Goal: Task Accomplishment & Management: Use online tool/utility

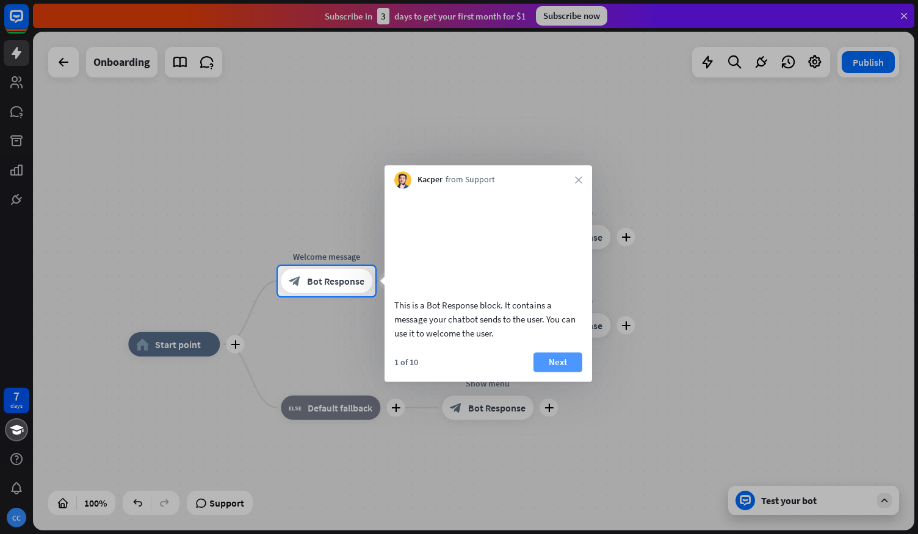
click at [548, 372] on button "Next" at bounding box center [557, 363] width 49 height 20
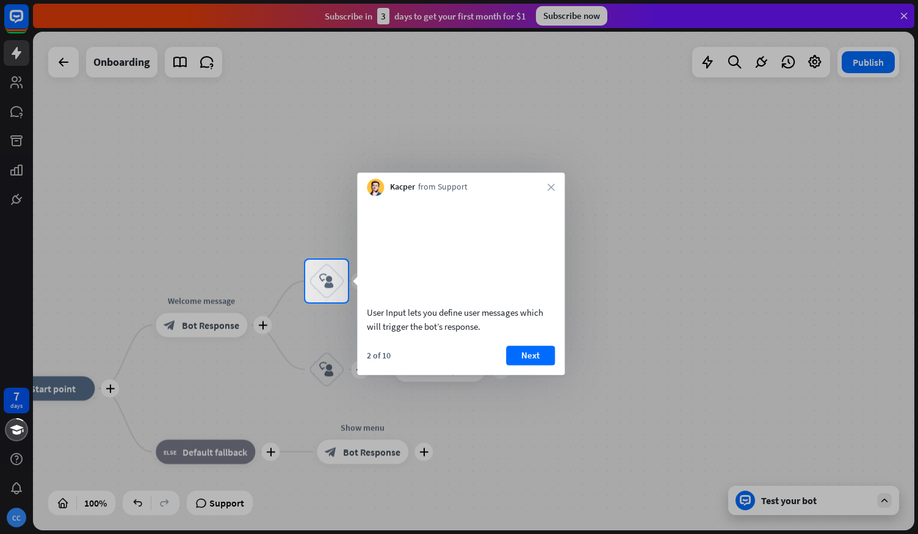
click at [548, 365] on button "Next" at bounding box center [530, 356] width 49 height 20
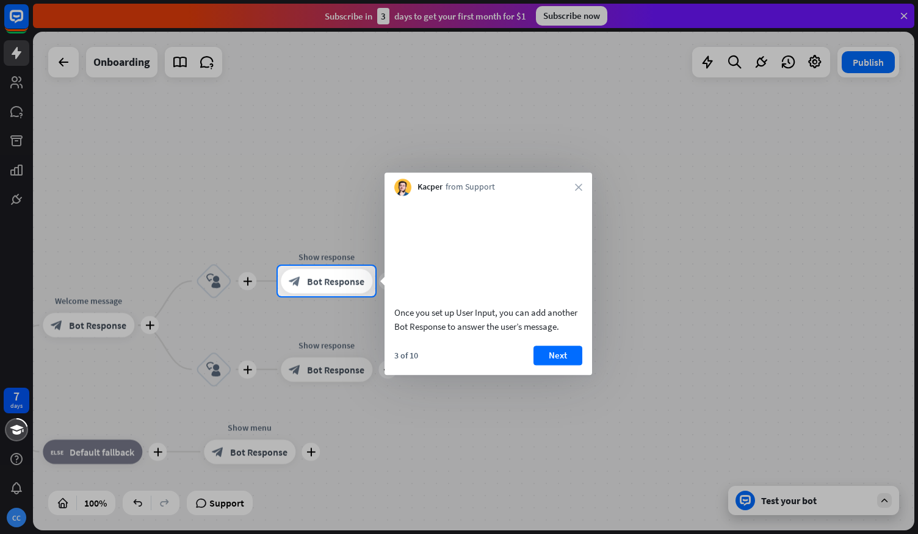
click at [548, 365] on button "Next" at bounding box center [557, 356] width 49 height 20
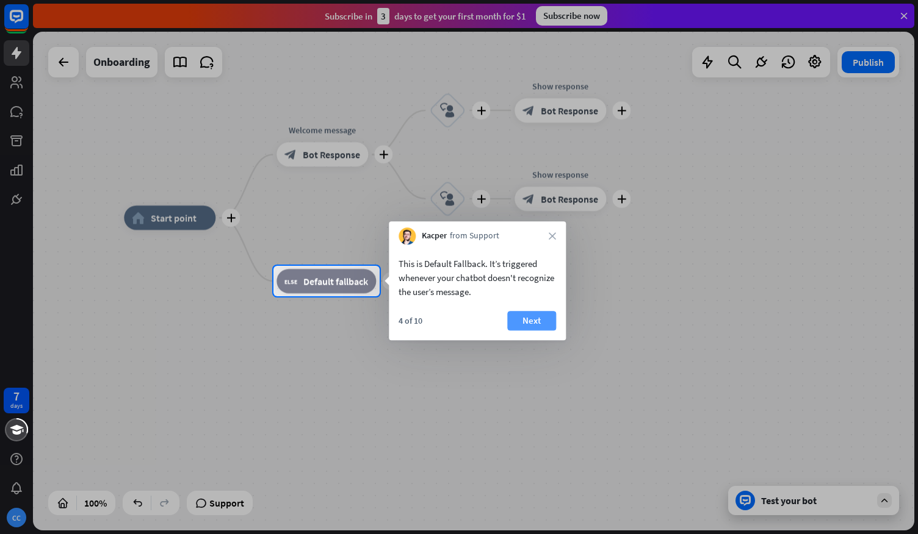
click at [536, 322] on button "Next" at bounding box center [531, 321] width 49 height 20
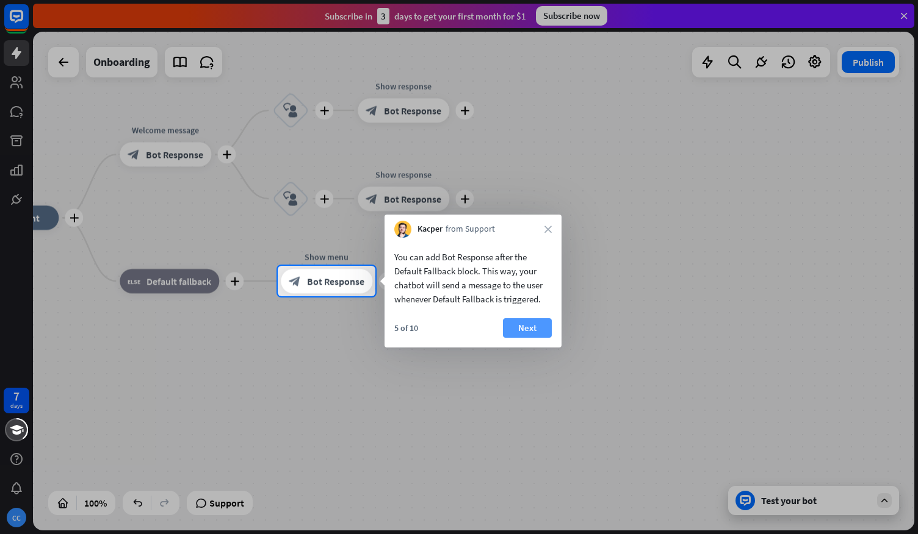
click at [536, 322] on button "Next" at bounding box center [527, 328] width 49 height 20
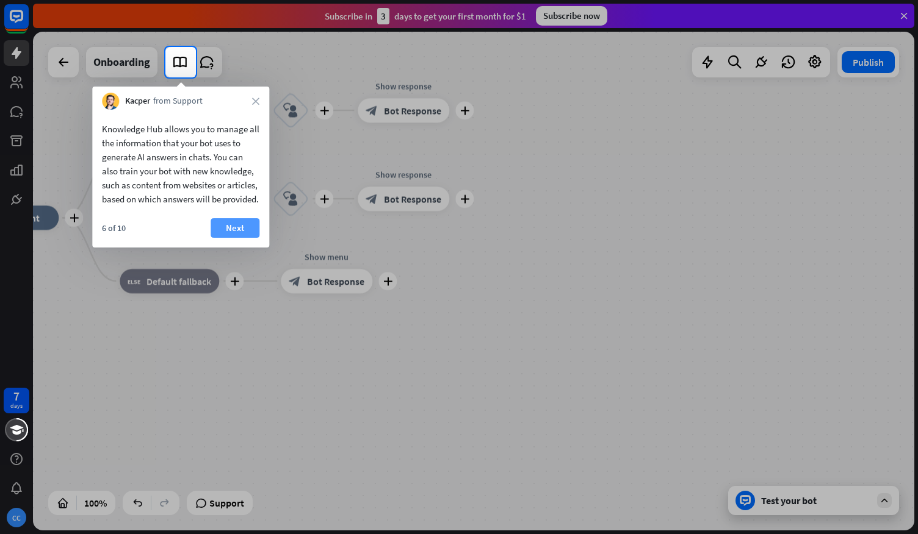
click at [234, 238] on button "Next" at bounding box center [234, 228] width 49 height 20
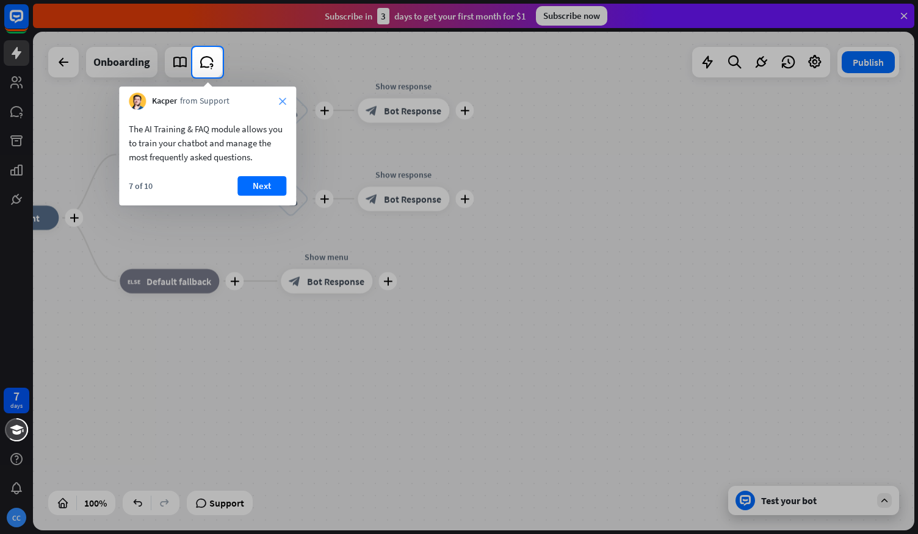
click at [283, 98] on icon "close" at bounding box center [282, 101] width 7 height 7
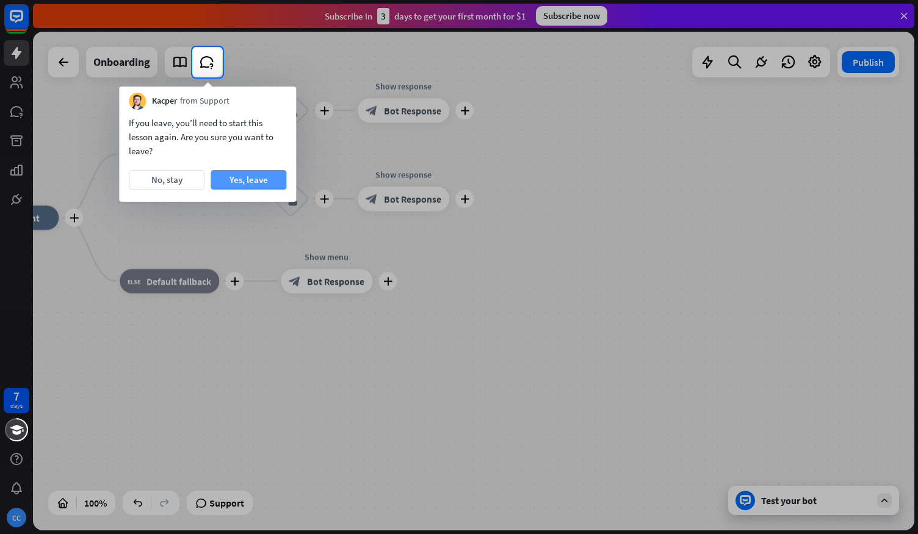
click at [243, 178] on button "Yes, leave" at bounding box center [248, 180] width 76 height 20
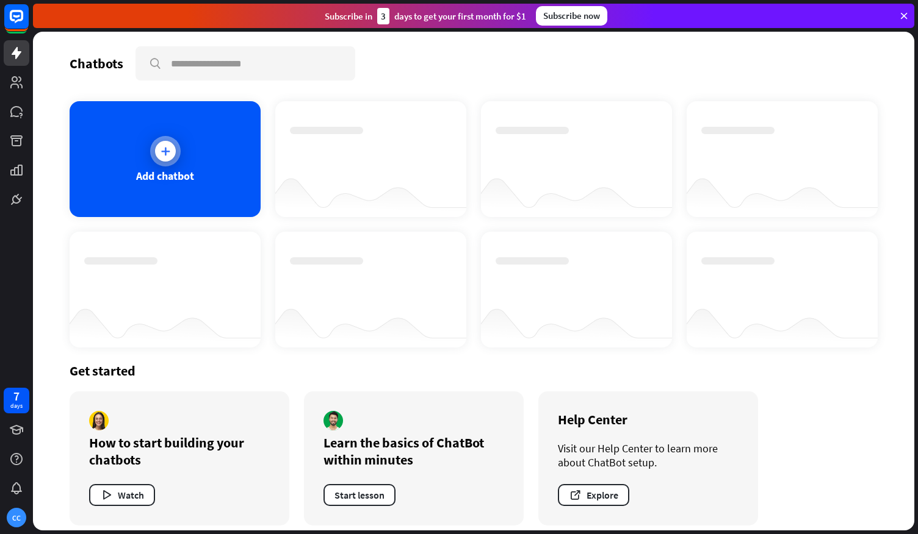
click at [217, 171] on div "Add chatbot" at bounding box center [165, 159] width 191 height 116
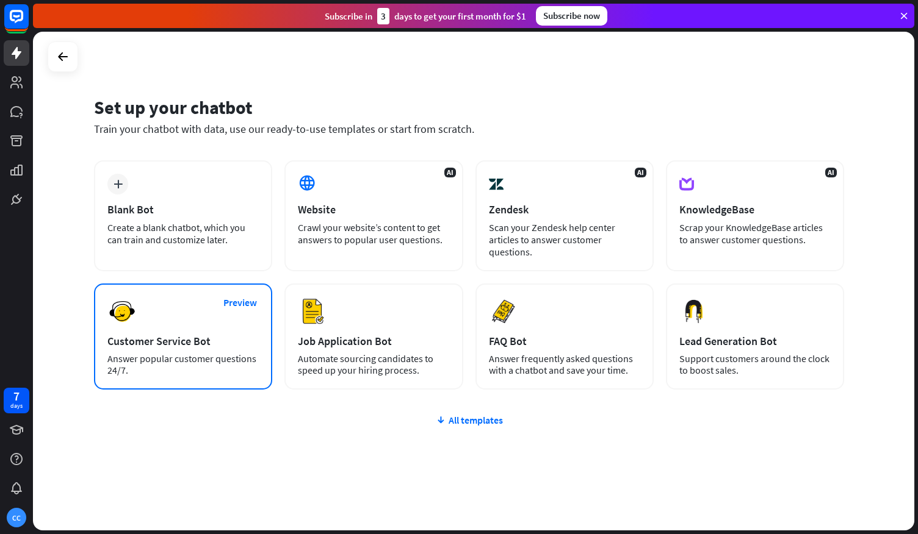
click at [170, 308] on div "Preview Customer Service Bot Answer popular customer questions 24/7." at bounding box center [183, 337] width 178 height 106
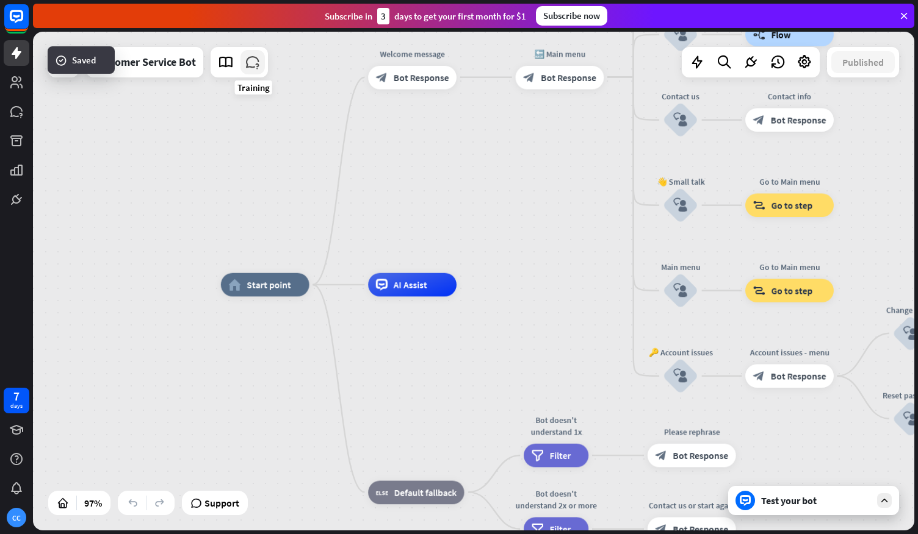
click at [256, 56] on icon at bounding box center [253, 62] width 16 height 16
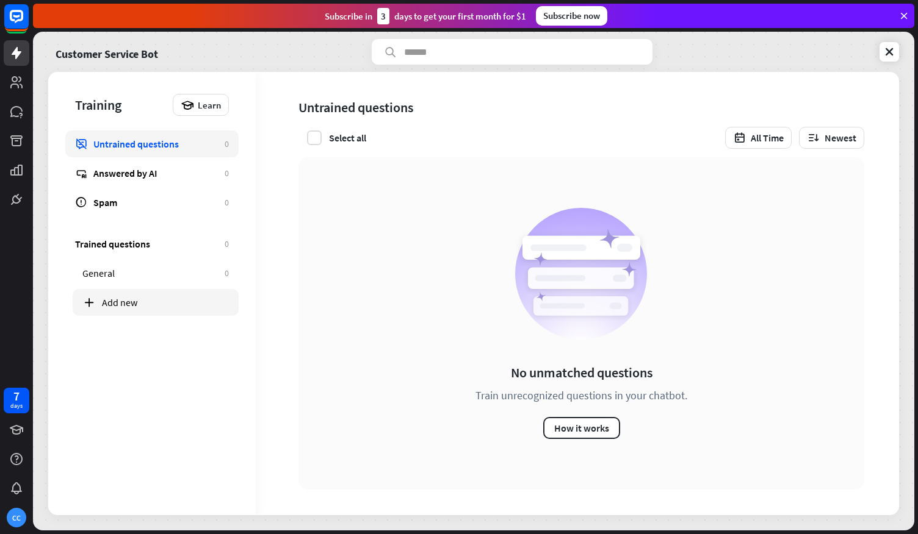
click at [139, 301] on div "Add new" at bounding box center [165, 303] width 127 height 12
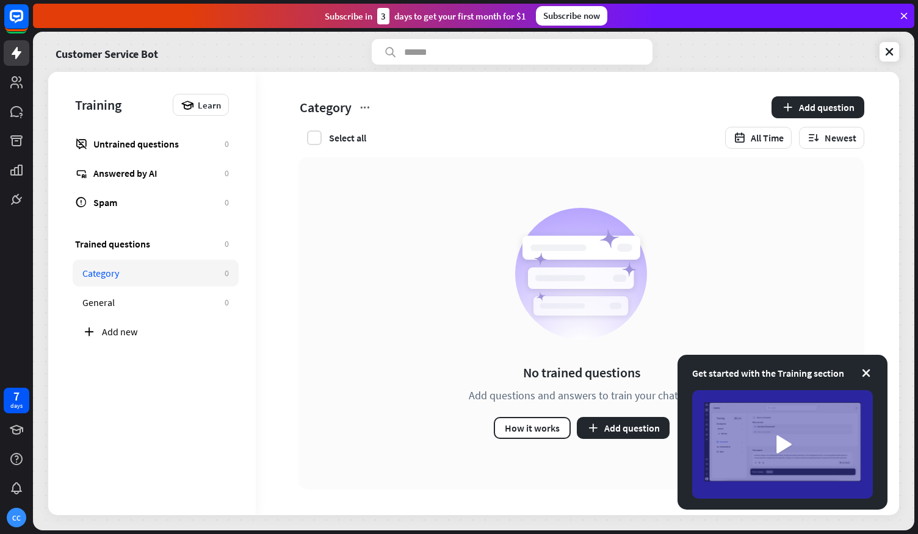
click at [859, 366] on div "Get started with the Training section" at bounding box center [782, 373] width 181 height 15
click at [623, 428] on button "Add question" at bounding box center [623, 428] width 93 height 22
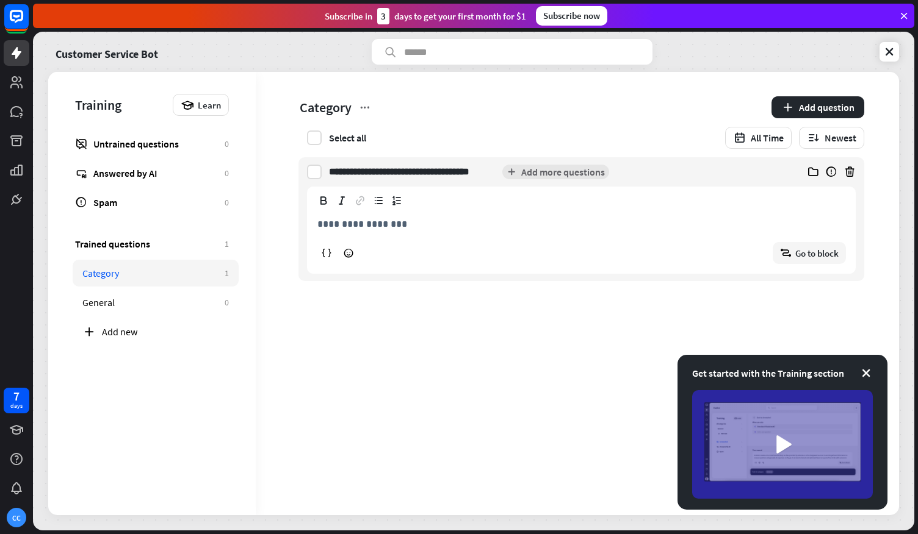
type input "**********"
click at [416, 221] on p "**********" at bounding box center [581, 224] width 528 height 15
click at [498, 329] on div "**********" at bounding box center [577, 294] width 643 height 444
click at [550, 168] on div "**********" at bounding box center [543, 171] width 429 height 29
click at [863, 367] on div "Get started with the Training section" at bounding box center [782, 373] width 181 height 15
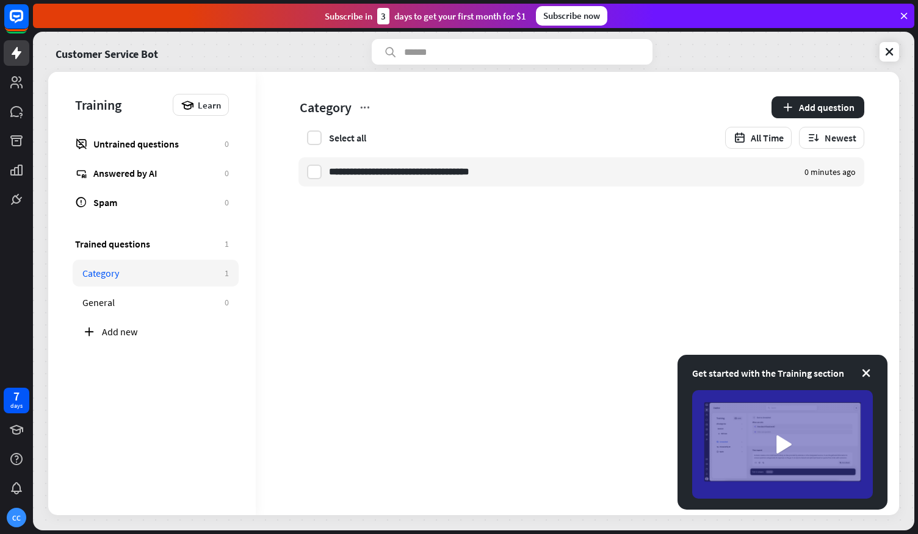
click at [591, 9] on div "Subscribe now" at bounding box center [571, 16] width 71 height 20
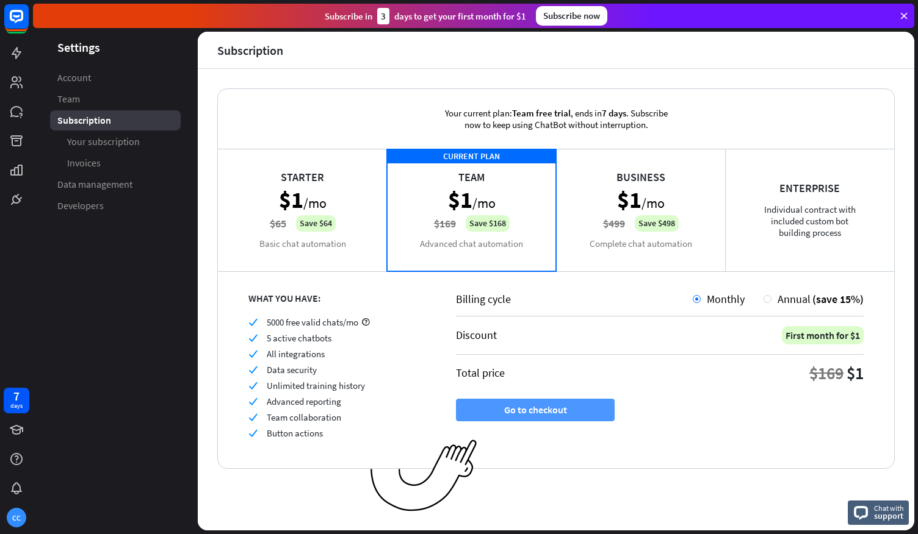
click at [543, 408] on button "Go to checkout" at bounding box center [535, 410] width 159 height 23
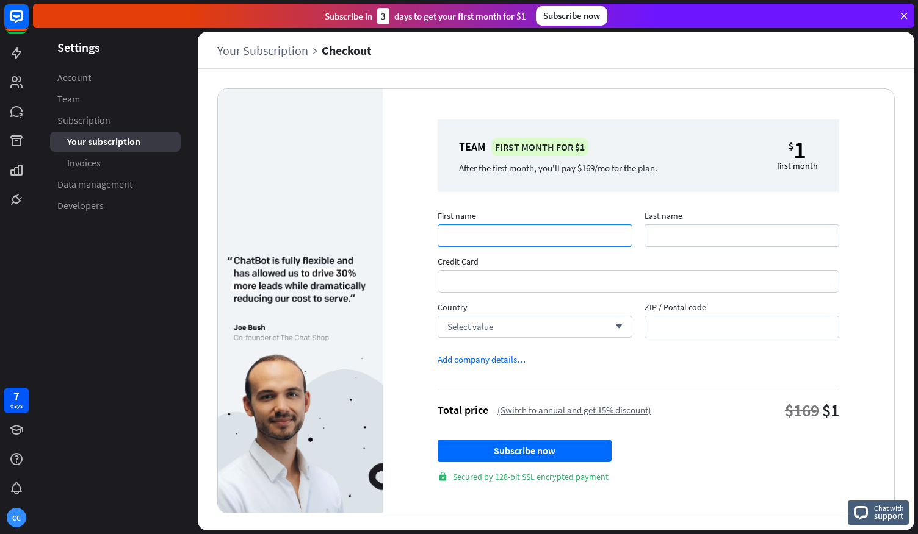
click at [470, 242] on input "First name" at bounding box center [534, 236] width 195 height 23
type input "*****"
type input "*******"
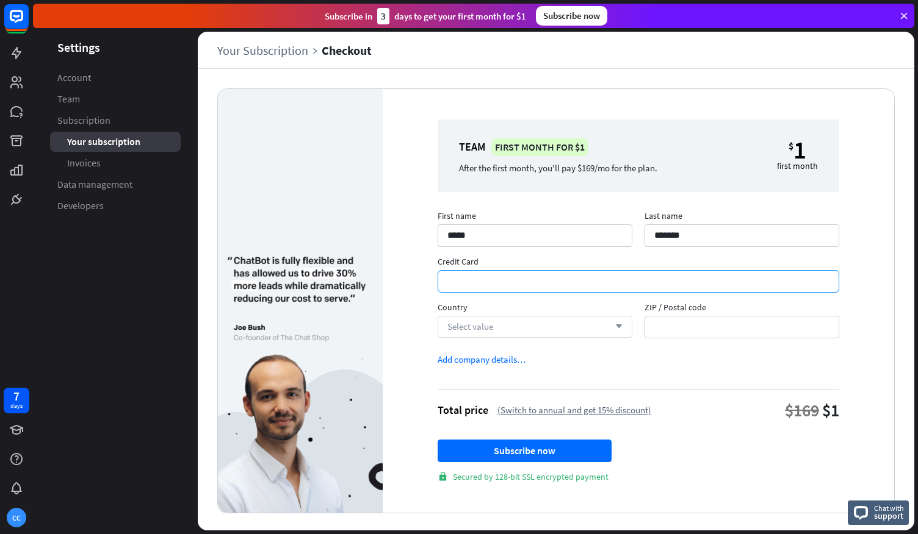
click at [512, 323] on div "Select value arrow_down" at bounding box center [534, 327] width 195 height 22
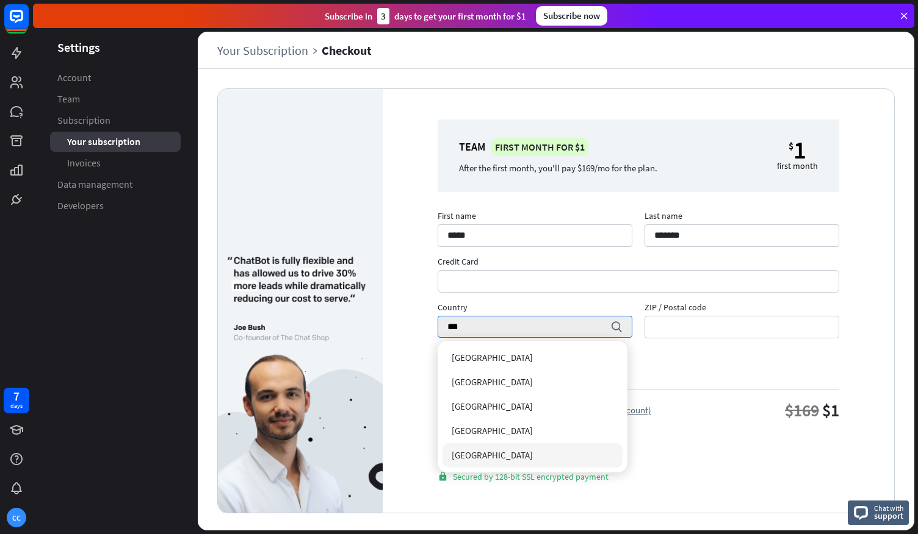
type input "***"
click at [503, 455] on div "[GEOGRAPHIC_DATA]" at bounding box center [532, 456] width 181 height 24
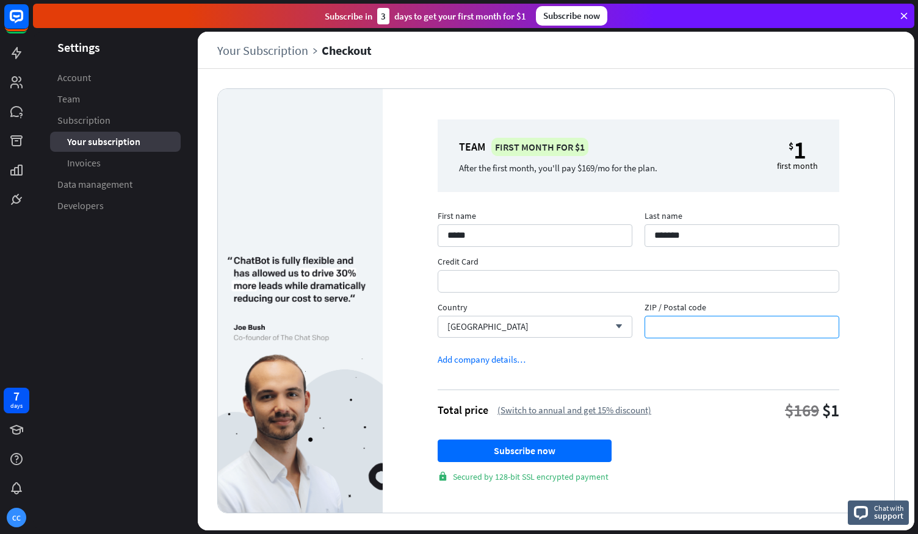
click at [682, 324] on input "ZIP / Postal code" at bounding box center [741, 327] width 195 height 23
type input "*****"
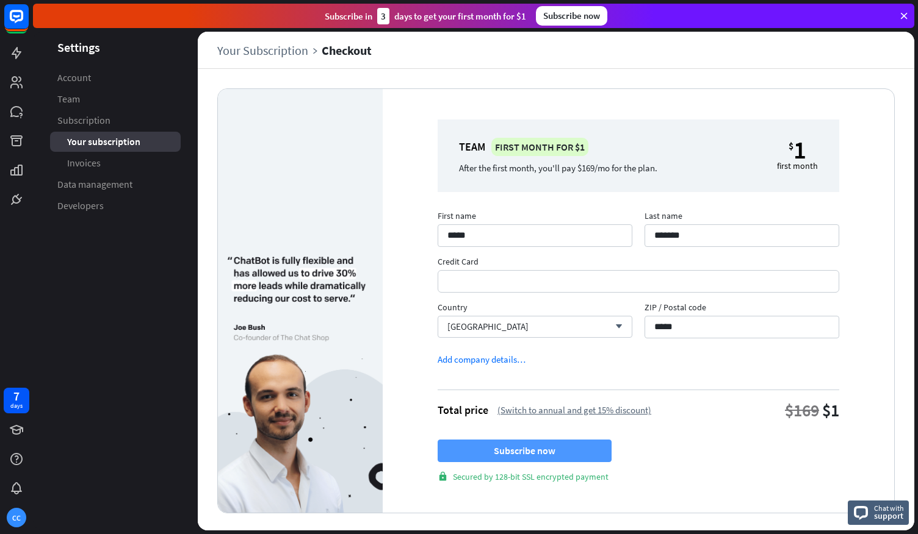
click at [548, 456] on button "Subscribe now" at bounding box center [524, 451] width 174 height 23
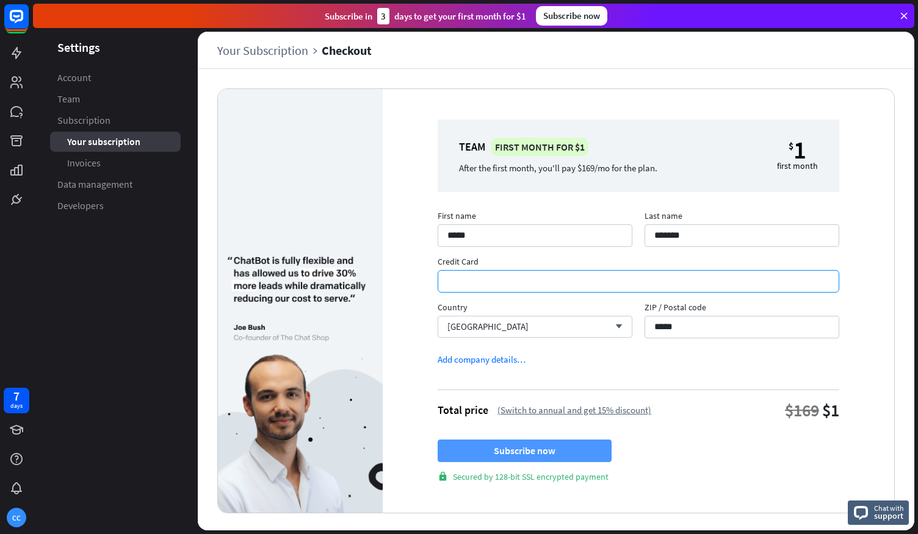
click at [520, 446] on button "Subscribe now" at bounding box center [524, 451] width 174 height 23
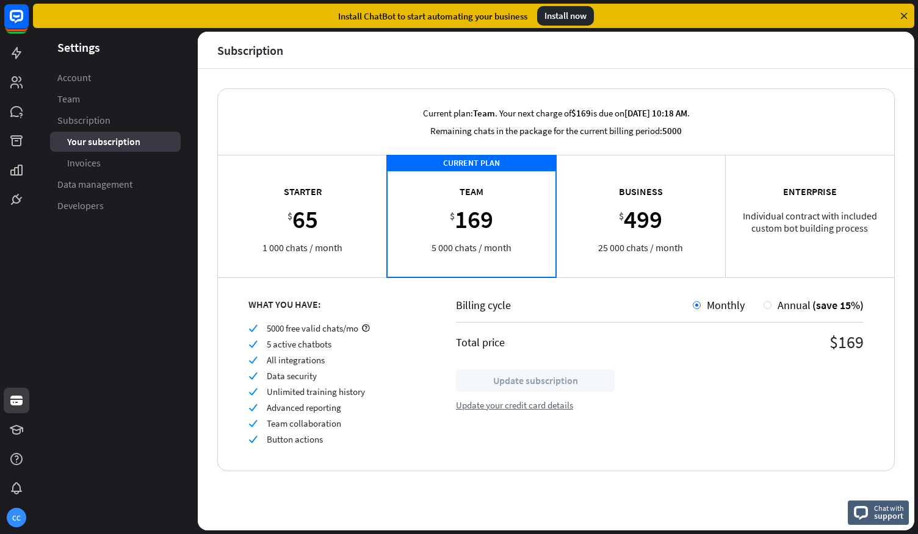
click at [903, 8] on div "Install ChatBot to start automating your business Install now" at bounding box center [473, 16] width 881 height 24
click at [17, 44] on link at bounding box center [17, 53] width 26 height 26
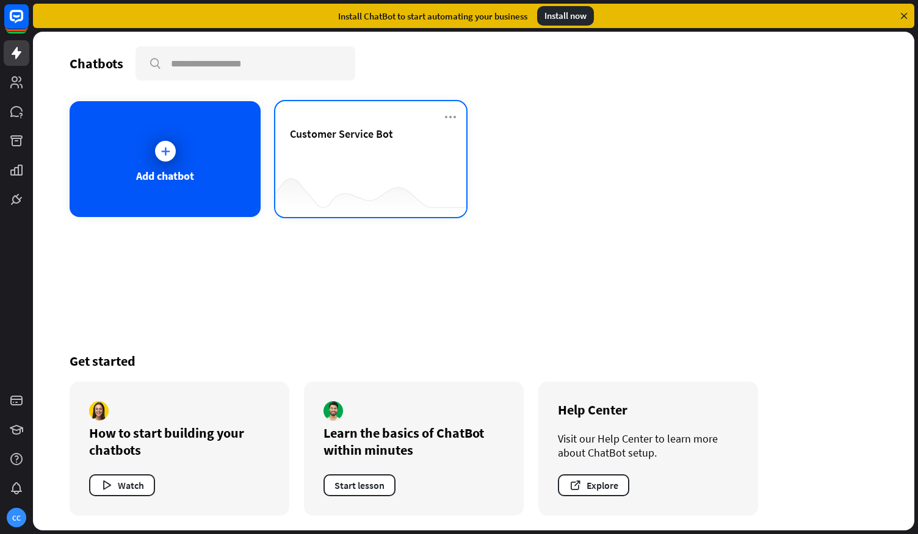
click at [378, 164] on div "Customer Service Bot" at bounding box center [371, 148] width 162 height 43
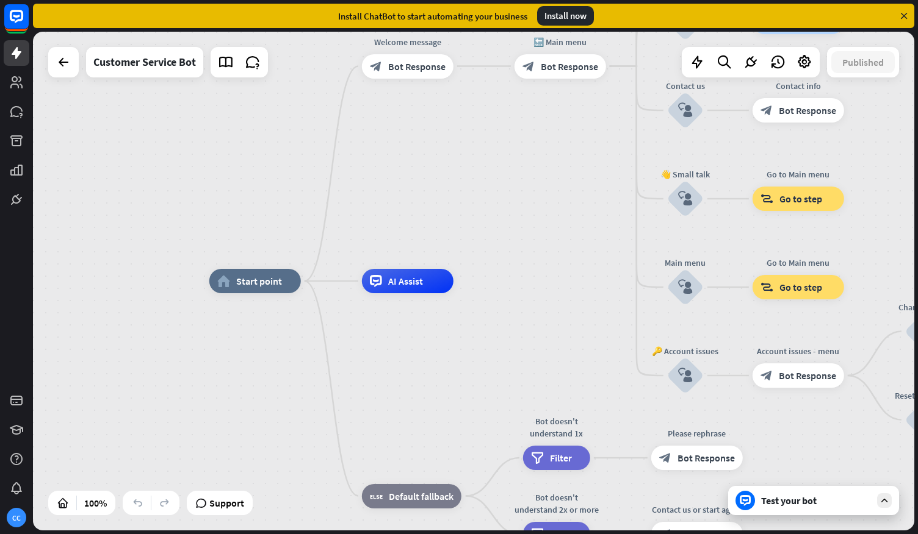
click at [815, 501] on div "Test your bot" at bounding box center [816, 501] width 110 height 12
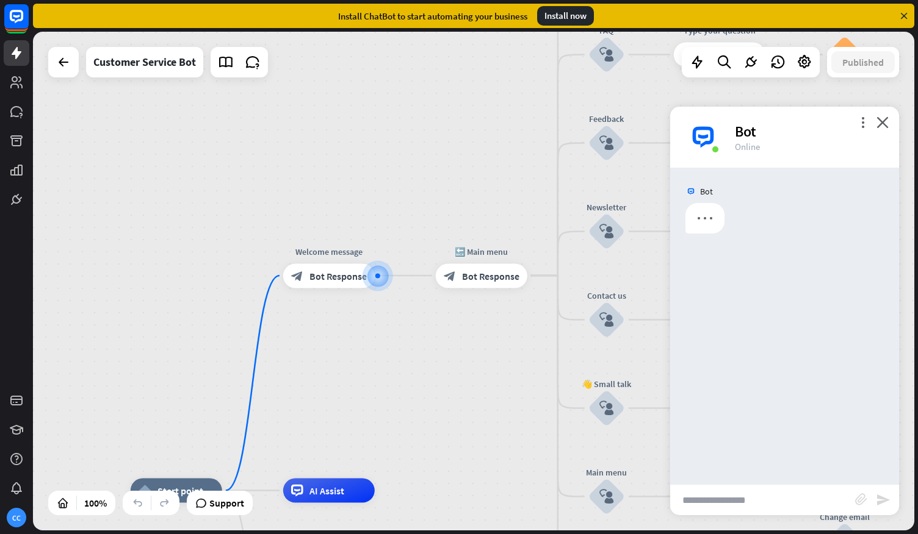
click at [721, 497] on input "text" at bounding box center [762, 500] width 185 height 31
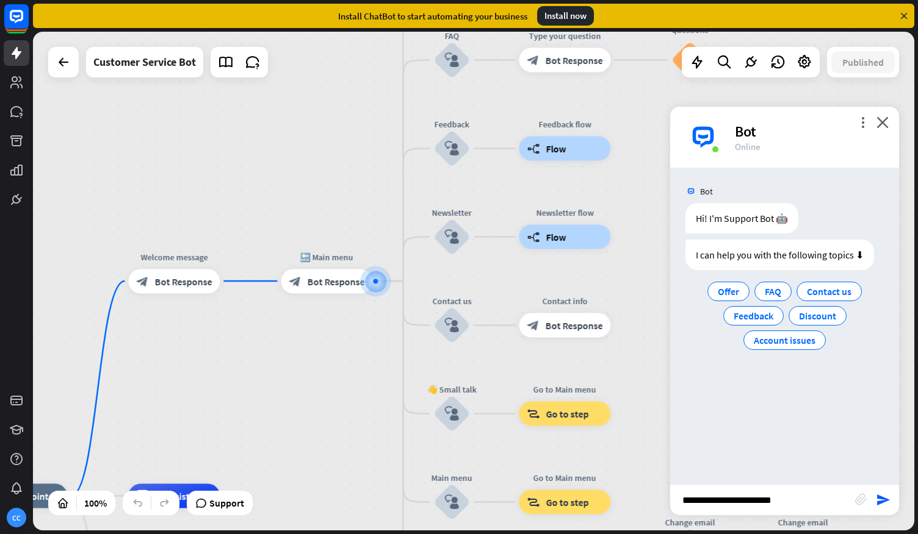
type input "**********"
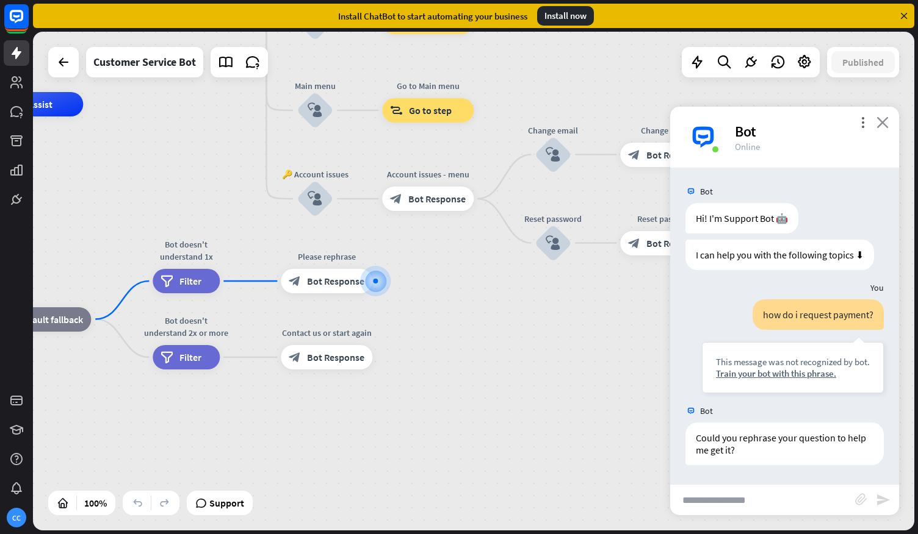
click at [880, 125] on icon "close" at bounding box center [882, 123] width 12 height 12
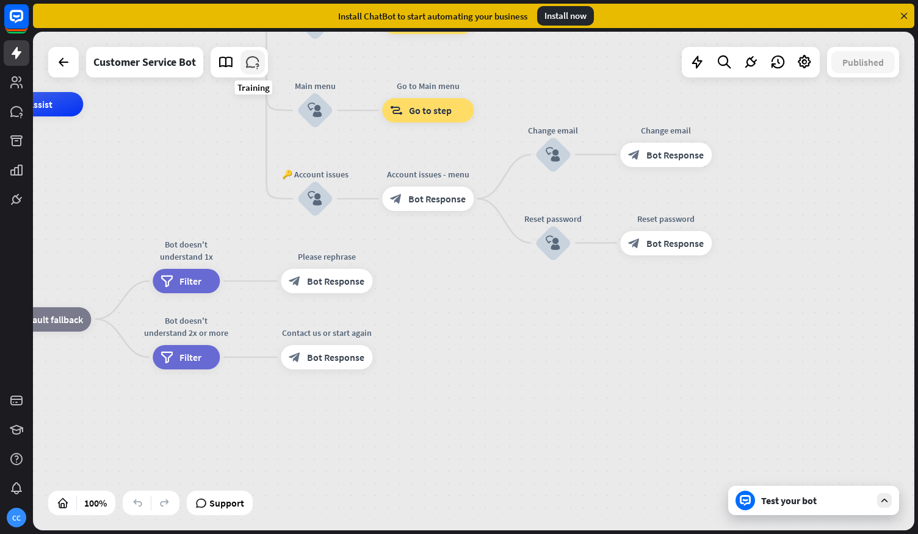
click at [256, 63] on icon at bounding box center [253, 62] width 16 height 16
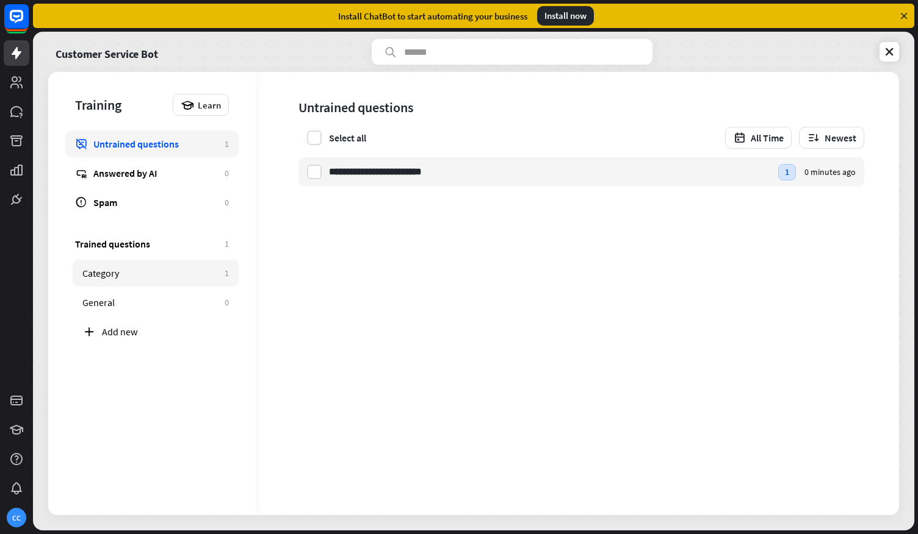
click at [128, 278] on div "Category" at bounding box center [150, 273] width 136 height 12
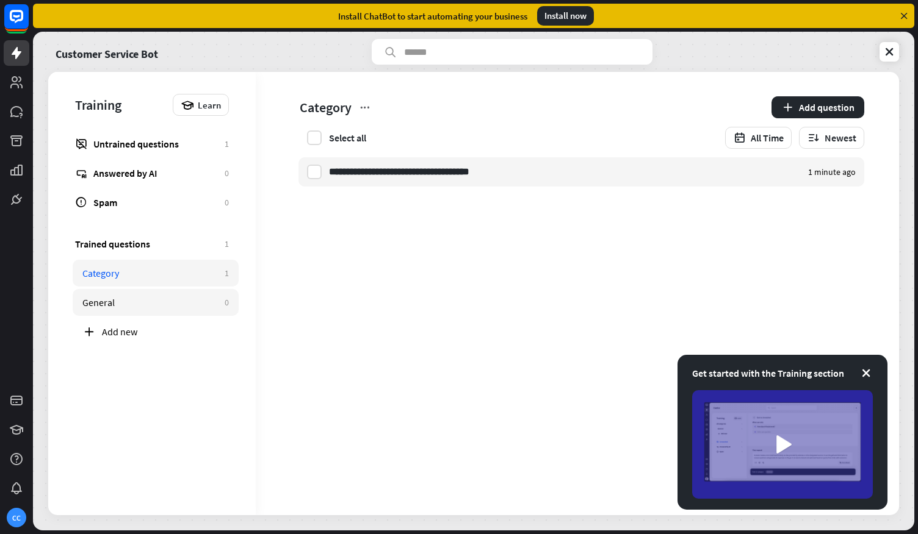
click at [118, 311] on link "General 0" at bounding box center [156, 302] width 166 height 27
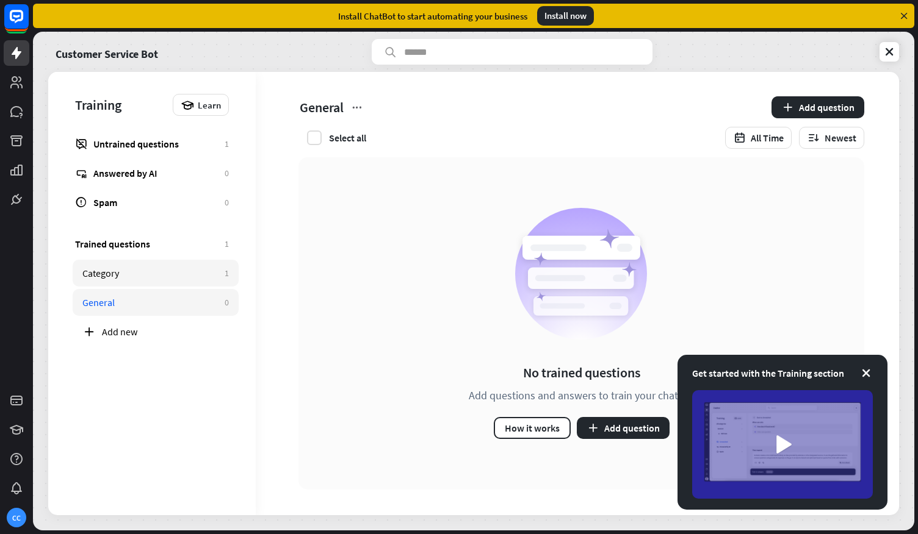
click at [118, 279] on link "Category 1" at bounding box center [156, 273] width 166 height 27
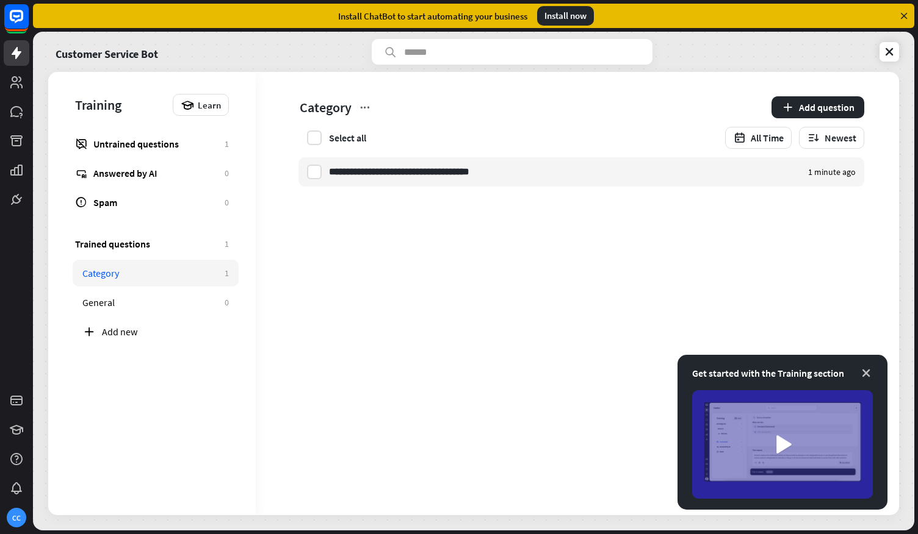
click at [869, 374] on icon at bounding box center [866, 373] width 12 height 12
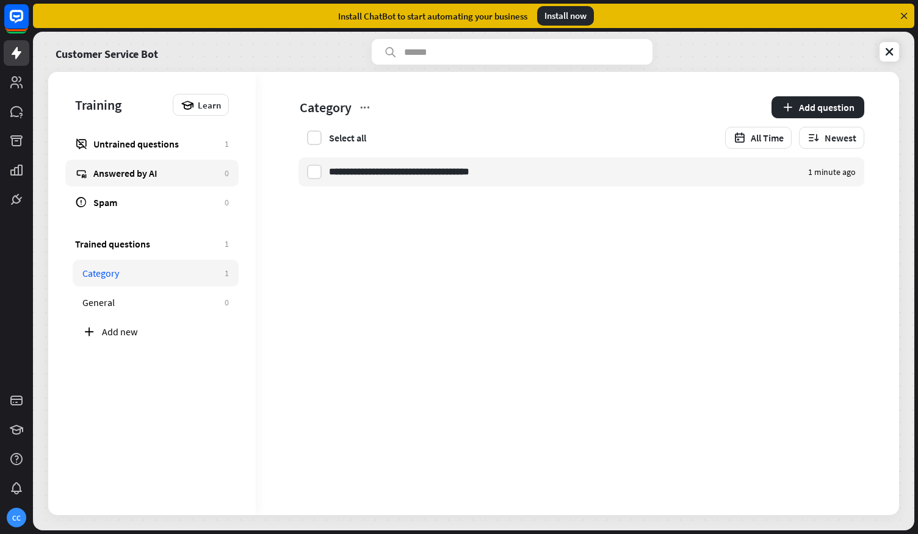
click at [109, 174] on div "Answered by AI" at bounding box center [155, 173] width 125 height 12
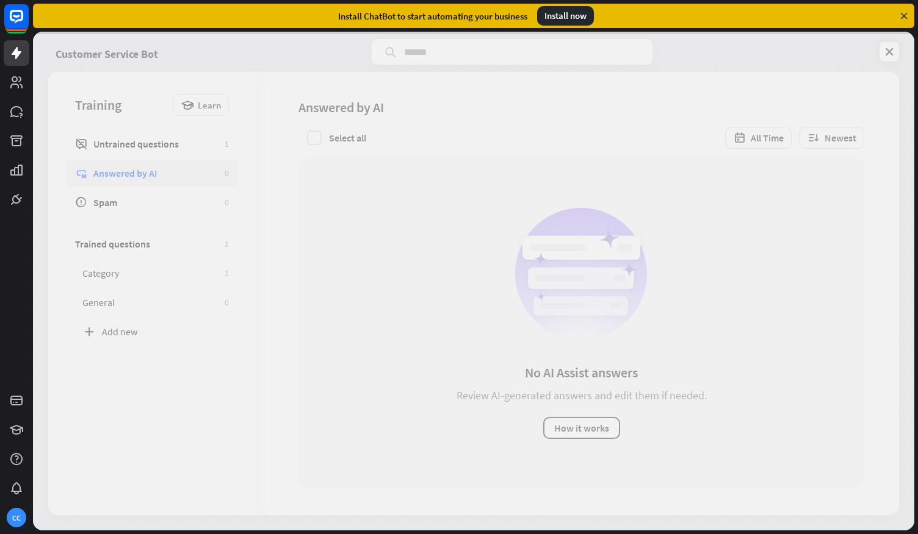
click at [127, 146] on div at bounding box center [473, 281] width 881 height 499
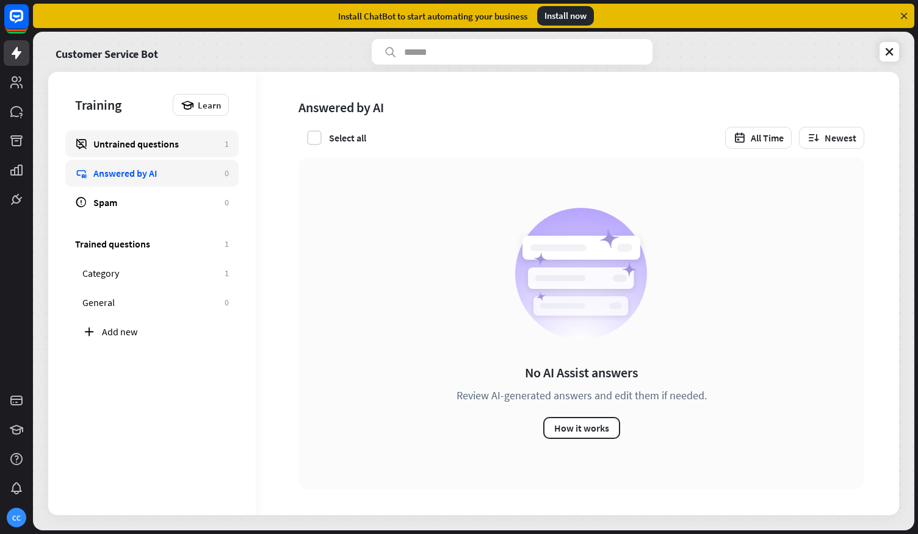
click at [127, 146] on div "Untrained questions" at bounding box center [155, 144] width 125 height 12
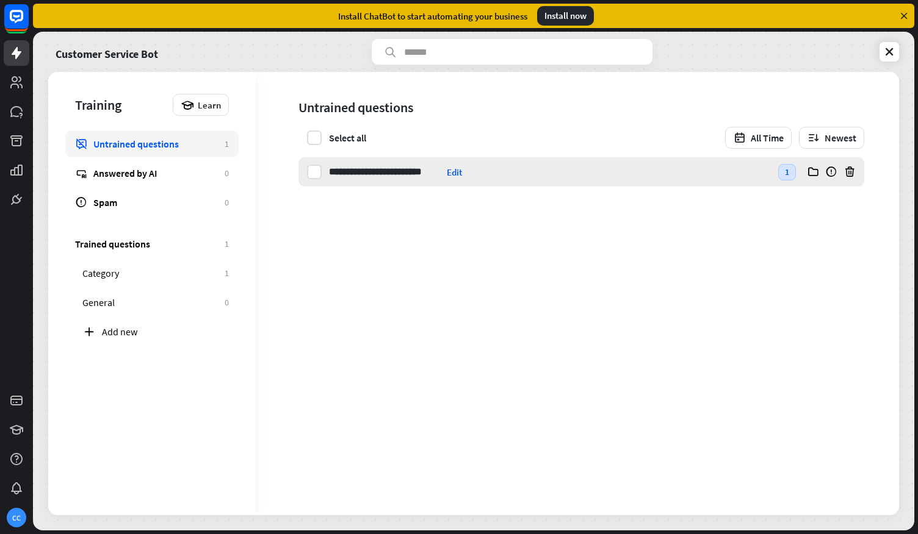
click at [517, 164] on div "**********" at bounding box center [550, 171] width 442 height 29
click at [455, 413] on div "**********" at bounding box center [577, 294] width 643 height 444
click at [18, 51] on icon at bounding box center [16, 53] width 15 height 15
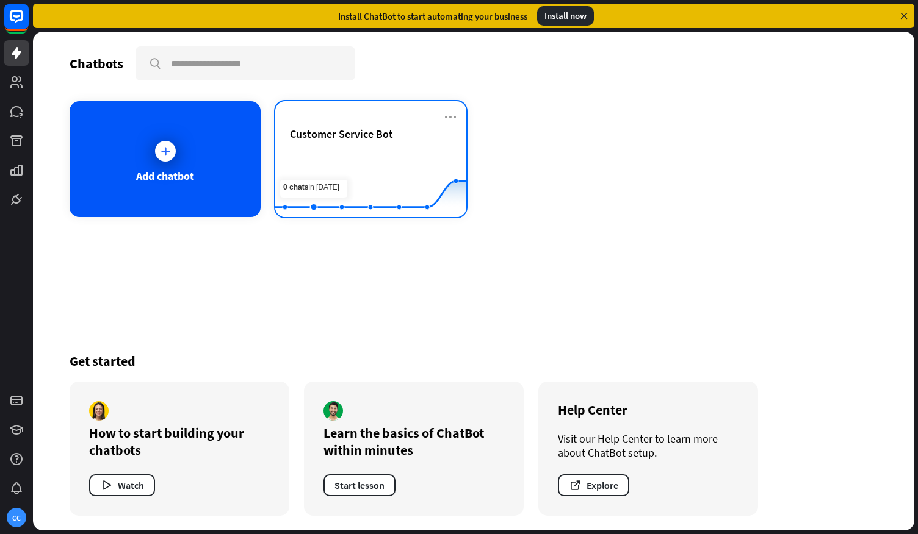
click at [334, 149] on rect at bounding box center [370, 187] width 191 height 76
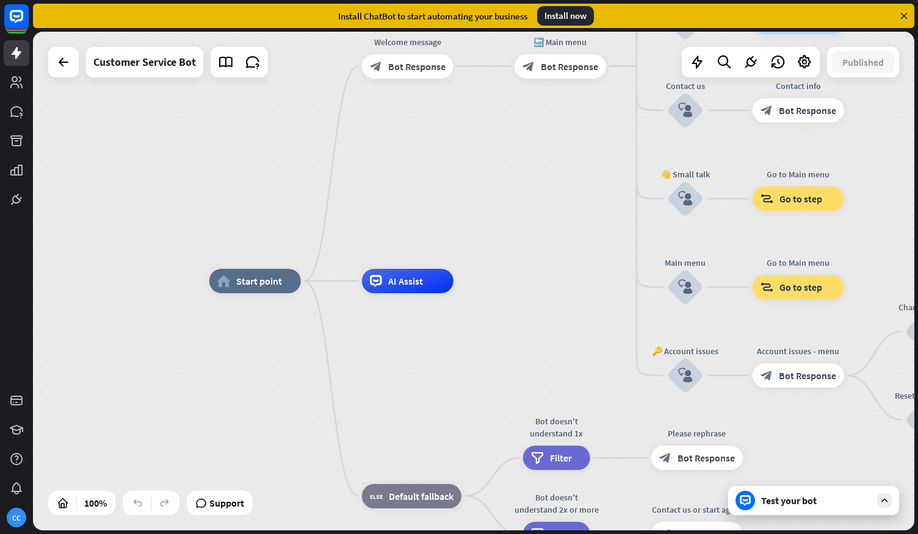
click at [821, 507] on div "Test your bot" at bounding box center [813, 500] width 171 height 29
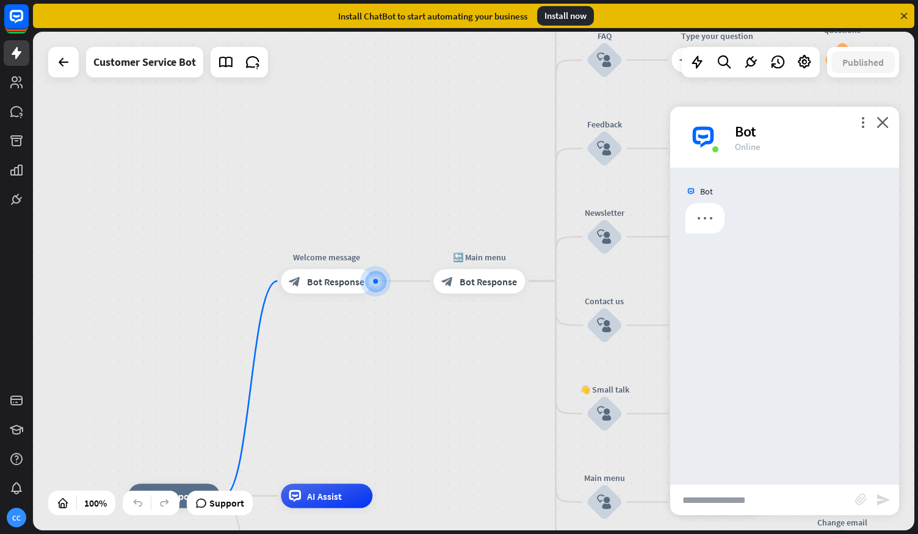
click at [727, 502] on input "text" at bounding box center [762, 500] width 185 height 31
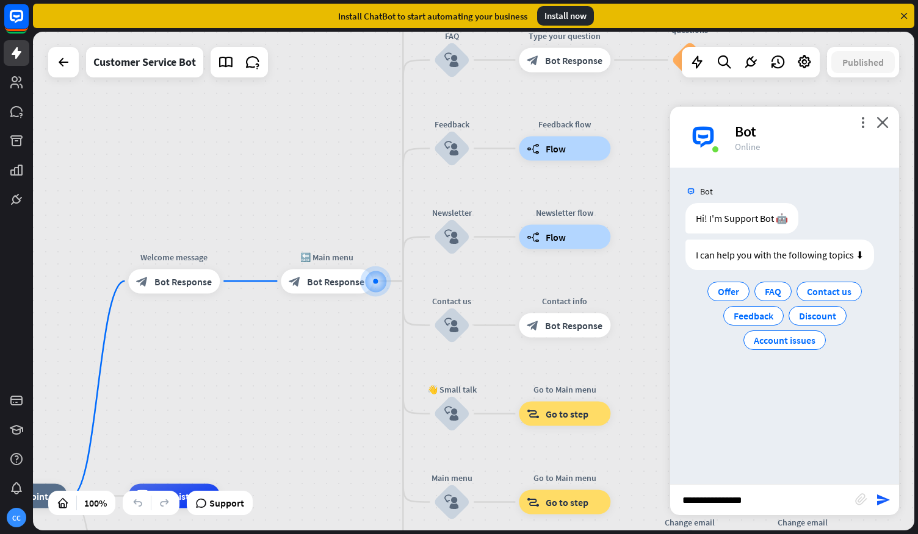
type input "**********"
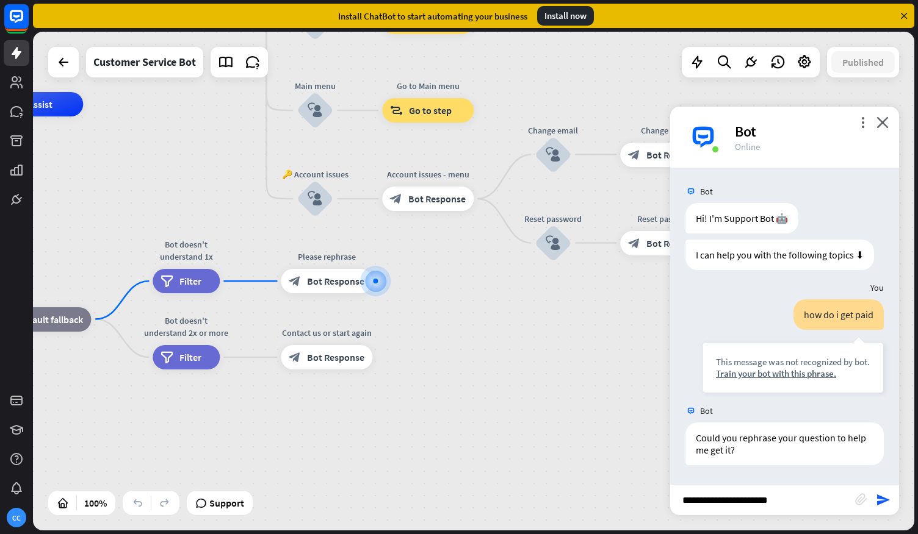
type input "**********"
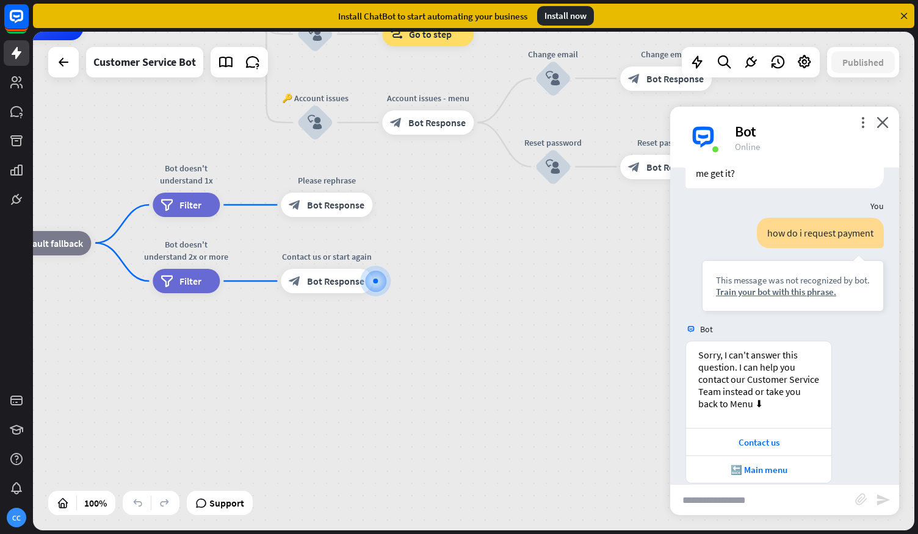
scroll to position [293, 0]
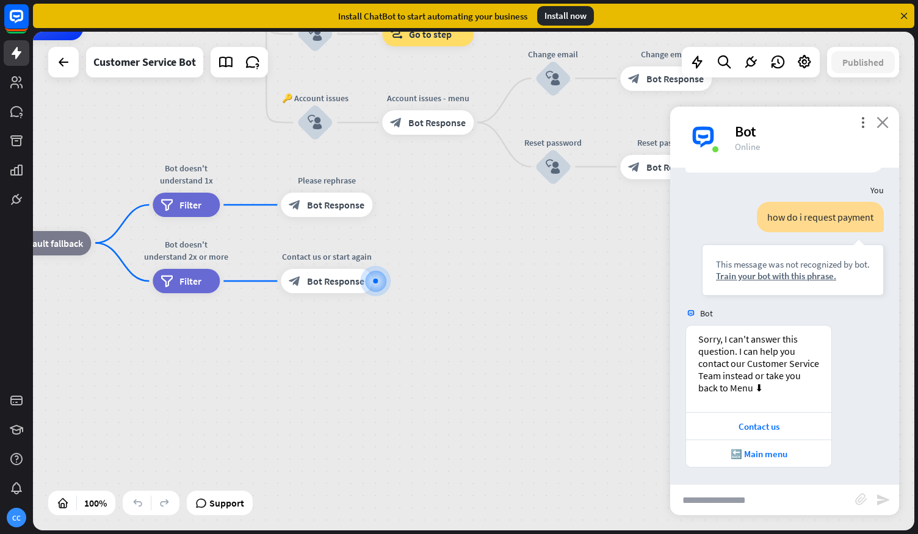
click at [886, 121] on icon "close" at bounding box center [882, 123] width 12 height 12
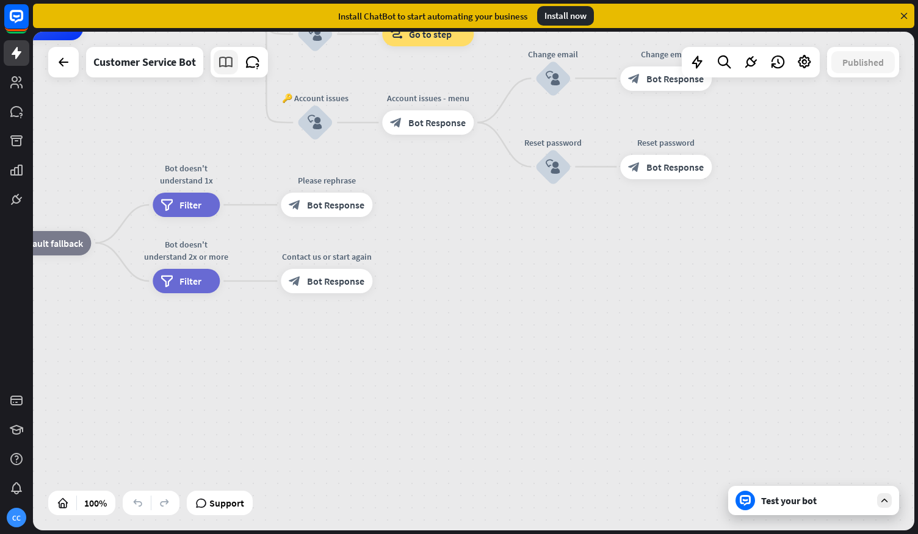
click at [229, 63] on icon at bounding box center [226, 62] width 16 height 16
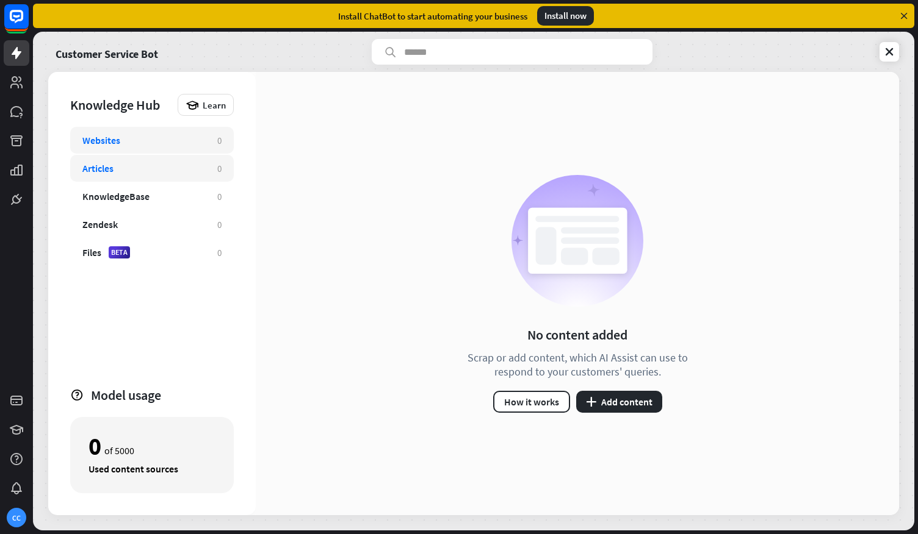
click at [117, 168] on div "Articles" at bounding box center [143, 168] width 123 height 12
click at [99, 268] on div "Websites 0 Articles 0 KnowledgeBase 0 Zendesk 0 Files BETA 0" at bounding box center [152, 251] width 164 height 249
click at [87, 253] on div "Files" at bounding box center [91, 252] width 19 height 12
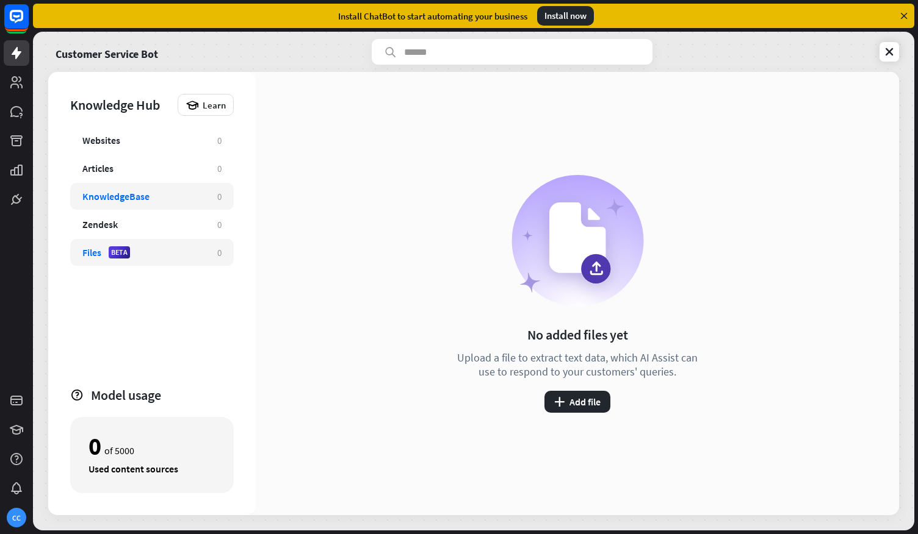
click at [115, 192] on div "KnowledgeBase" at bounding box center [115, 196] width 67 height 12
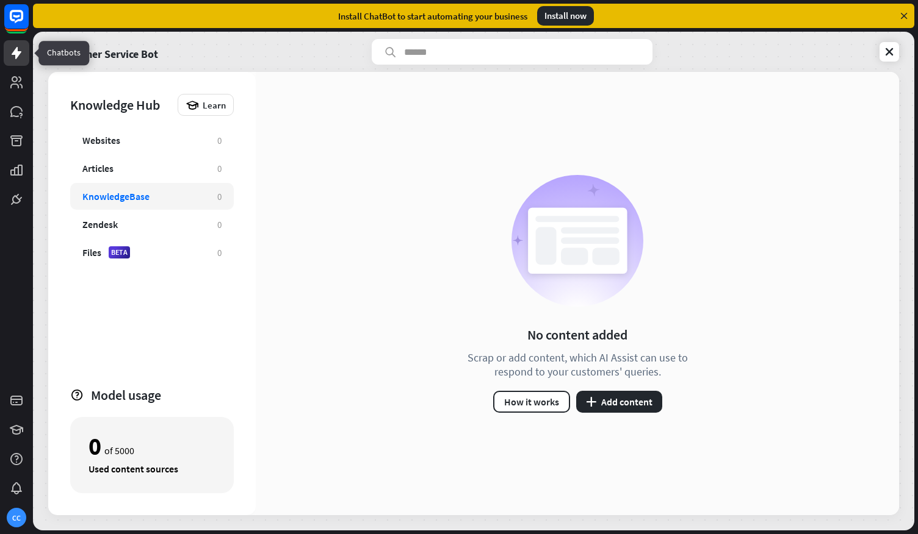
click at [16, 52] on icon at bounding box center [17, 53] width 10 height 12
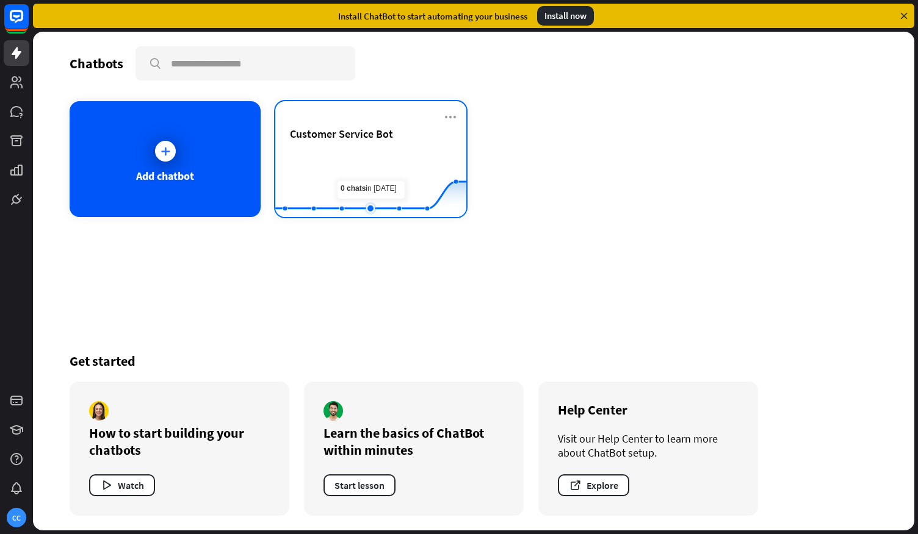
click at [371, 170] on rect at bounding box center [370, 187] width 191 height 76
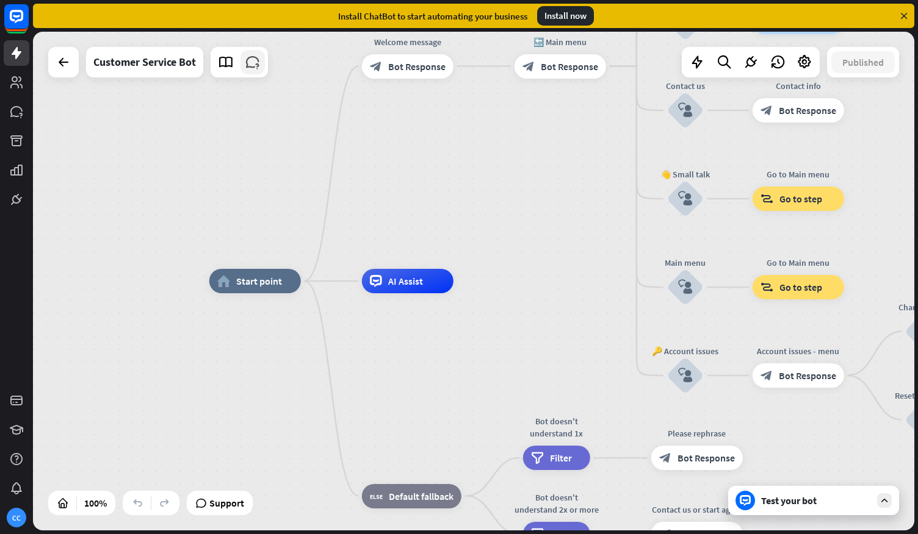
click at [263, 69] on link at bounding box center [252, 62] width 24 height 24
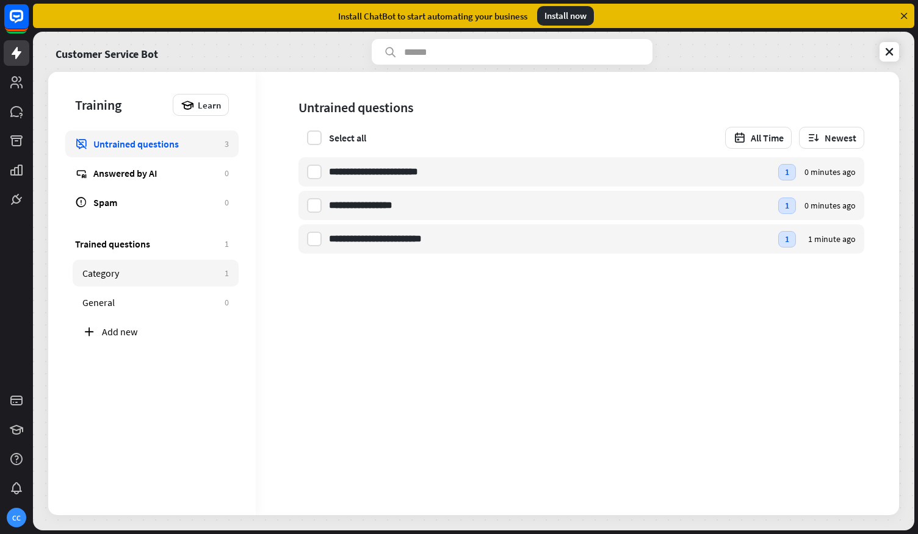
click at [151, 269] on div "Category" at bounding box center [150, 273] width 136 height 12
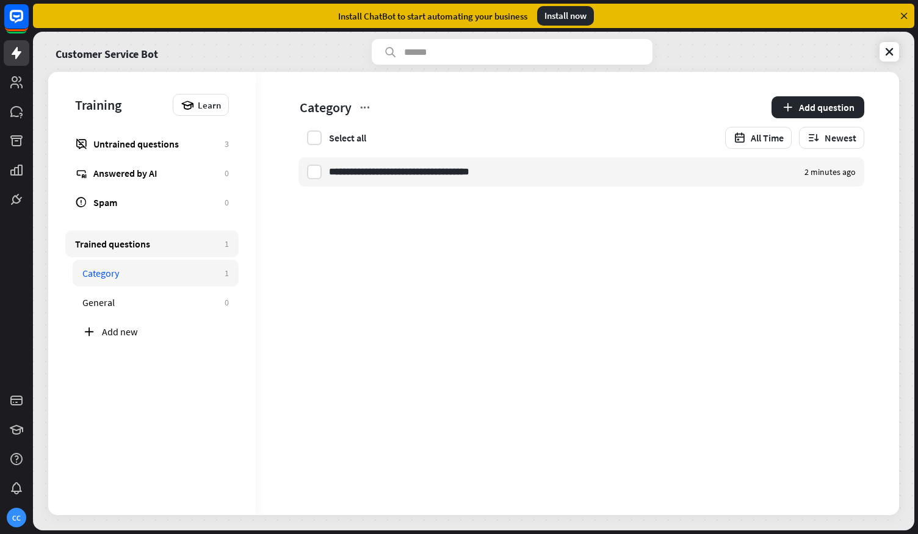
click at [146, 245] on div "Trained questions" at bounding box center [146, 244] width 143 height 12
click at [481, 169] on input "**********" at bounding box center [413, 171] width 168 height 29
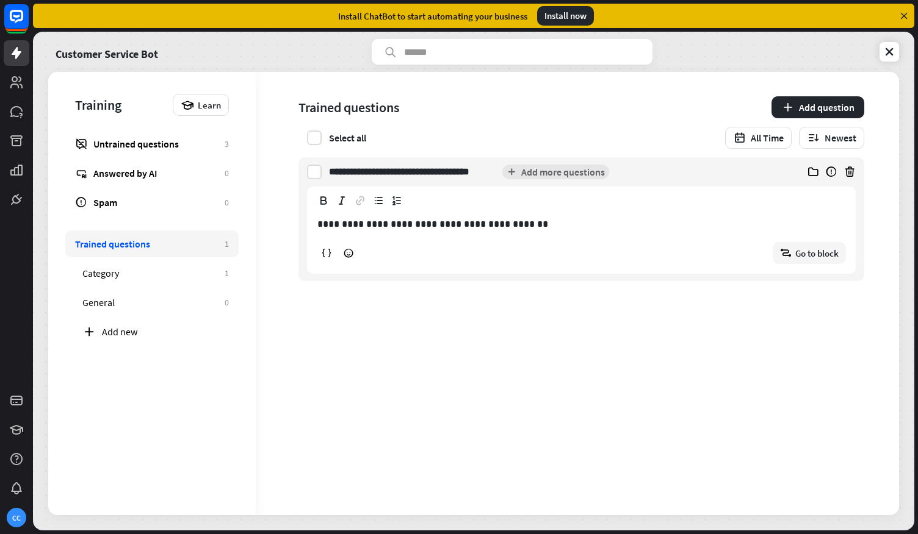
click at [361, 223] on p "**********" at bounding box center [581, 224] width 528 height 15
click at [369, 168] on input "**********" at bounding box center [413, 171] width 168 height 29
click at [799, 262] on div "block_goto Go to block" at bounding box center [808, 253] width 73 height 22
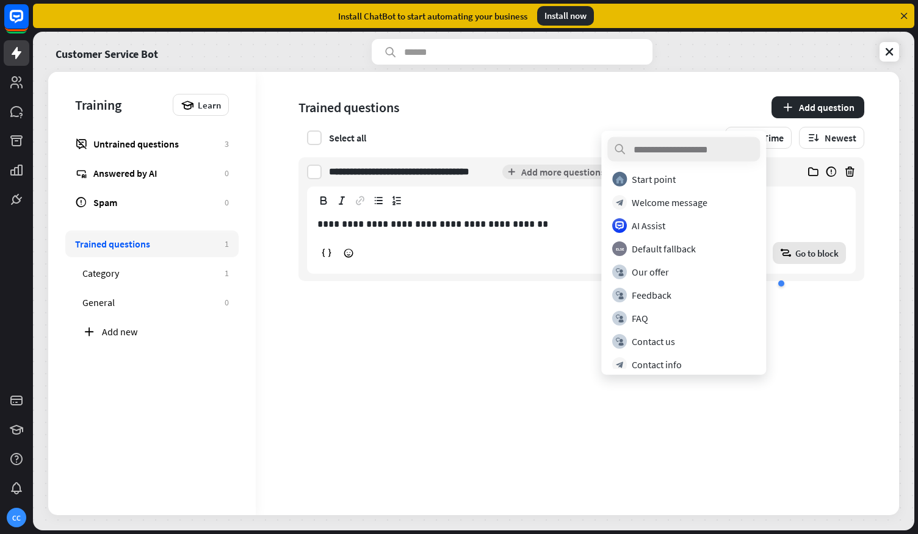
click at [817, 249] on span "Go to block" at bounding box center [816, 254] width 43 height 12
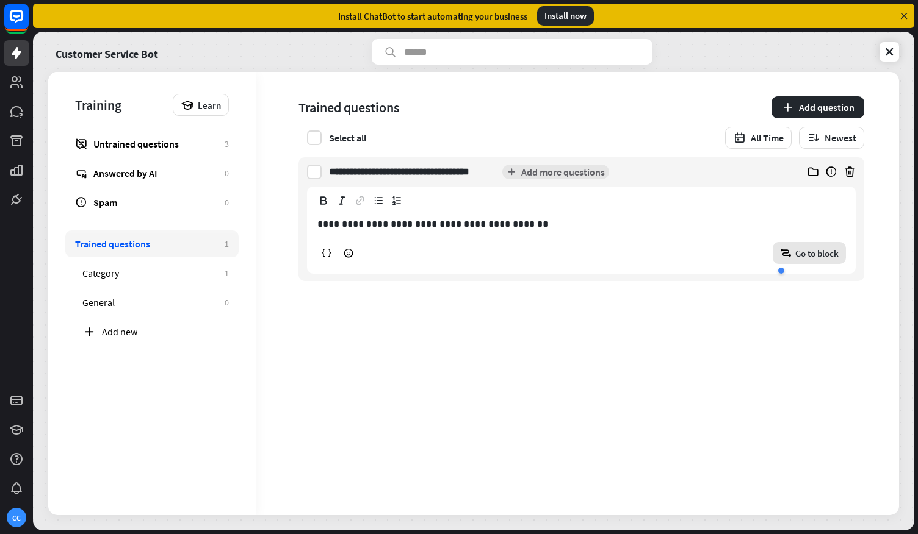
click at [817, 249] on span "Go to block" at bounding box center [816, 254] width 43 height 12
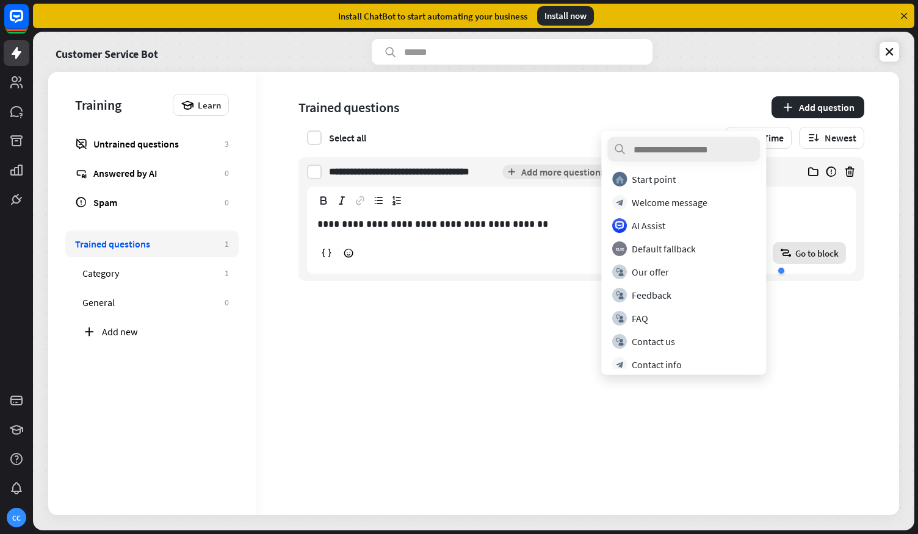
click at [817, 249] on span "Go to block" at bounding box center [816, 254] width 43 height 12
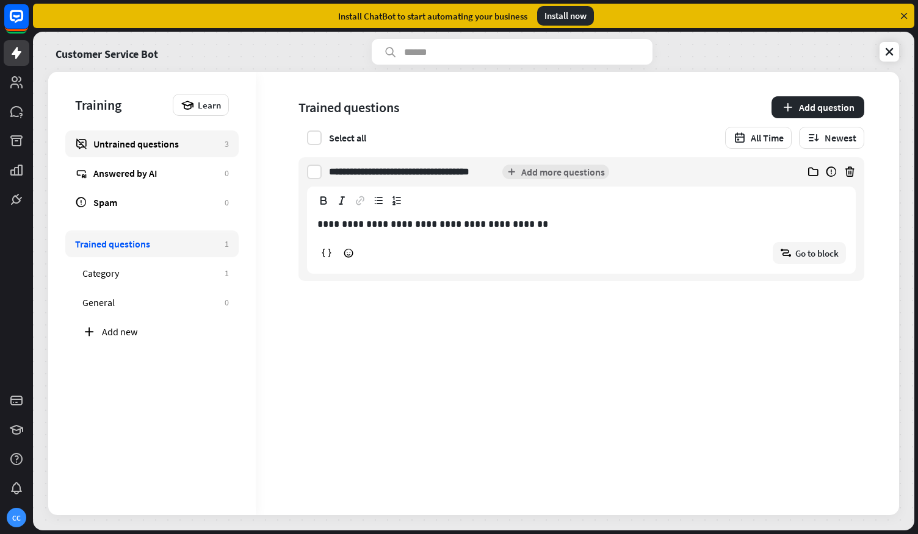
click at [162, 138] on div "Untrained questions" at bounding box center [155, 144] width 125 height 12
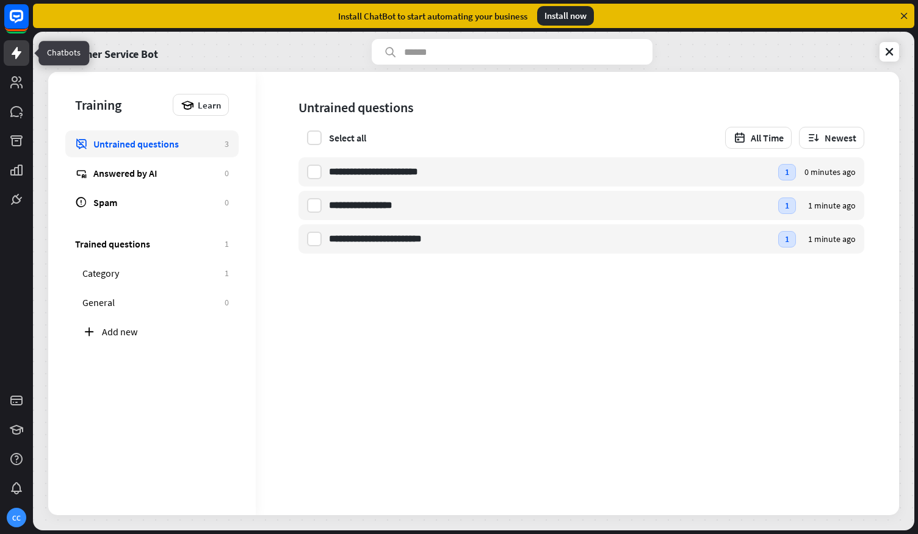
click at [20, 48] on icon at bounding box center [16, 53] width 15 height 15
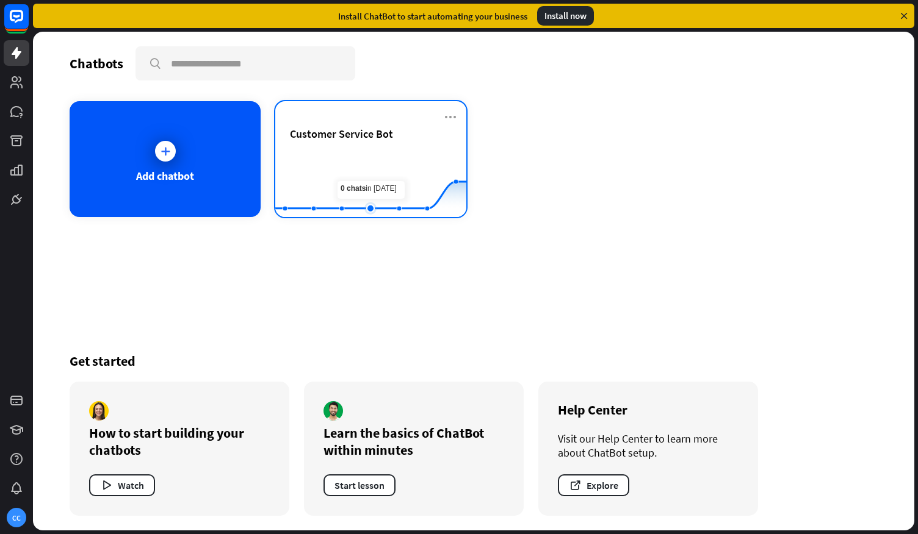
click at [371, 169] on rect at bounding box center [370, 187] width 191 height 76
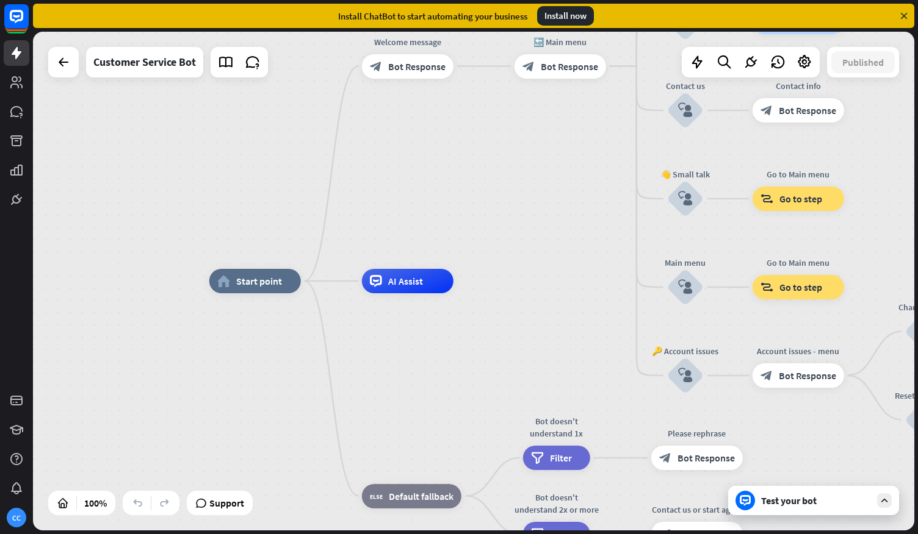
click at [789, 500] on div "Test your bot" at bounding box center [816, 501] width 110 height 12
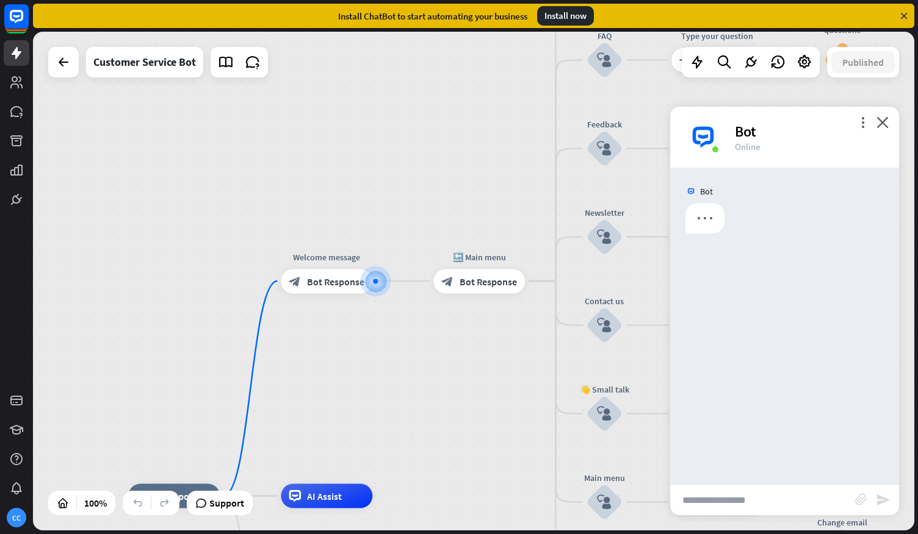
click at [743, 497] on input "text" at bounding box center [762, 500] width 185 height 31
paste input "**********"
type input "**********"
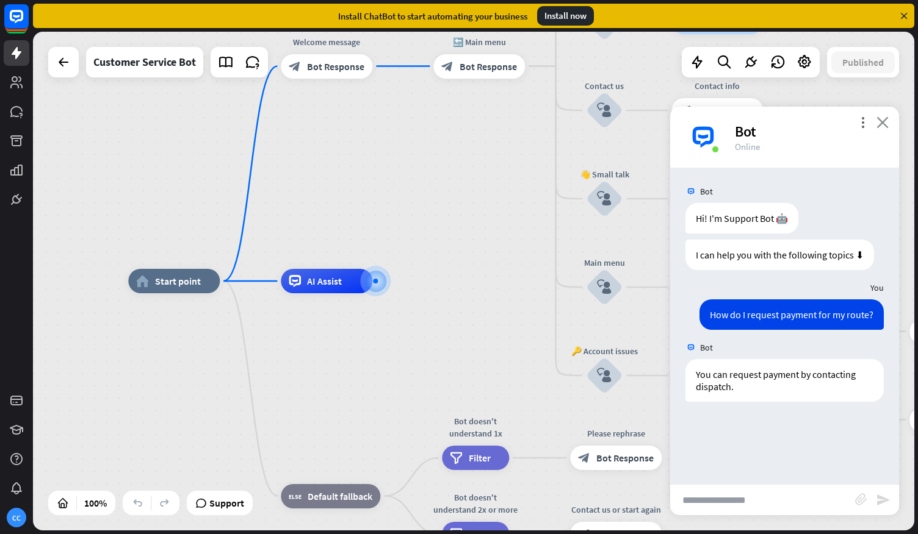
click at [880, 120] on icon "close" at bounding box center [882, 123] width 12 height 12
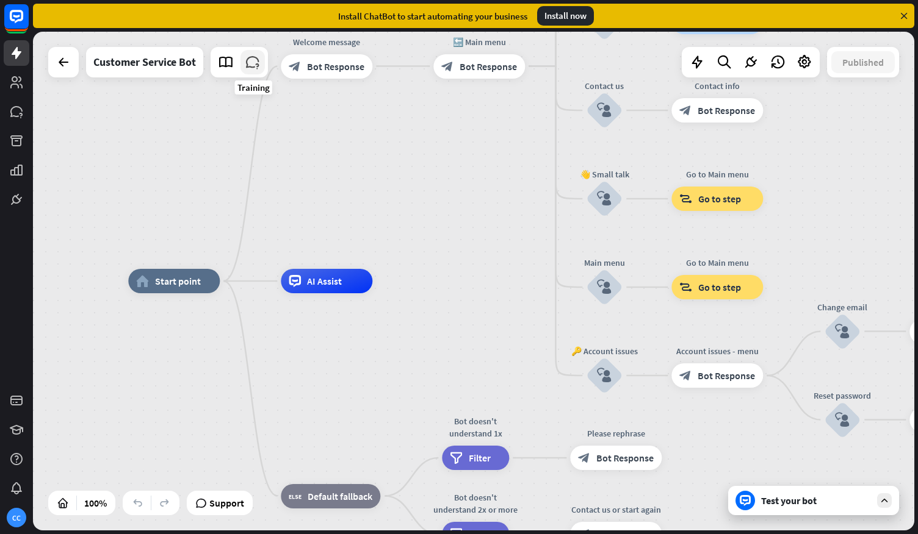
click at [264, 63] on link at bounding box center [252, 62] width 24 height 24
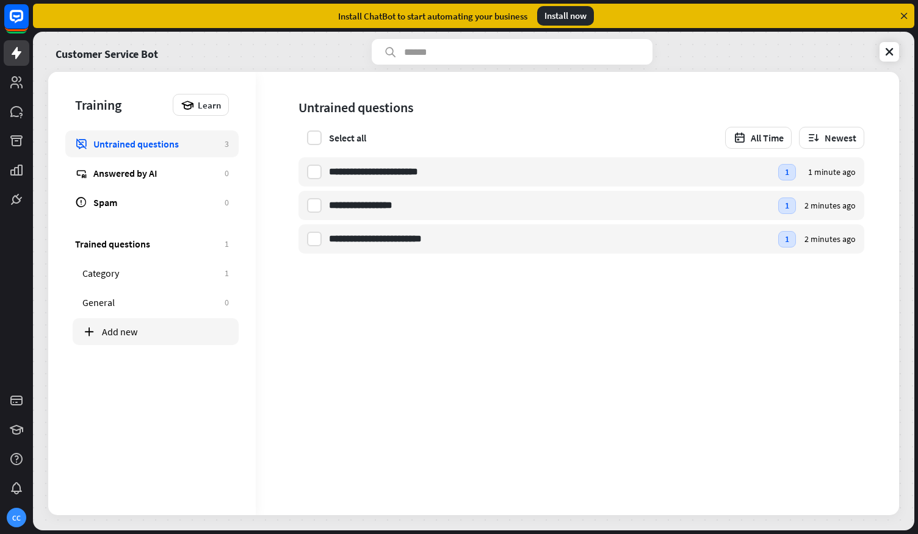
click at [116, 331] on div "Add new" at bounding box center [165, 332] width 127 height 12
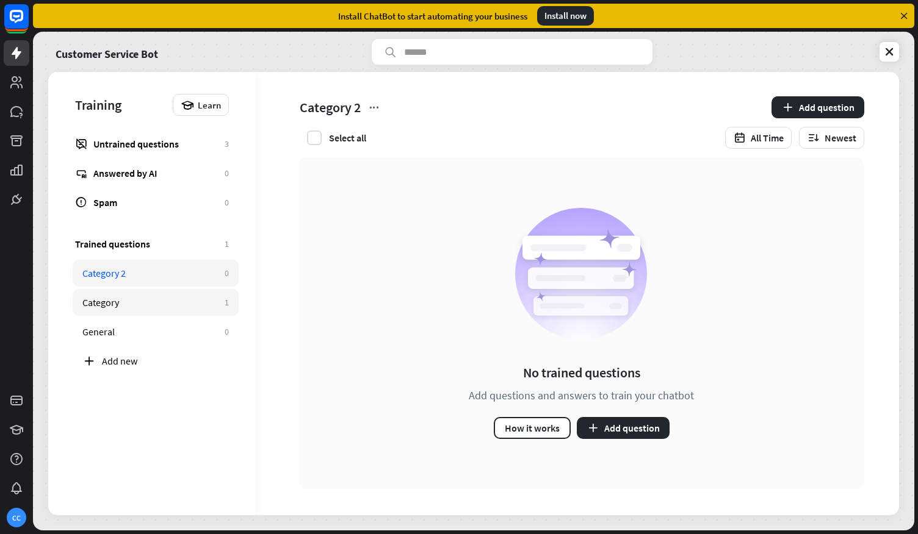
click at [132, 295] on link "Category 1" at bounding box center [156, 302] width 166 height 27
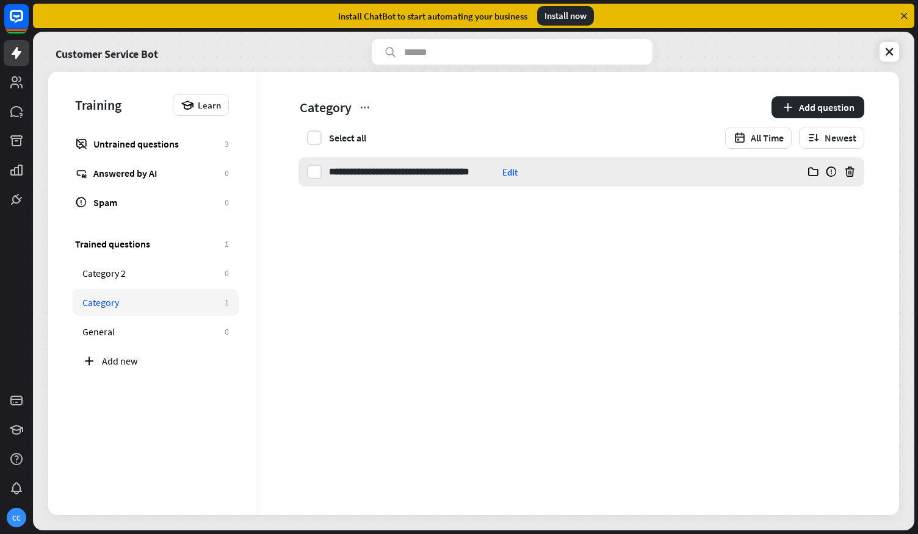
click at [434, 171] on input "**********" at bounding box center [413, 171] width 168 height 29
click at [625, 219] on p "**********" at bounding box center [581, 224] width 528 height 15
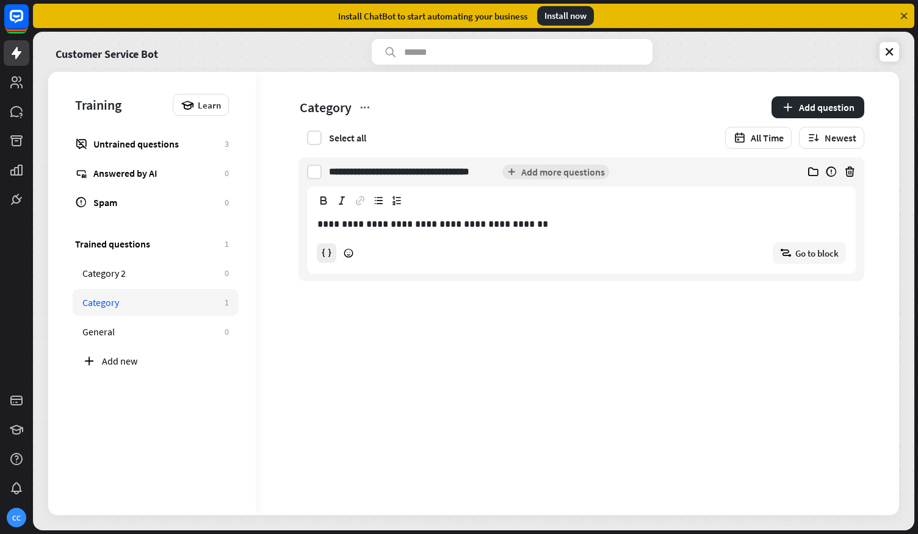
click at [328, 256] on icon at bounding box center [326, 253] width 11 height 11
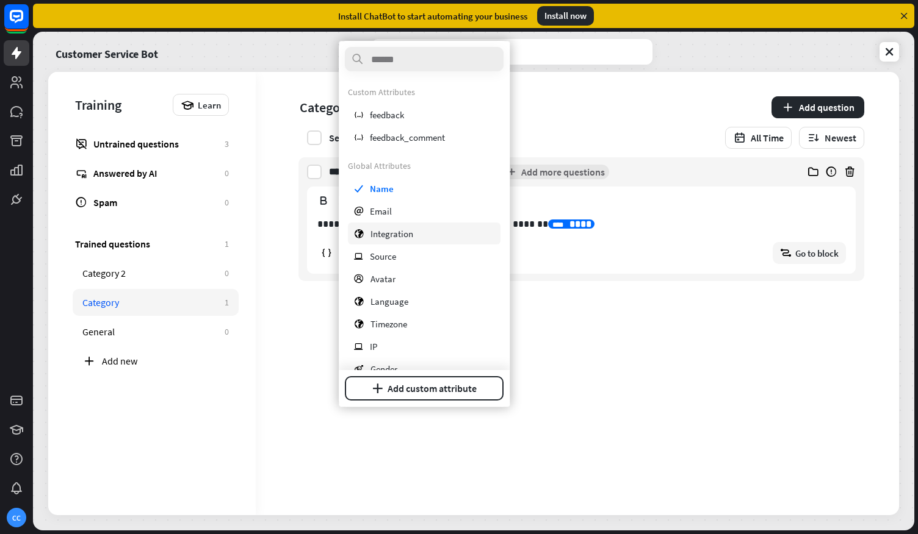
scroll to position [2, 0]
click at [420, 229] on div "globe Integration" at bounding box center [424, 231] width 153 height 22
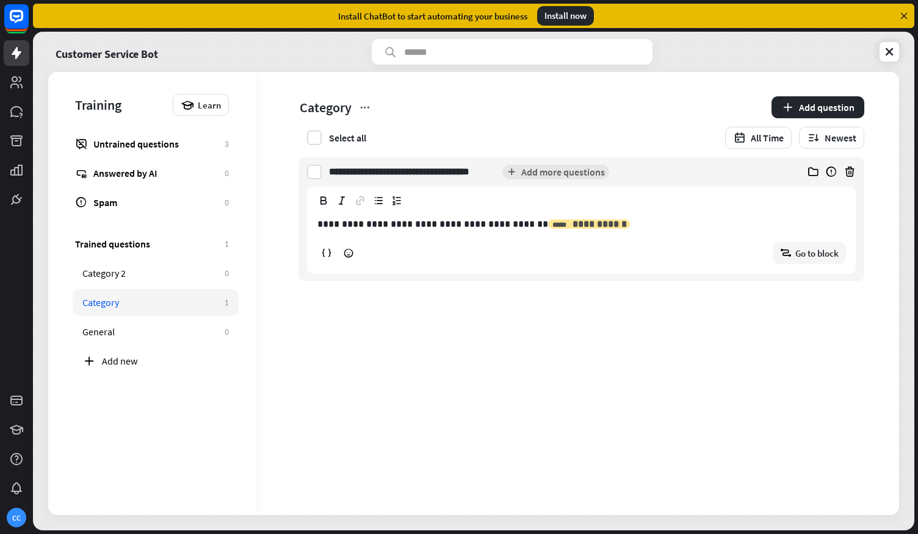
click at [572, 223] on span "**********" at bounding box center [599, 224] width 54 height 9
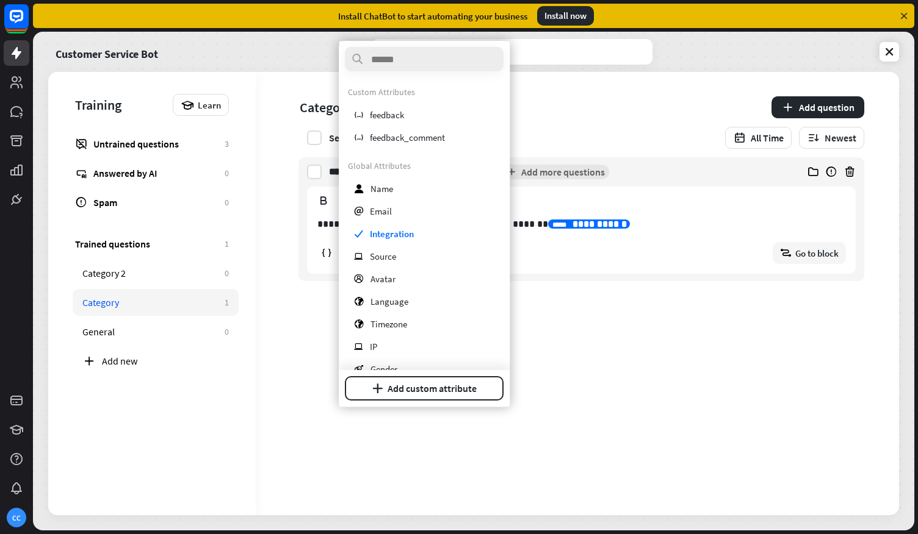
click at [602, 223] on p "**********" at bounding box center [581, 224] width 528 height 15
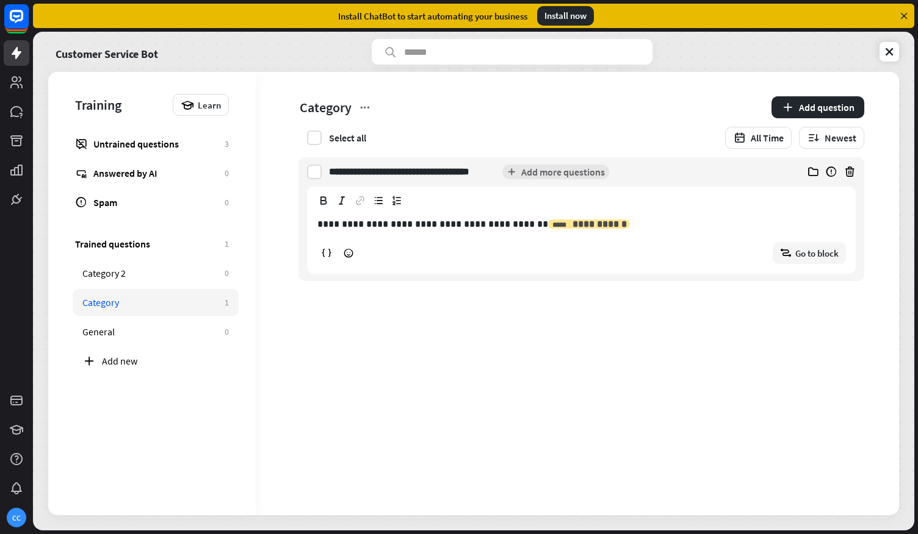
drag, startPoint x: 600, startPoint y: 224, endPoint x: 524, endPoint y: 221, distance: 76.3
click at [524, 221] on p "**********" at bounding box center [581, 224] width 528 height 15
click at [903, 15] on icon at bounding box center [903, 15] width 11 height 11
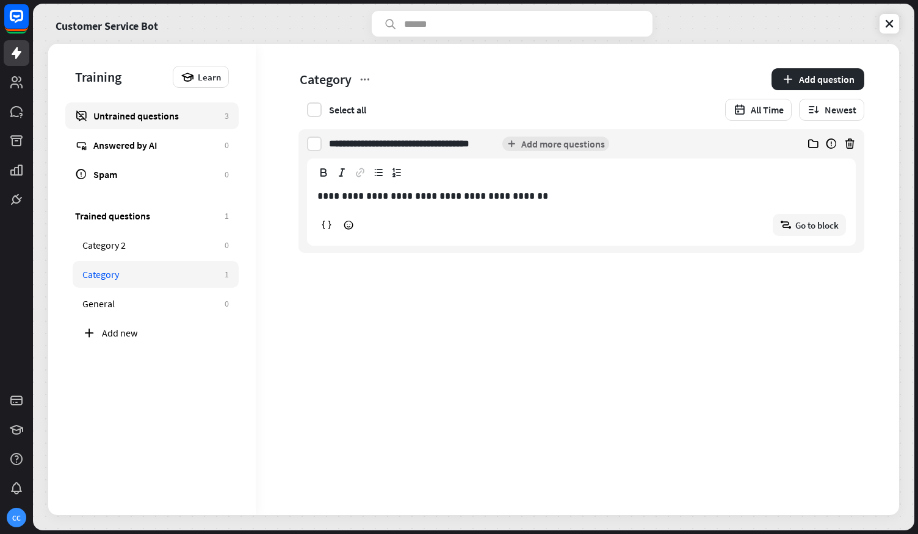
click at [131, 114] on div "Untrained questions" at bounding box center [155, 116] width 125 height 12
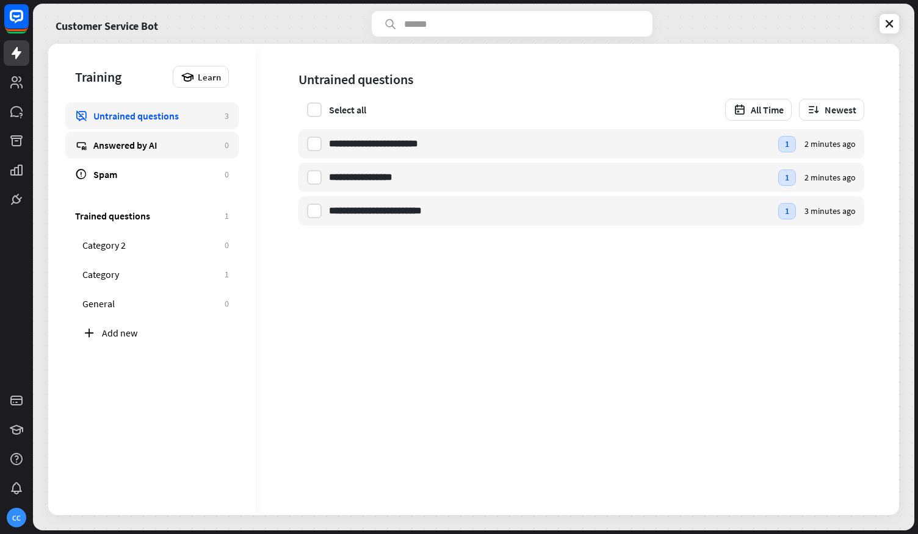
click at [143, 143] on div "Answered by AI" at bounding box center [155, 145] width 125 height 12
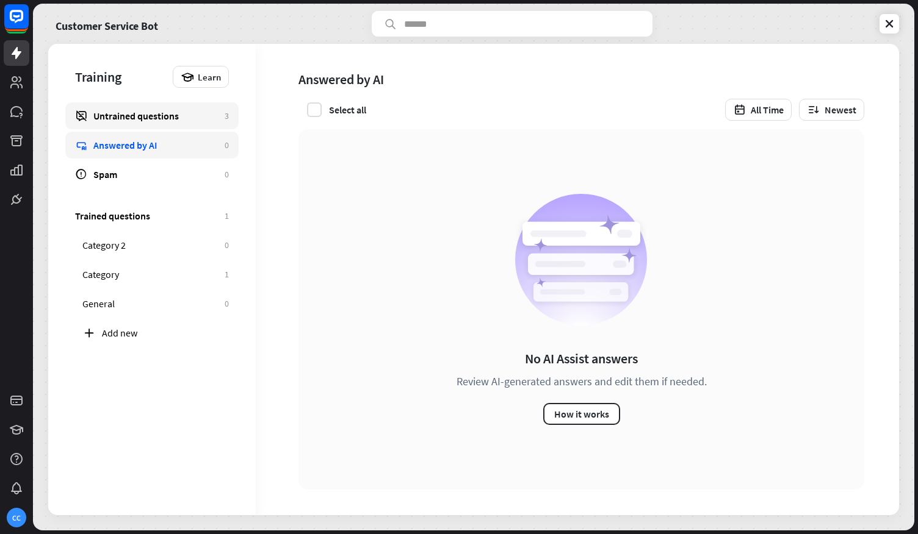
click at [145, 121] on div "Untrained questions" at bounding box center [155, 116] width 125 height 12
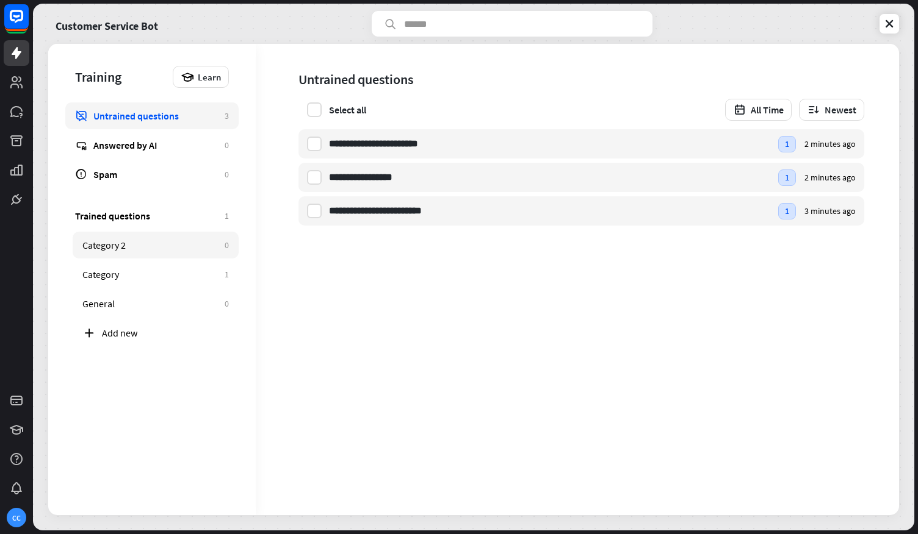
click at [134, 251] on link "Category 2 0" at bounding box center [156, 245] width 166 height 27
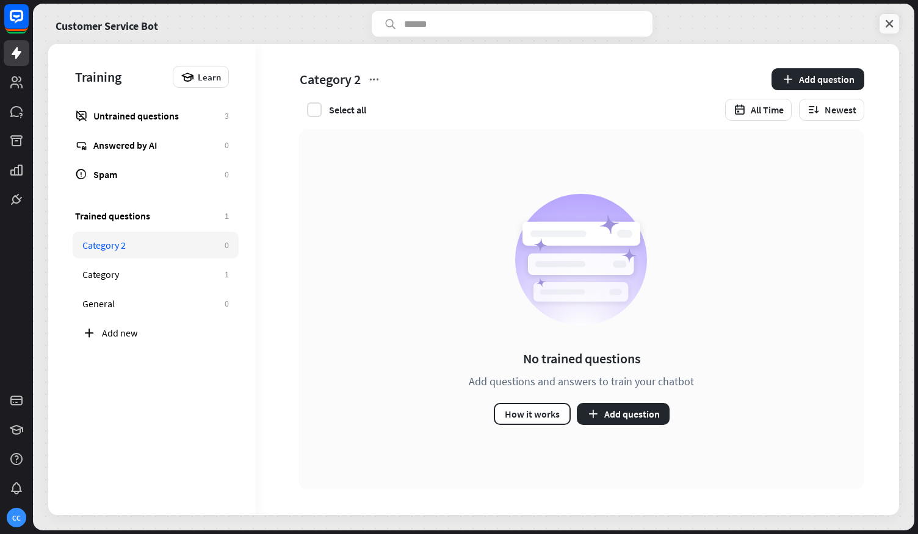
click at [891, 27] on icon at bounding box center [889, 24] width 12 height 12
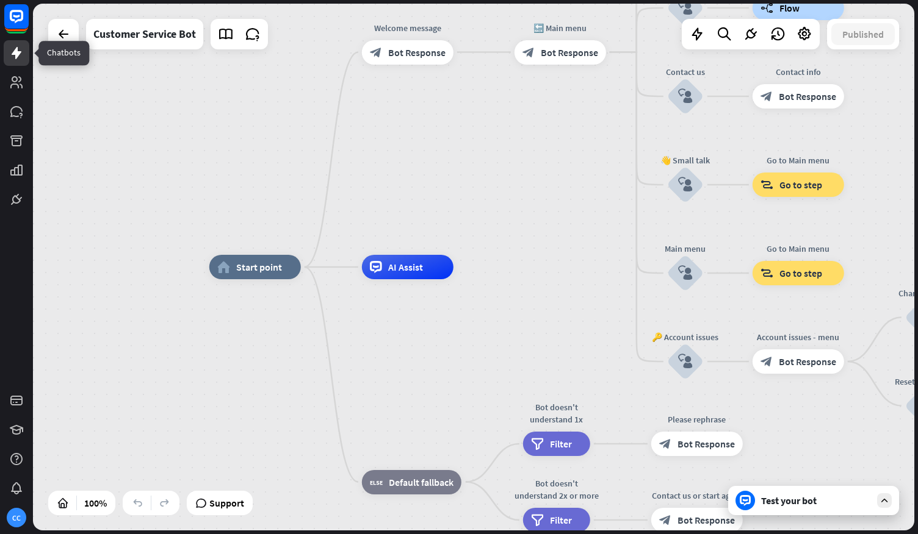
click at [17, 55] on icon at bounding box center [17, 53] width 10 height 12
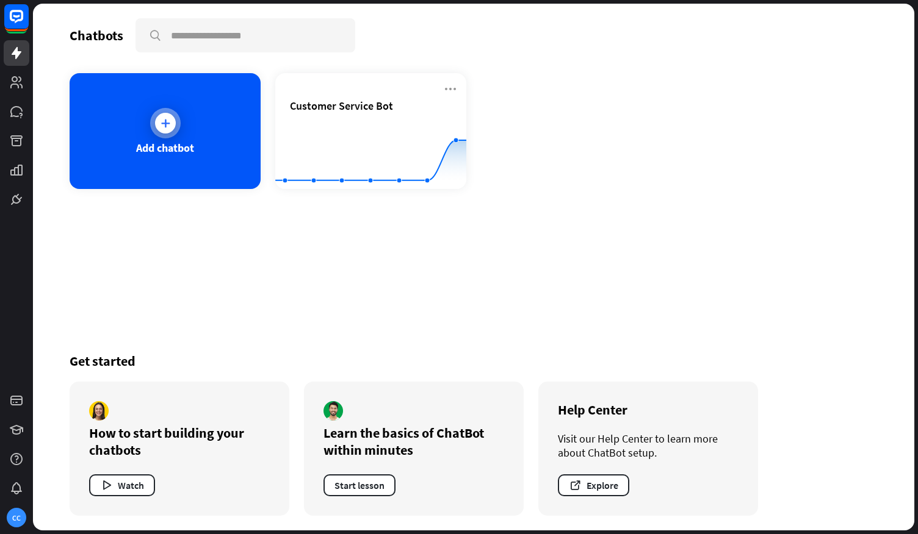
click at [158, 131] on div at bounding box center [165, 123] width 21 height 21
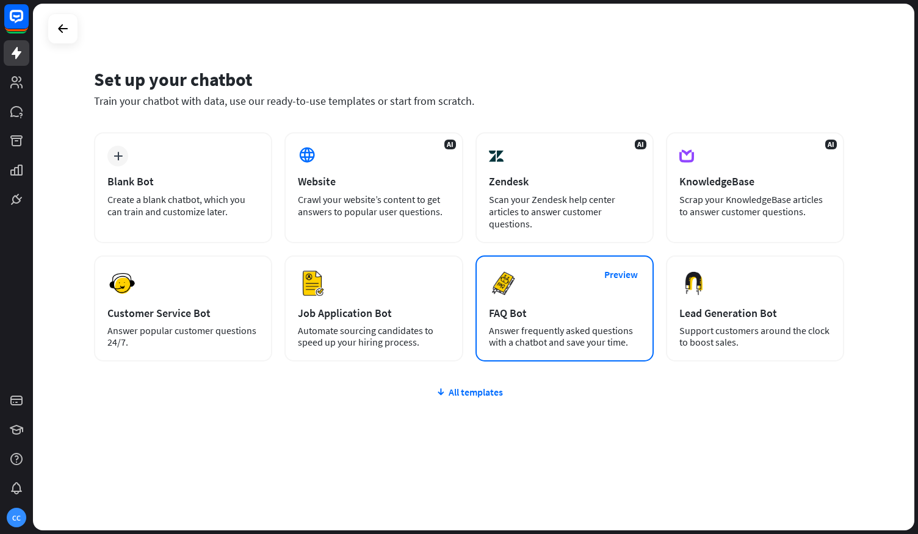
click at [576, 302] on div "Preview FAQ Bot [PERSON_NAME] frequently asked questions with a chatbot and sav…" at bounding box center [564, 309] width 178 height 106
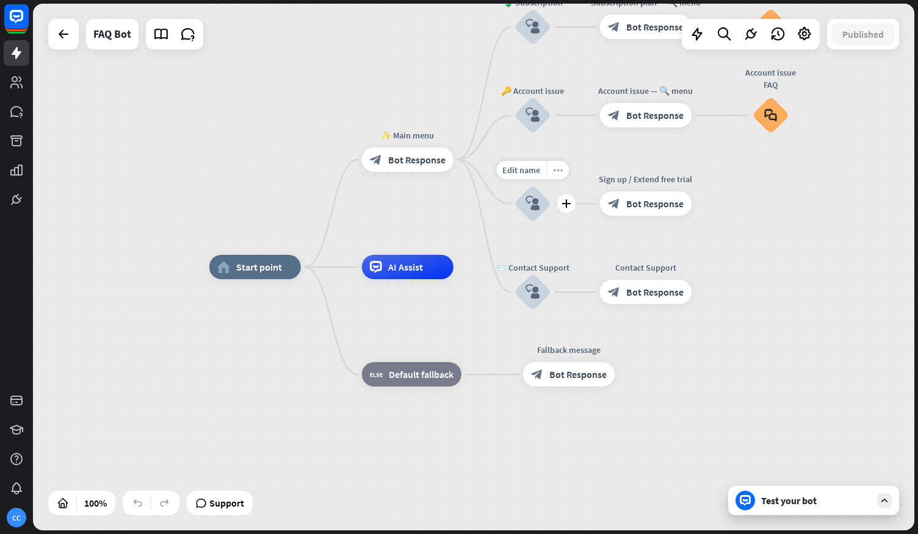
click at [560, 171] on icon "more_horiz" at bounding box center [558, 170] width 10 height 9
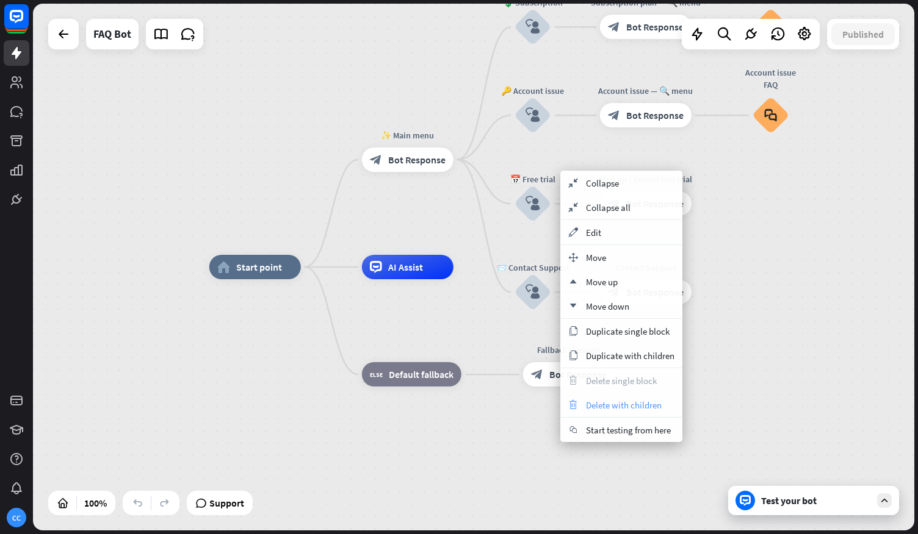
click at [614, 400] on span "Delete with children" at bounding box center [624, 406] width 76 height 12
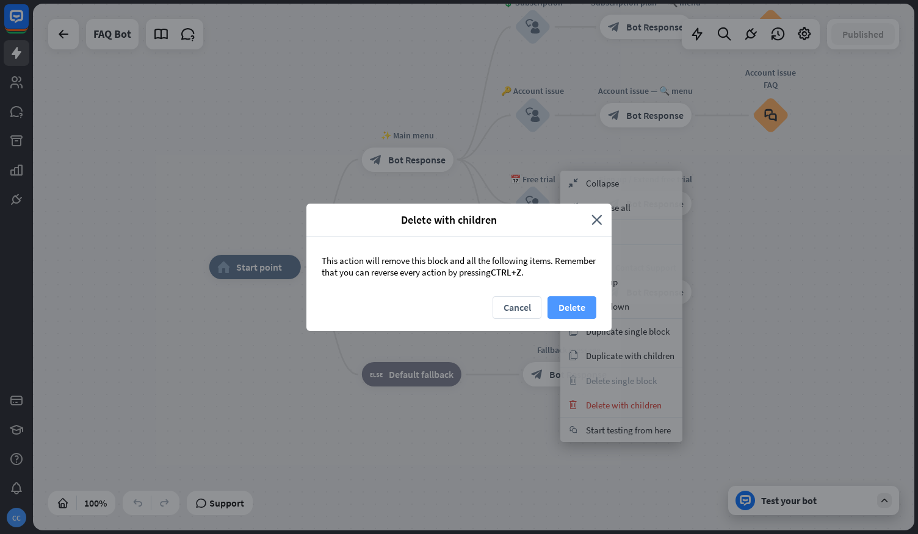
click at [564, 306] on button "Delete" at bounding box center [571, 308] width 49 height 23
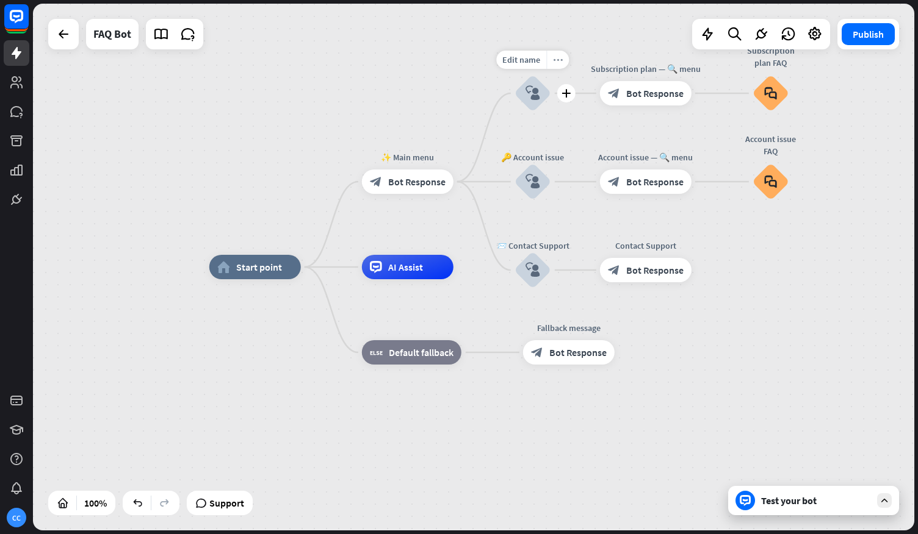
click at [558, 59] on icon "more_horiz" at bounding box center [558, 60] width 10 height 9
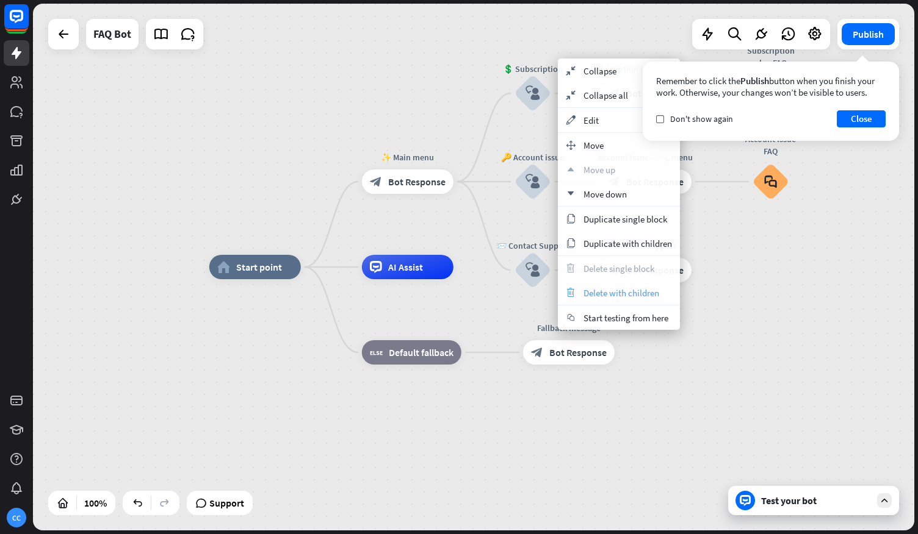
click at [608, 292] on span "Delete with children" at bounding box center [621, 293] width 76 height 12
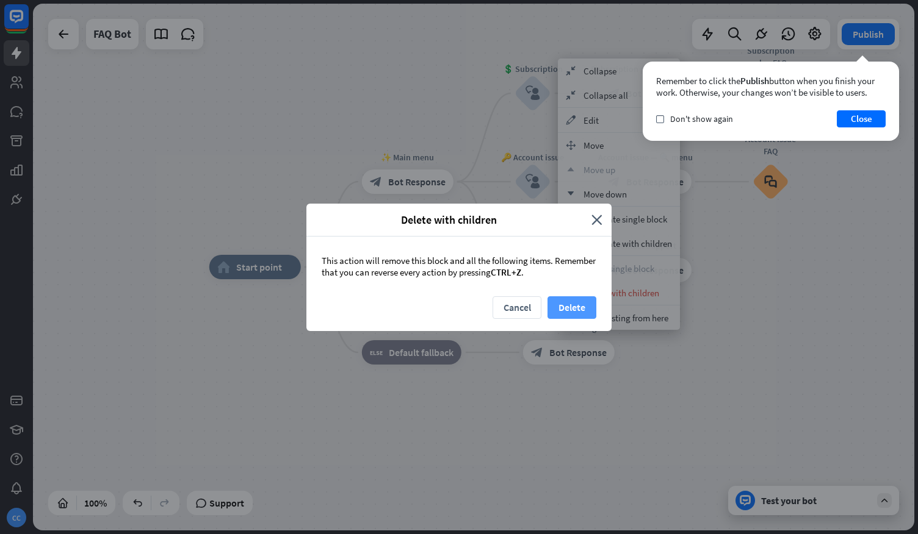
drag, startPoint x: 581, startPoint y: 307, endPoint x: 555, endPoint y: 310, distance: 25.8
click at [555, 310] on button "Delete" at bounding box center [571, 308] width 49 height 23
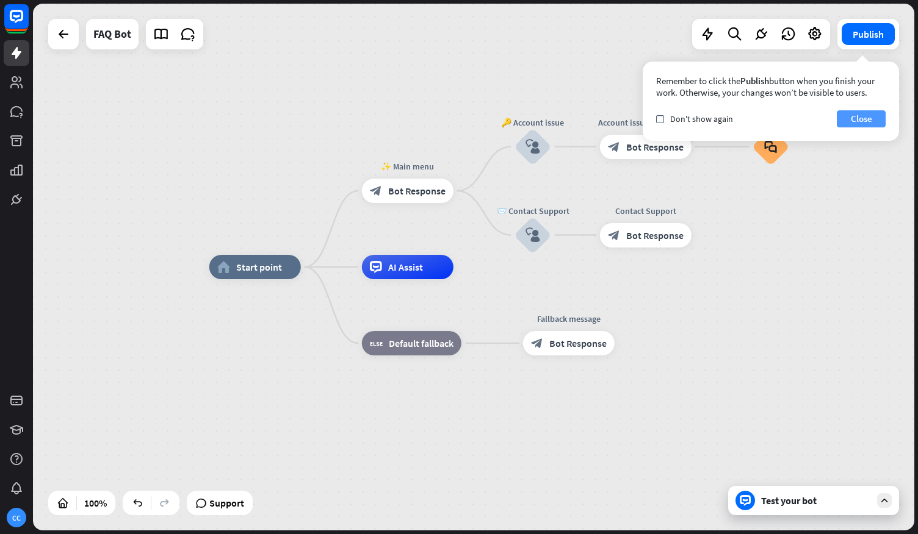
click at [876, 125] on button "Close" at bounding box center [860, 118] width 49 height 17
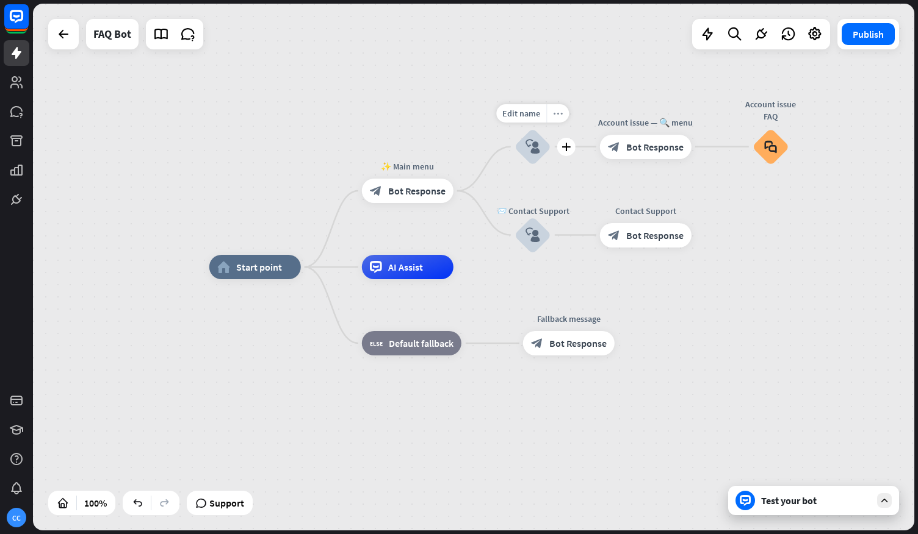
click at [562, 116] on div "more_horiz" at bounding box center [557, 113] width 23 height 18
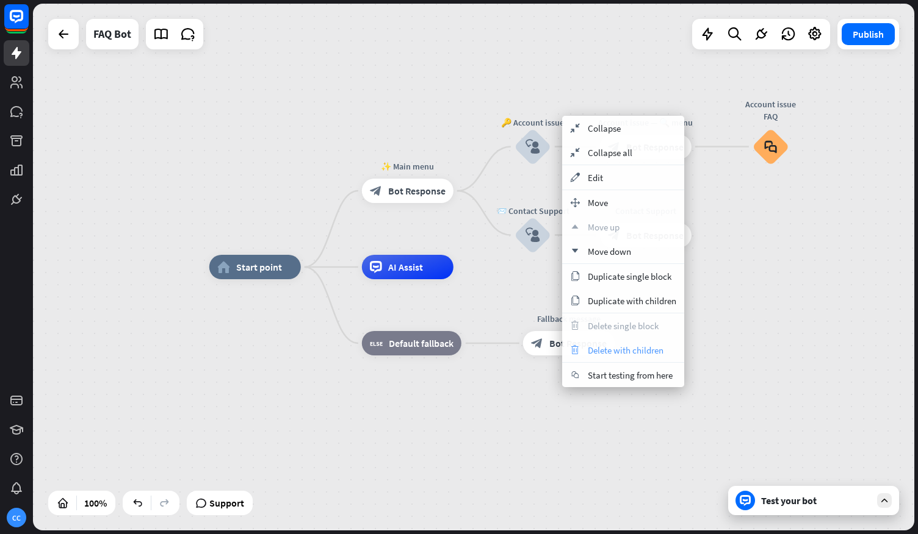
click at [631, 348] on span "Delete with children" at bounding box center [626, 351] width 76 height 12
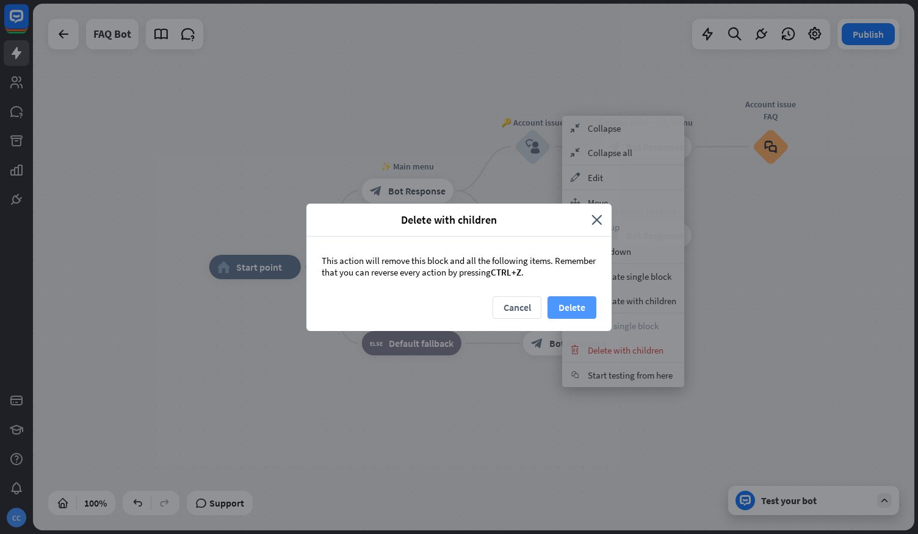
click at [577, 304] on button "Delete" at bounding box center [571, 308] width 49 height 23
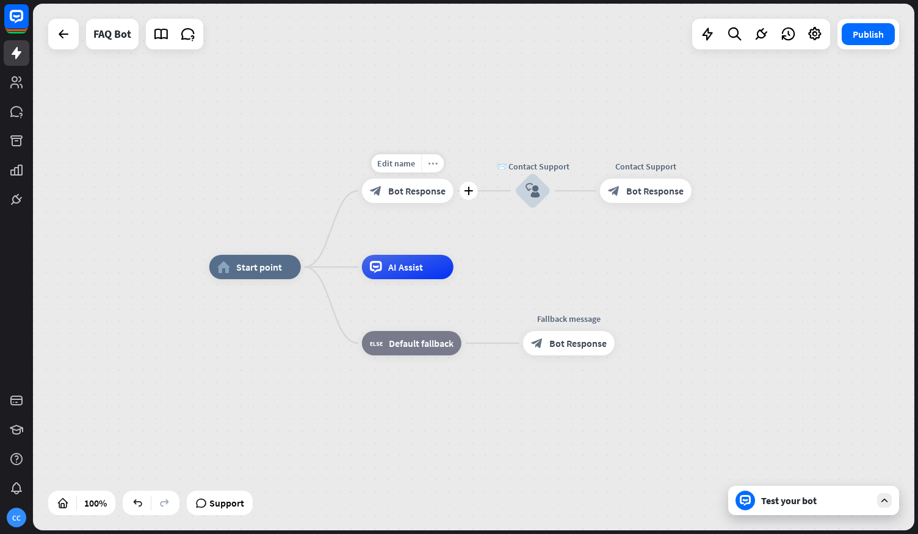
click at [434, 163] on icon "more_horiz" at bounding box center [433, 163] width 10 height 9
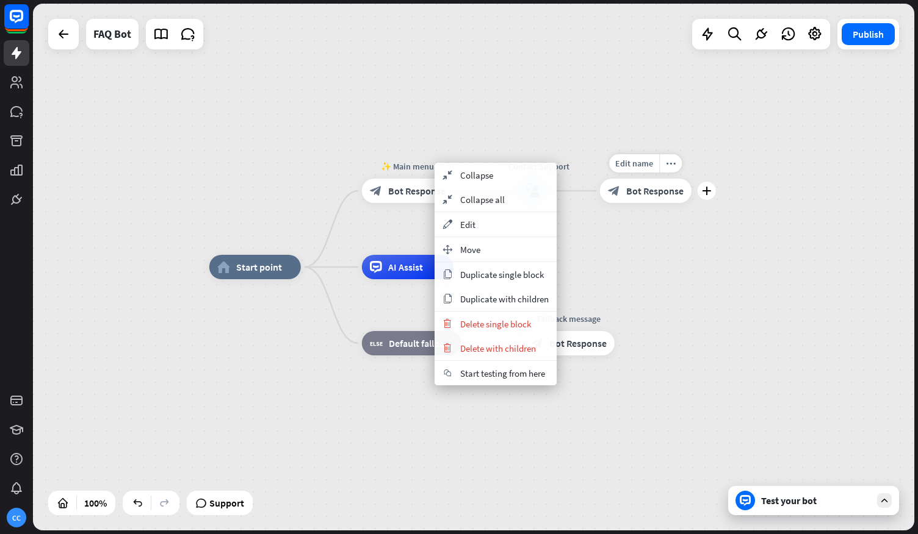
click at [581, 228] on div "home_2 Start point ✨ Main menu block_bot_response Bot Response Edit name more_h…" at bounding box center [473, 267] width 881 height 527
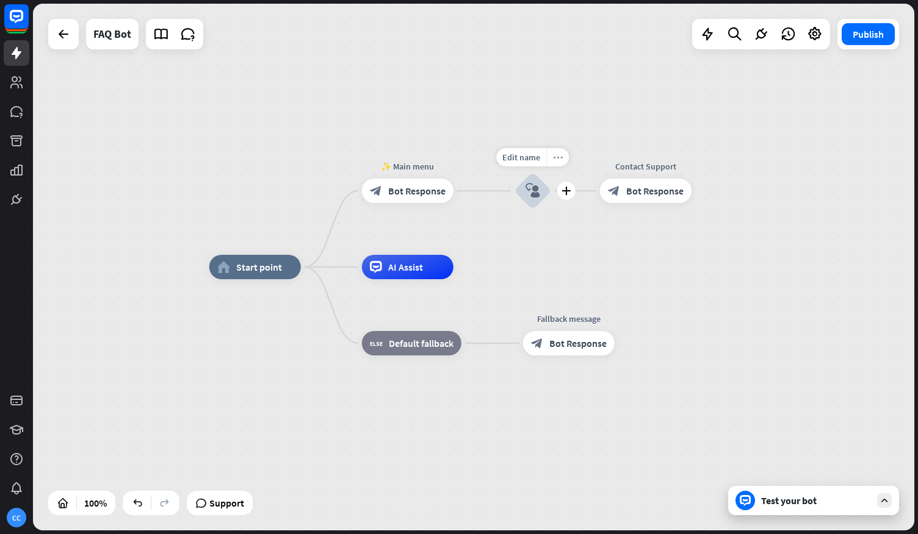
click at [563, 154] on div "more_horiz" at bounding box center [557, 157] width 23 height 18
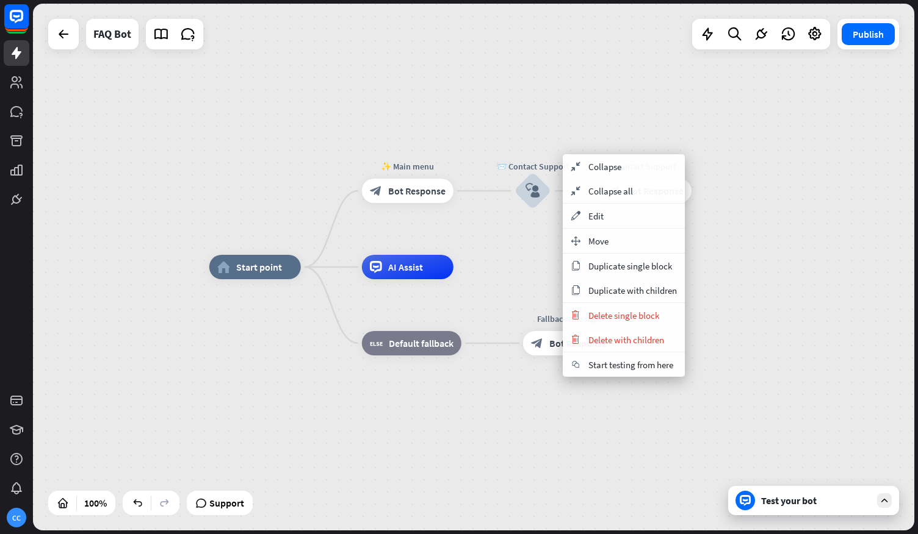
click at [511, 118] on div "home_2 Start point ✨ Main menu block_bot_response Bot Response 📨 Contact Suppor…" at bounding box center [473, 267] width 881 height 527
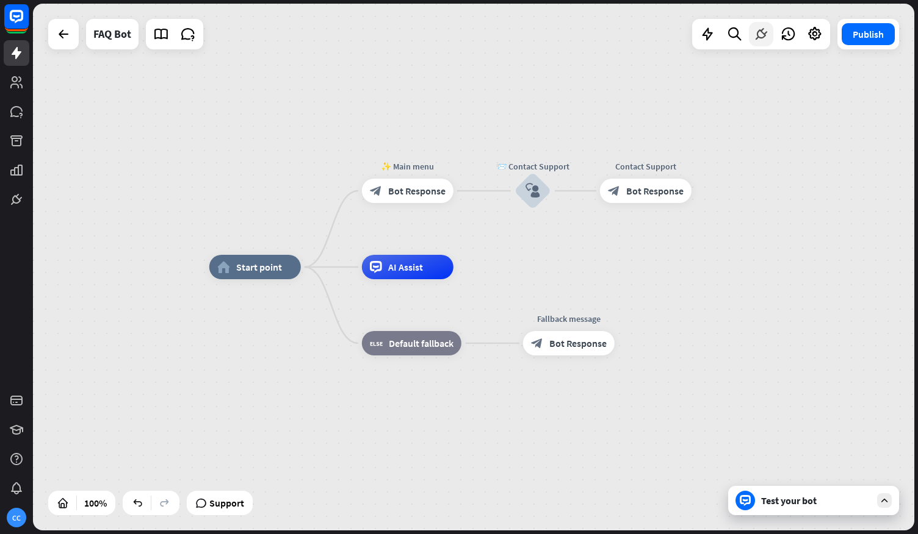
click at [760, 34] on icon at bounding box center [761, 34] width 16 height 16
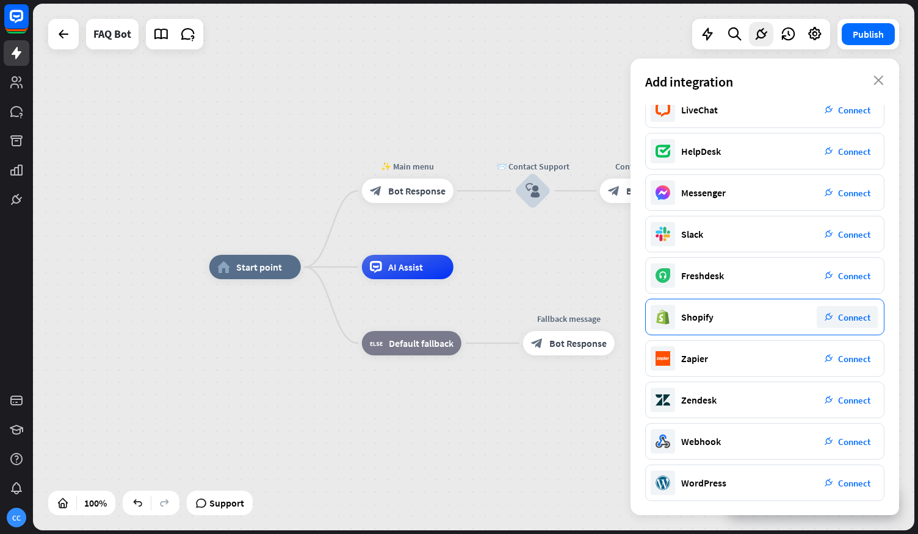
scroll to position [55, 0]
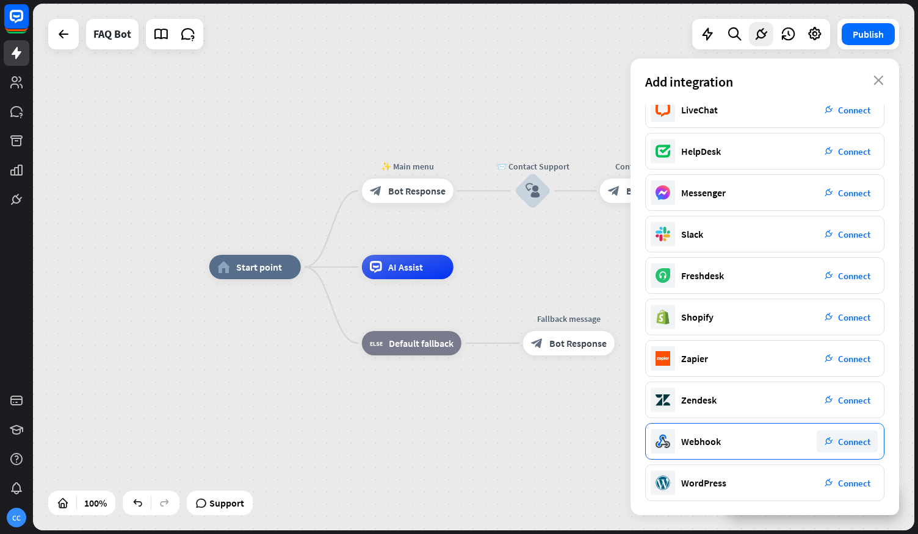
click at [851, 444] on span "Connect" at bounding box center [854, 442] width 32 height 12
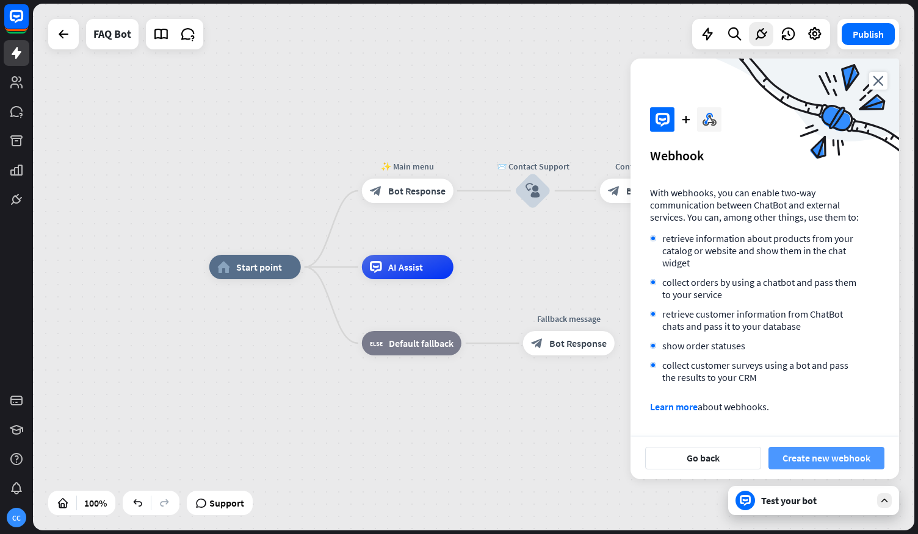
click at [844, 463] on button "Create new webhook" at bounding box center [826, 458] width 116 height 23
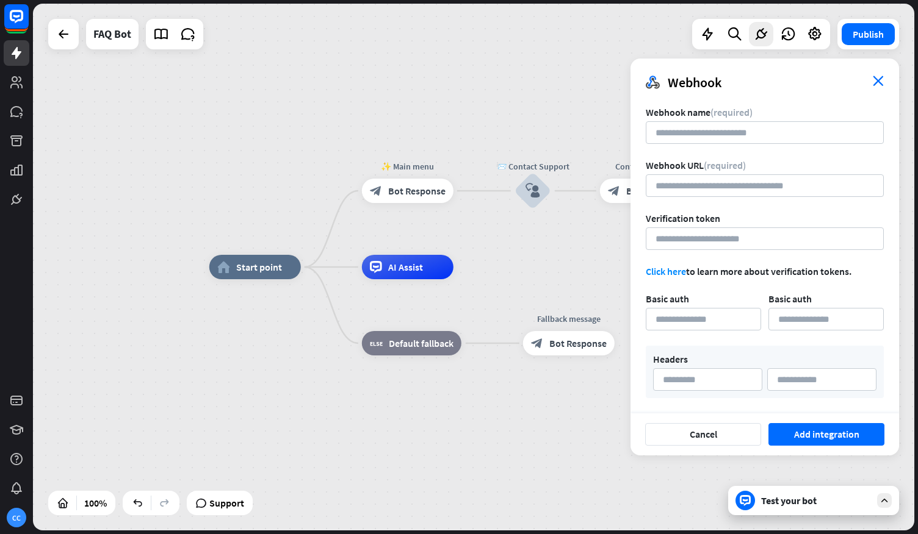
click at [880, 84] on icon "close" at bounding box center [877, 81] width 11 height 10
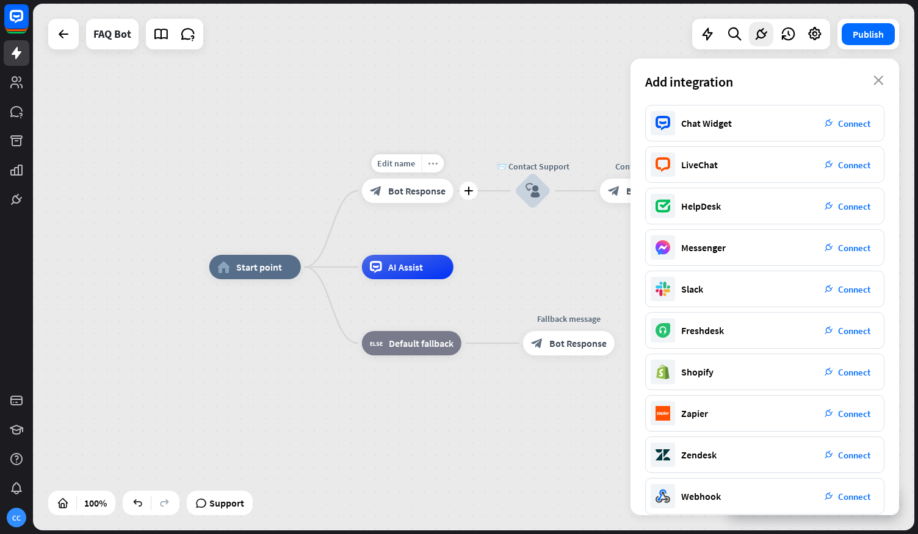
click at [438, 171] on div "more_horiz" at bounding box center [432, 163] width 23 height 18
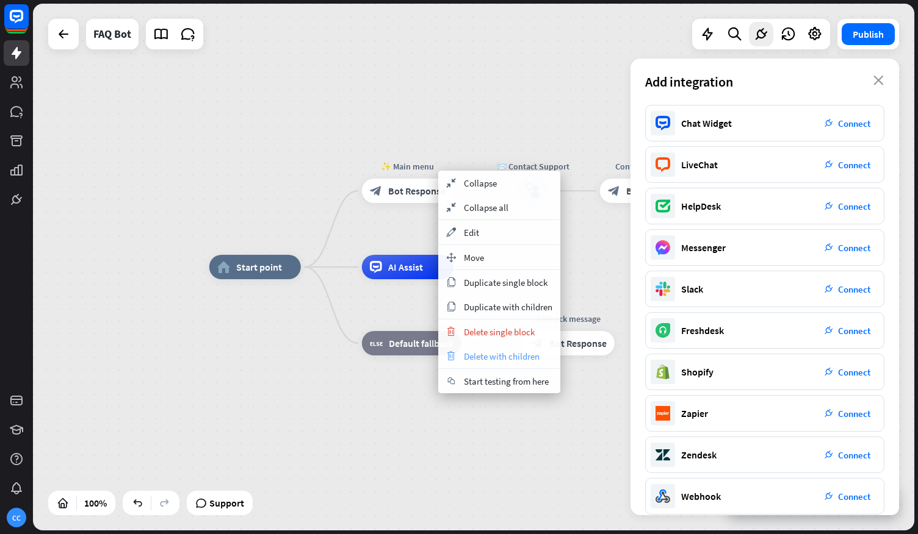
click at [490, 356] on span "Delete with children" at bounding box center [502, 357] width 76 height 12
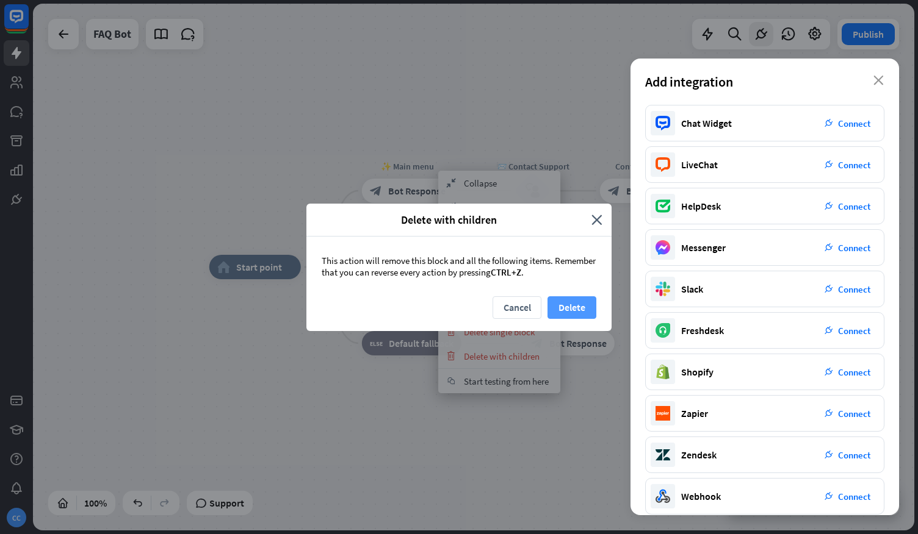
click at [578, 301] on button "Delete" at bounding box center [571, 308] width 49 height 23
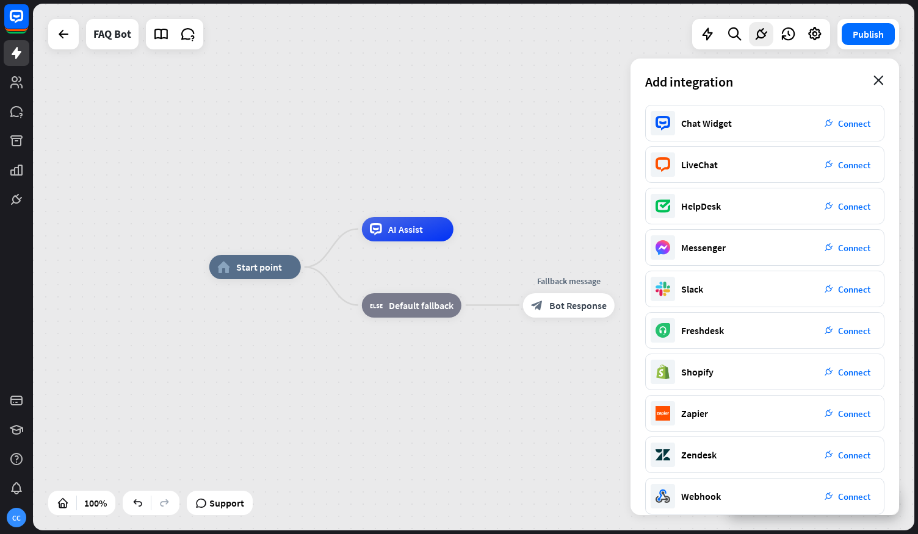
click at [876, 81] on icon "close" at bounding box center [878, 81] width 10 height 10
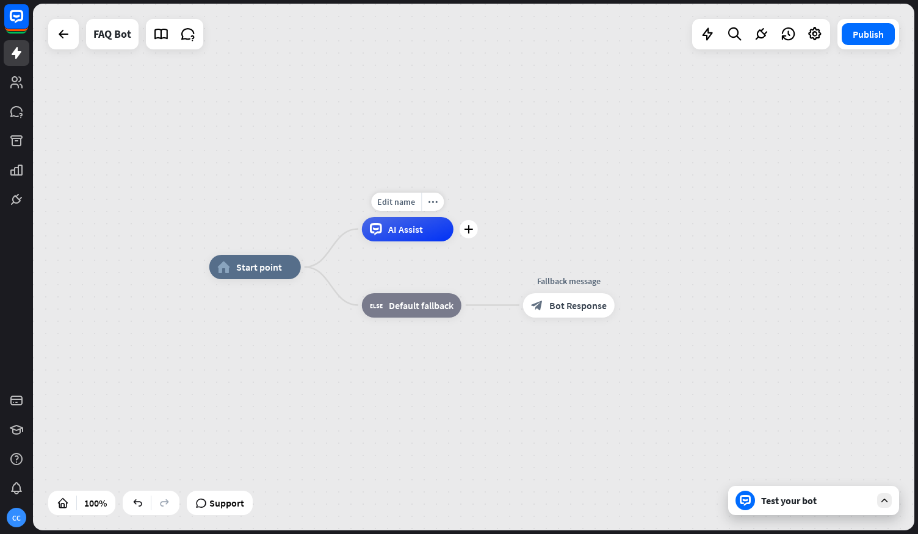
click at [408, 235] on span "AI Assist" at bounding box center [405, 229] width 35 height 12
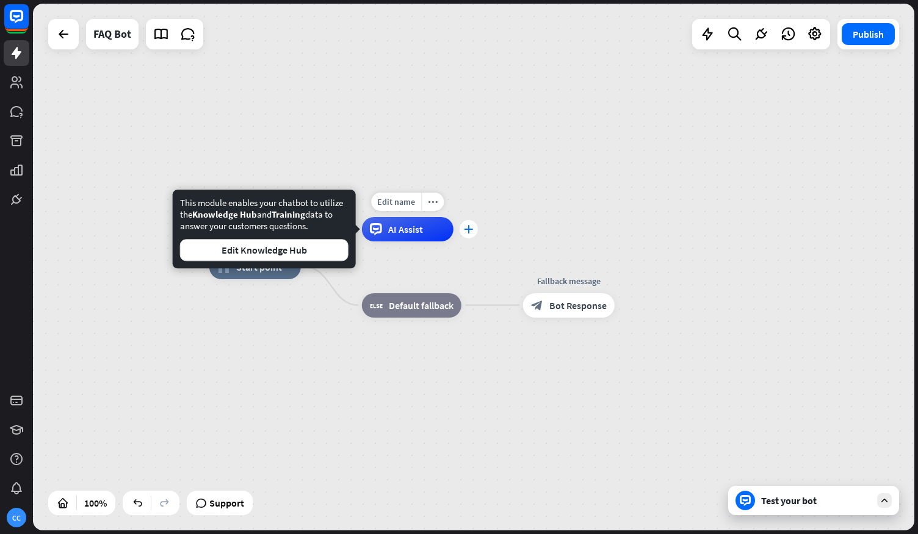
click at [475, 229] on div "plus" at bounding box center [468, 229] width 18 height 18
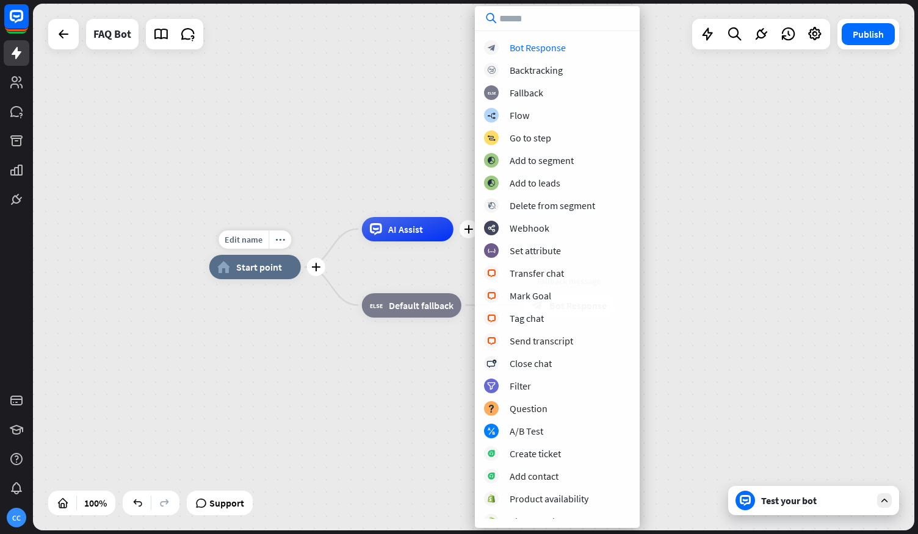
click at [240, 271] on span "Start point" at bounding box center [259, 267] width 46 height 12
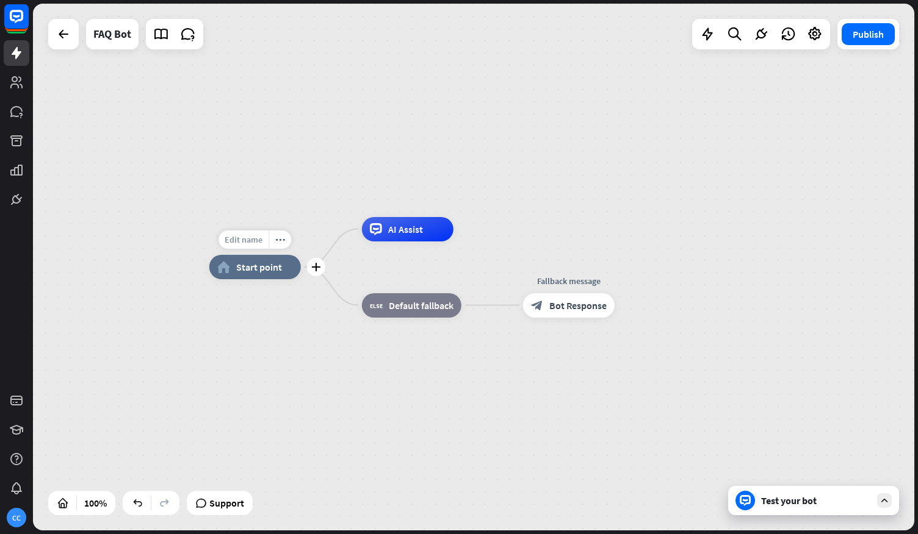
click at [250, 241] on span "Edit name" at bounding box center [244, 239] width 38 height 11
click at [262, 332] on div "home_2 Start point AI Assist block_fallback Default fallback Fallback message b…" at bounding box center [649, 530] width 881 height 527
click at [559, 305] on span "Bot Response" at bounding box center [577, 306] width 57 height 12
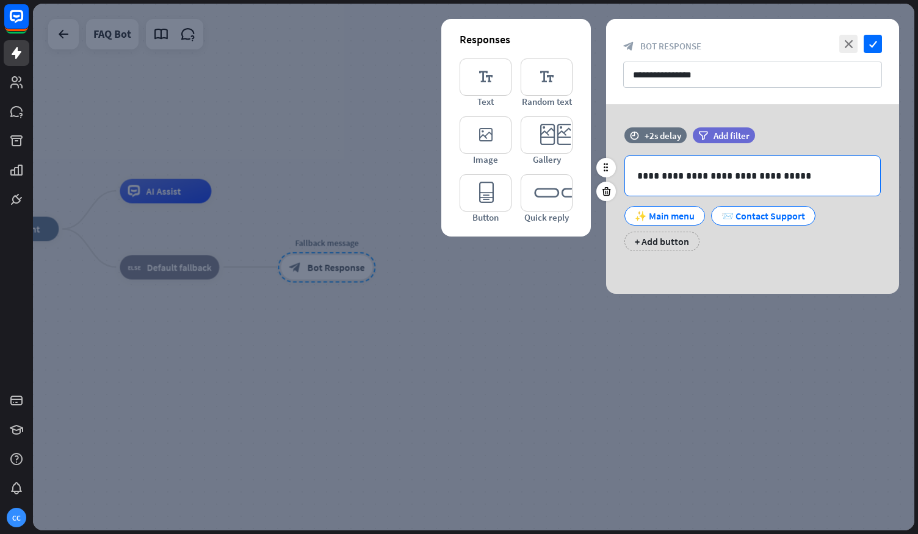
click at [719, 170] on p "**********" at bounding box center [752, 175] width 231 height 15
click at [265, 163] on div at bounding box center [473, 267] width 881 height 527
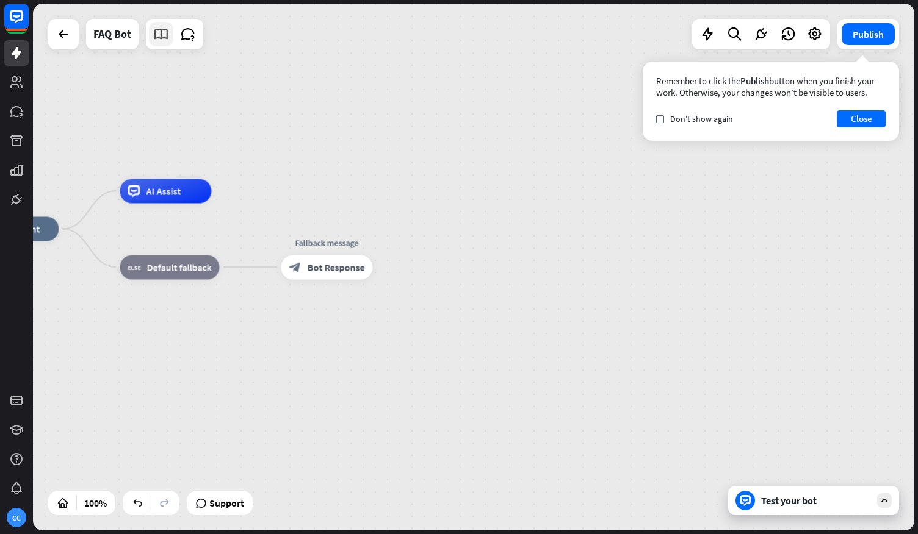
click at [164, 43] on link at bounding box center [161, 34] width 24 height 24
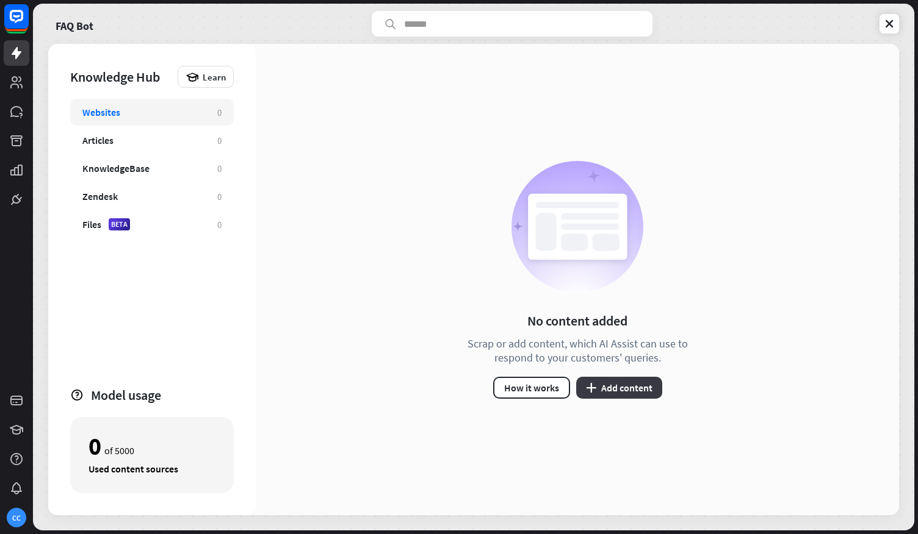
click at [625, 387] on button "plus Add content" at bounding box center [619, 388] width 86 height 22
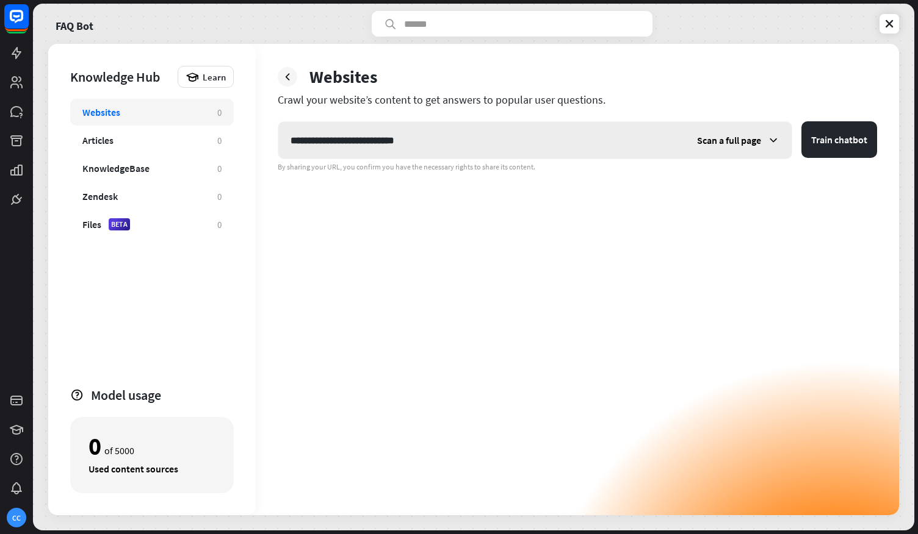
type input "**********"
click at [729, 149] on div "Scan a full page" at bounding box center [738, 140] width 107 height 37
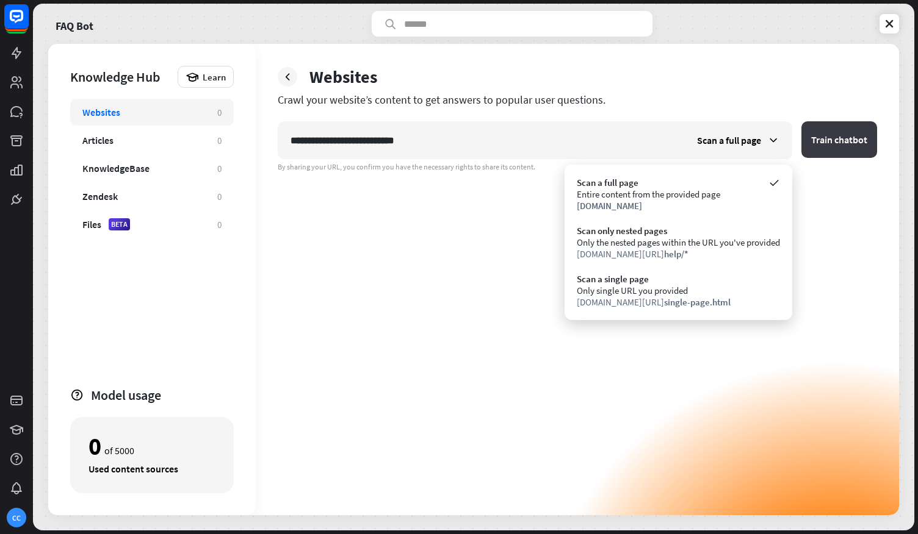
click at [847, 140] on button "Train chatbot" at bounding box center [839, 139] width 76 height 37
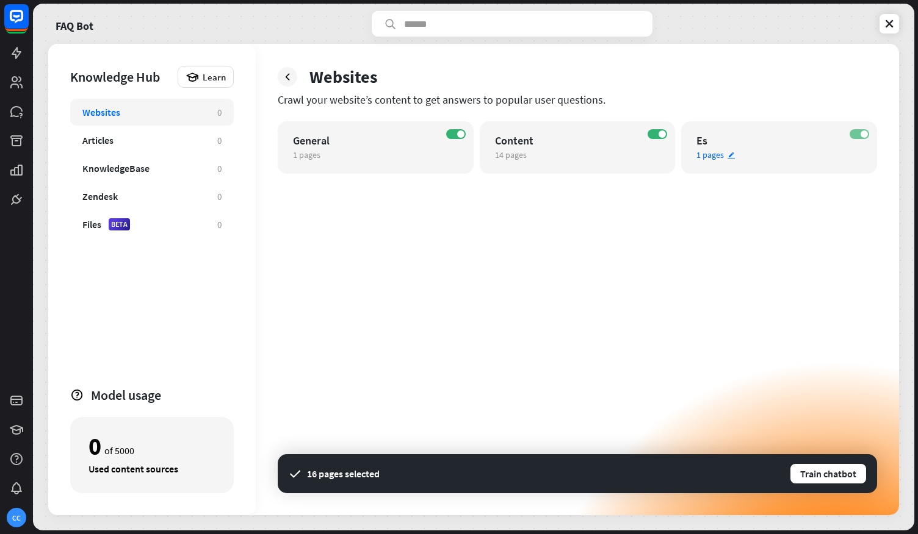
click at [853, 134] on label "ON" at bounding box center [859, 134] width 20 height 10
click at [821, 472] on button "Train chatbot" at bounding box center [828, 474] width 78 height 22
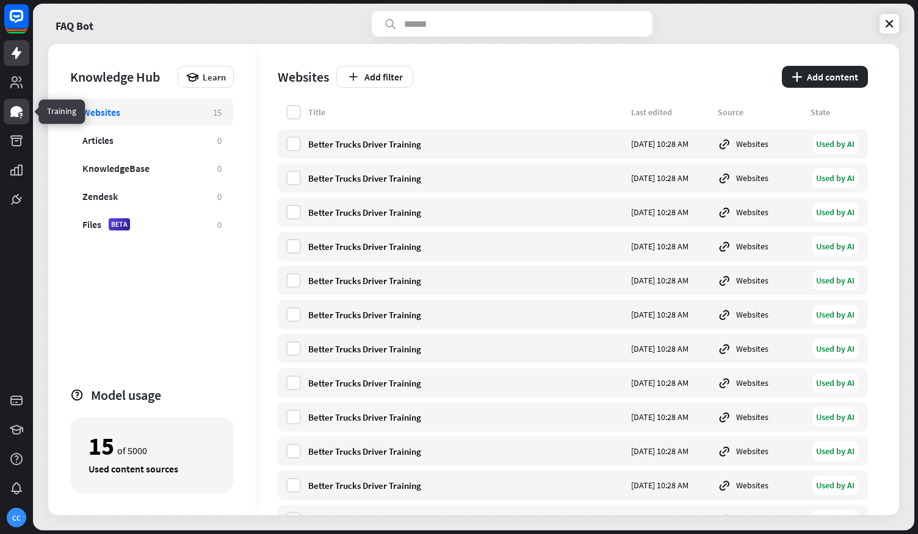
click at [13, 116] on icon at bounding box center [16, 111] width 12 height 11
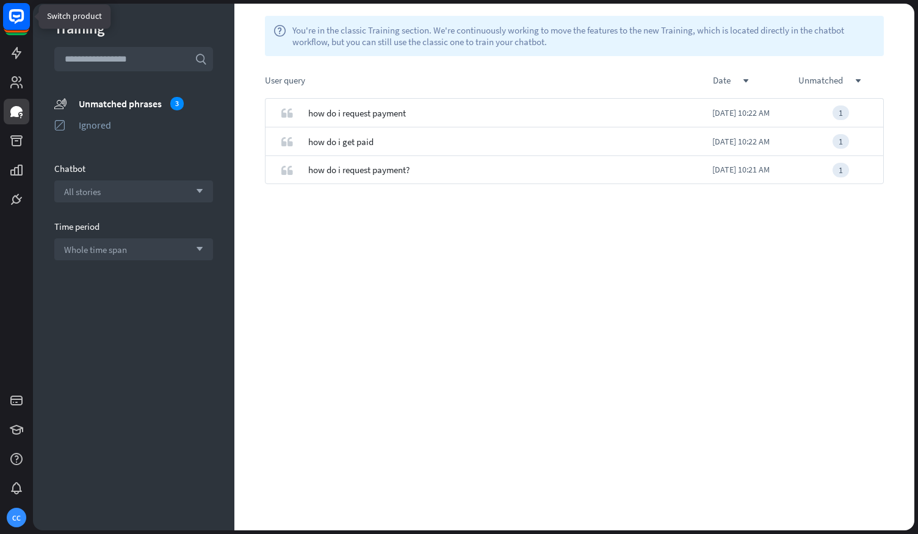
click at [16, 16] on icon at bounding box center [16, 16] width 7 height 3
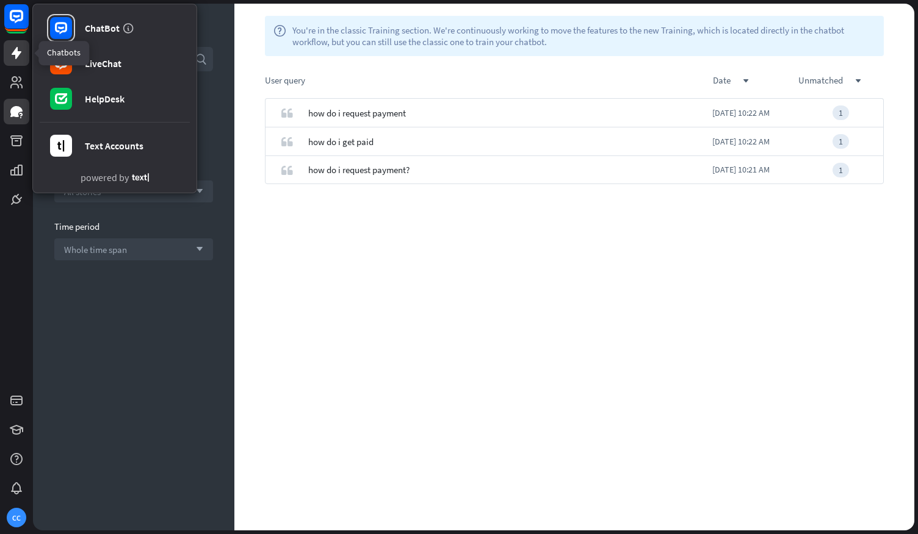
click at [20, 60] on link at bounding box center [17, 53] width 26 height 26
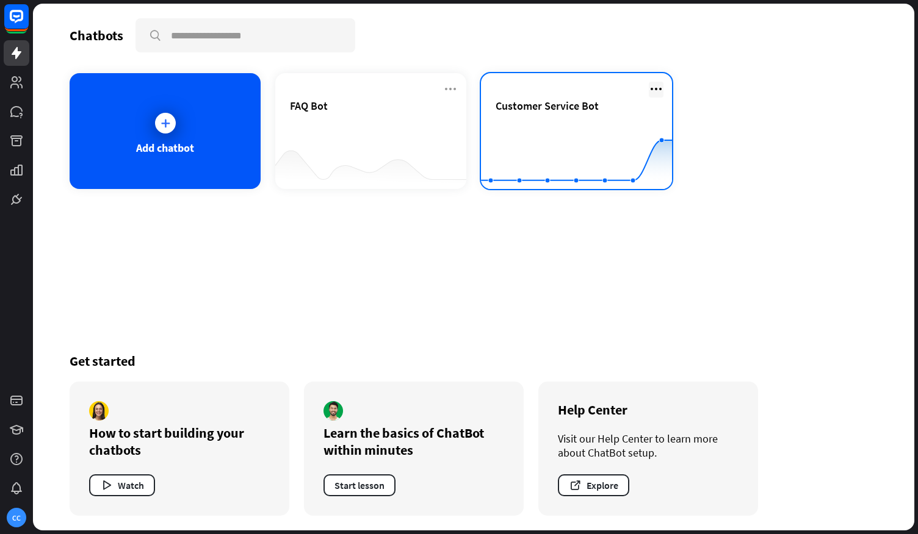
click at [654, 86] on icon at bounding box center [656, 89] width 15 height 15
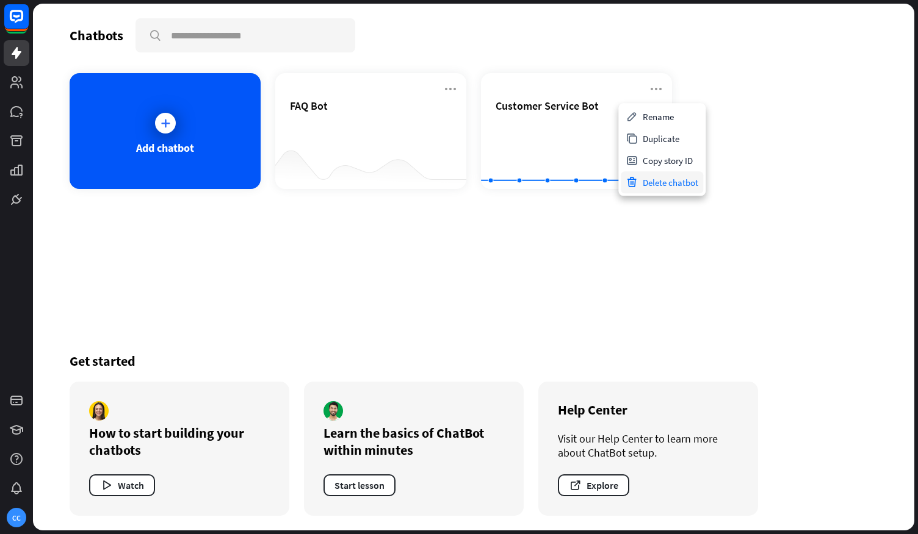
click at [673, 187] on div "Delete chatbot" at bounding box center [661, 182] width 82 height 22
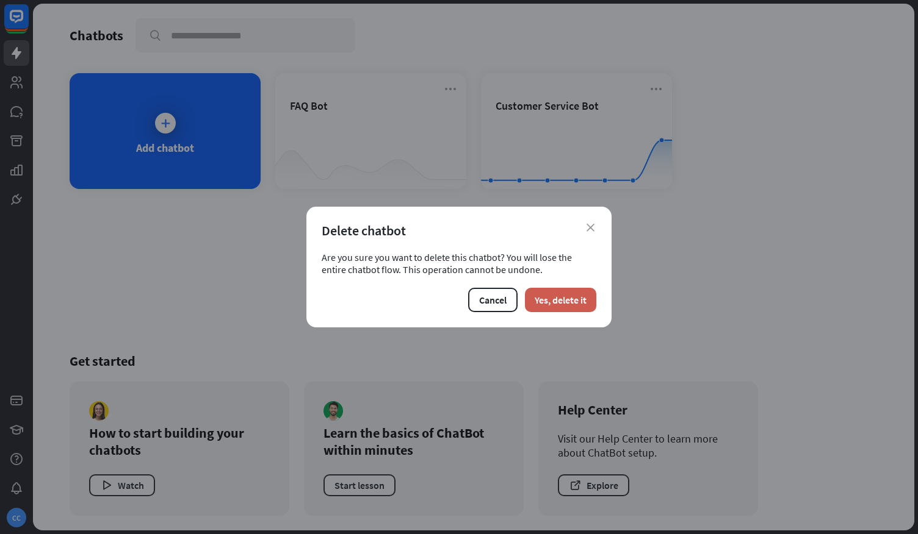
click at [559, 304] on button "Yes, delete it" at bounding box center [560, 300] width 71 height 24
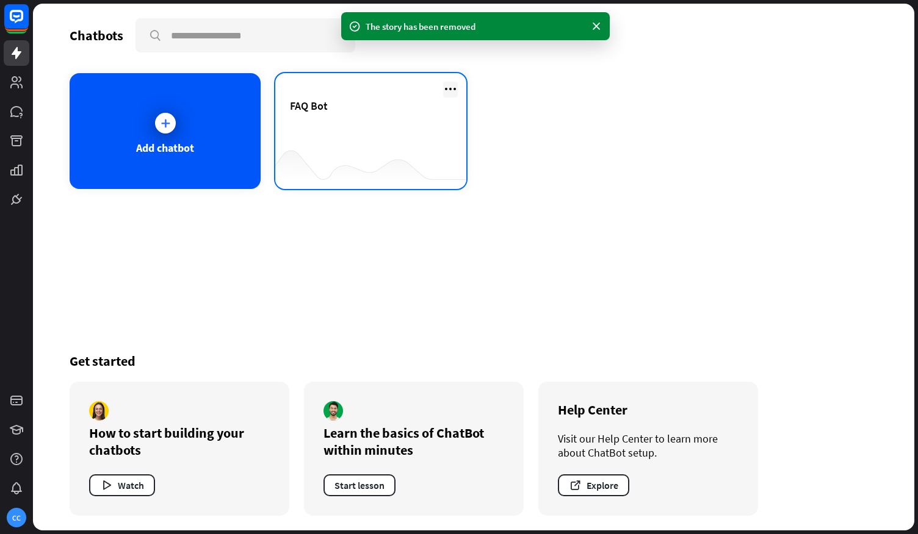
click at [451, 86] on icon at bounding box center [450, 89] width 15 height 15
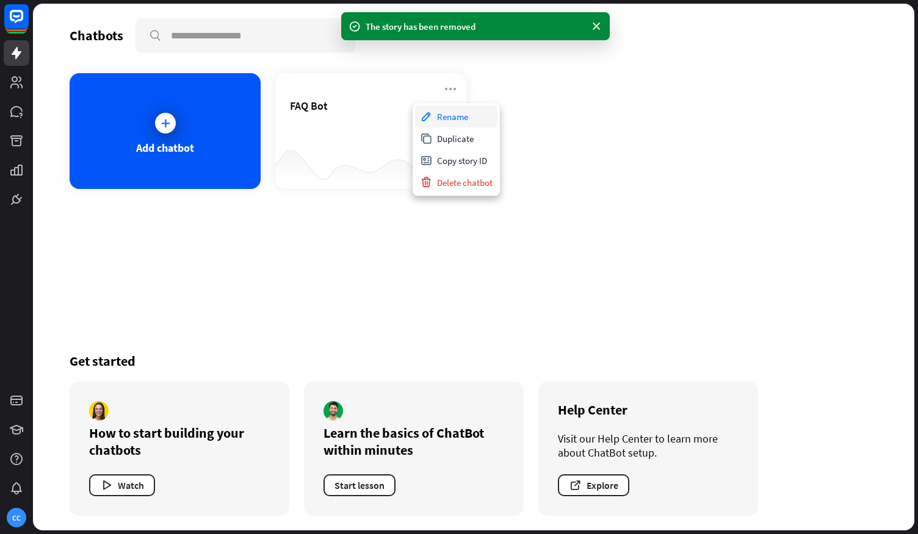
click at [453, 113] on div "Rename" at bounding box center [456, 117] width 82 height 22
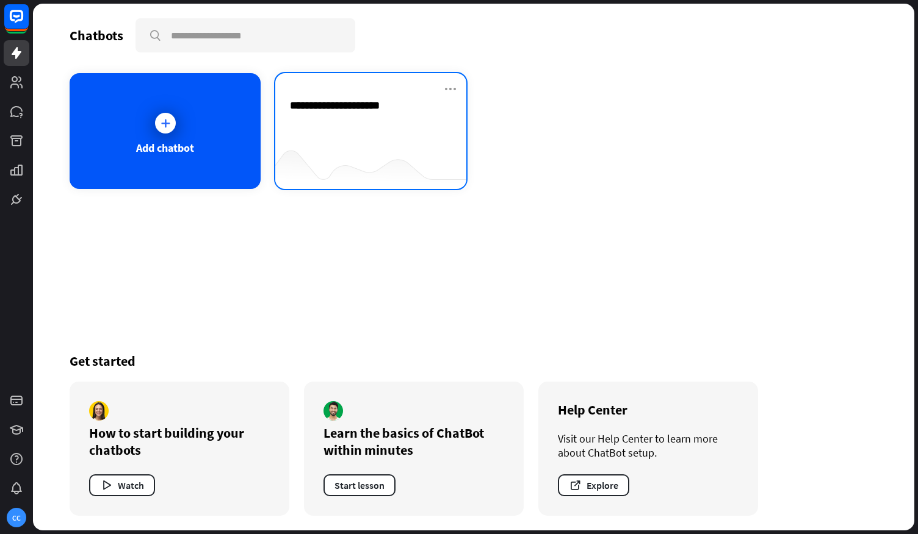
type input "**********"
click at [371, 144] on div at bounding box center [370, 165] width 191 height 47
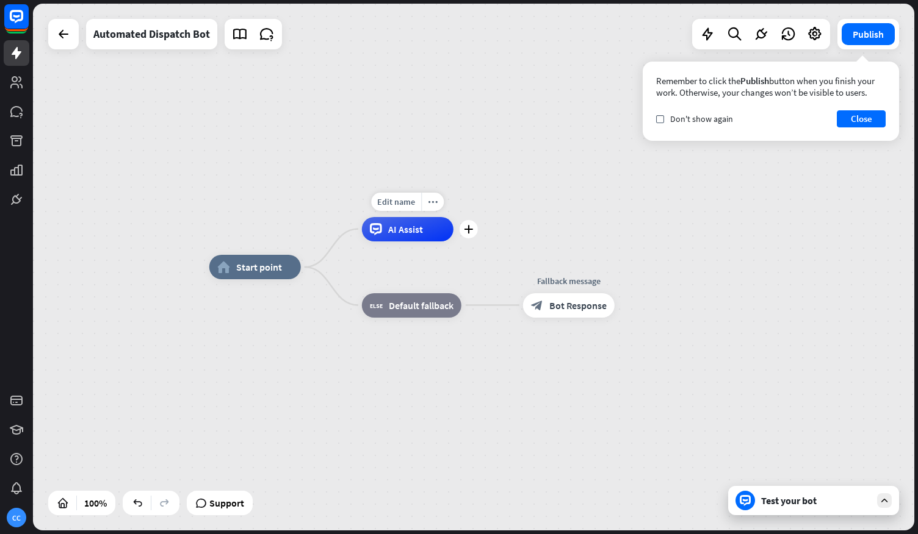
click at [396, 230] on span "AI Assist" at bounding box center [405, 229] width 35 height 12
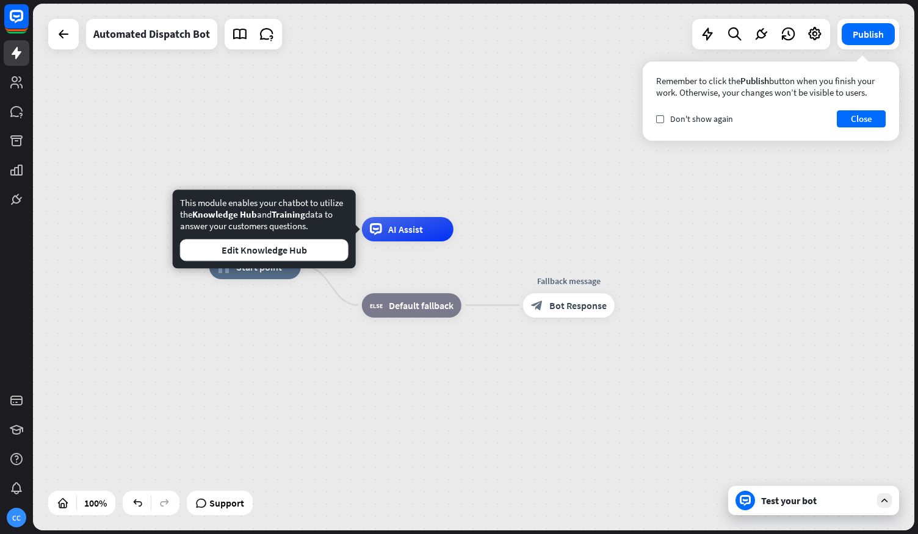
click at [886, 494] on div at bounding box center [884, 501] width 15 height 15
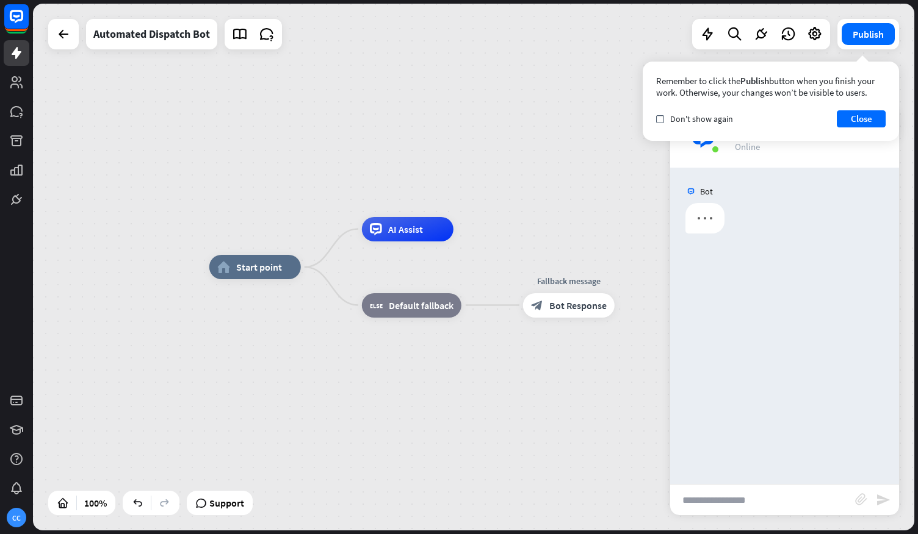
click at [764, 498] on input "text" at bounding box center [762, 500] width 185 height 31
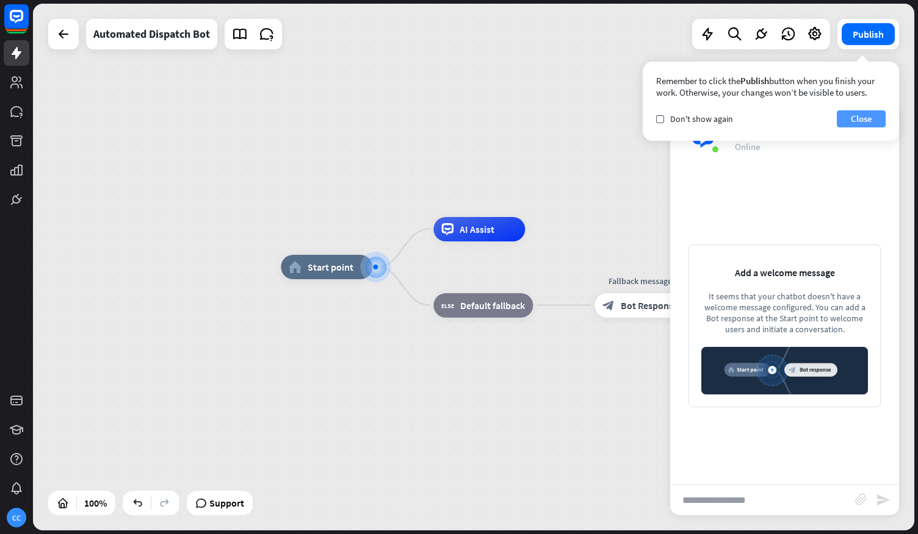
click at [858, 114] on button "Close" at bounding box center [860, 118] width 49 height 17
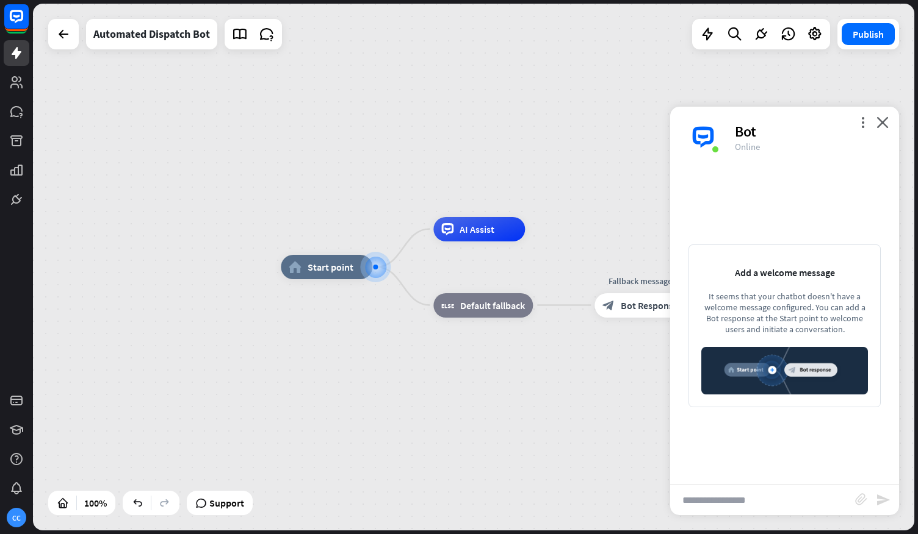
click at [700, 506] on input "text" at bounding box center [762, 500] width 185 height 31
type input "*****"
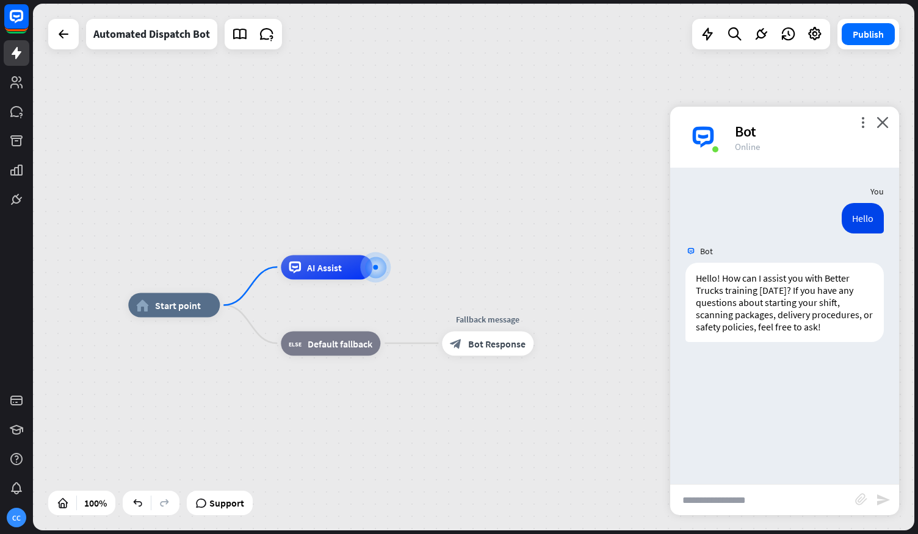
click at [735, 502] on input "text" at bounding box center [762, 500] width 185 height 31
click at [727, 498] on input "text" at bounding box center [762, 500] width 185 height 31
type input "**********"
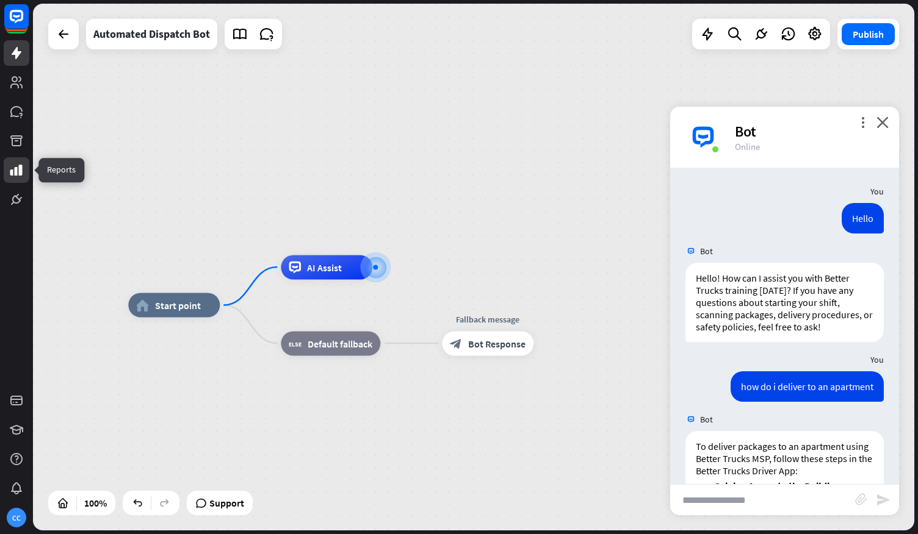
click at [20, 167] on icon at bounding box center [16, 170] width 12 height 11
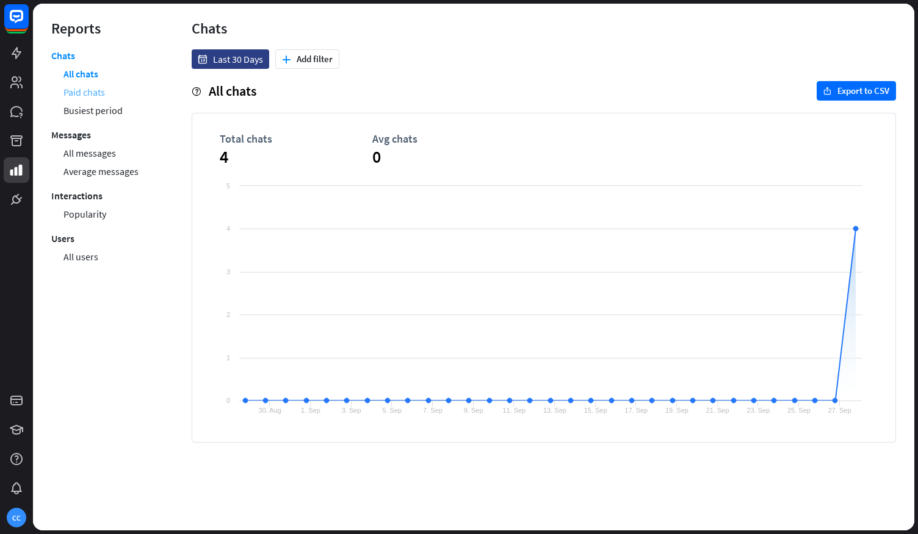
click at [87, 95] on link "Paid chats" at bounding box center [83, 92] width 41 height 18
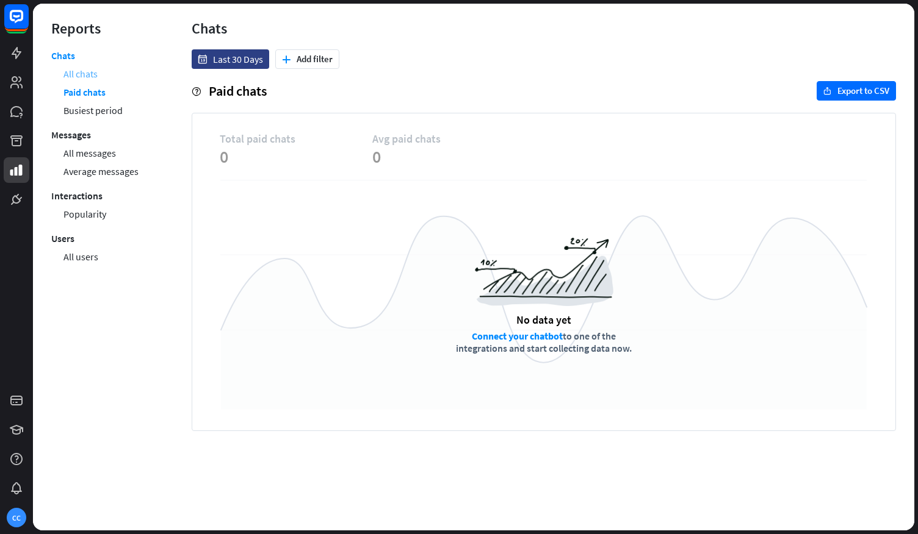
click at [78, 67] on link "All chats" at bounding box center [80, 74] width 34 height 18
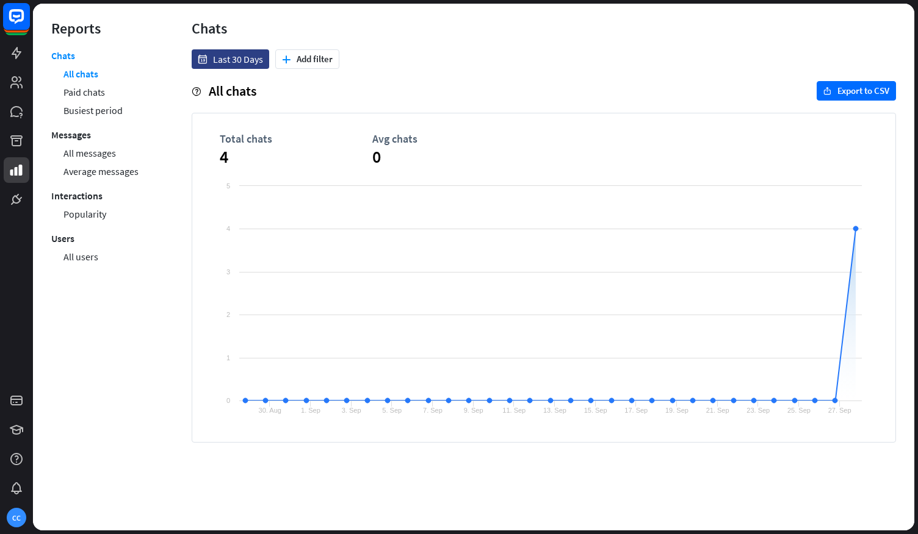
click at [17, 21] on icon at bounding box center [16, 16] width 15 height 15
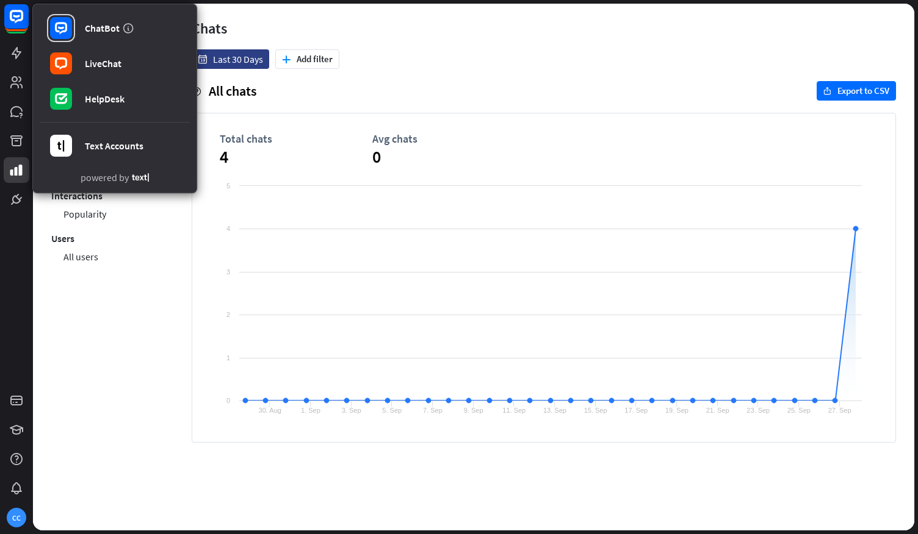
click at [378, 53] on div "date Last 30 Days plus Add filter" at bounding box center [544, 59] width 704 height 20
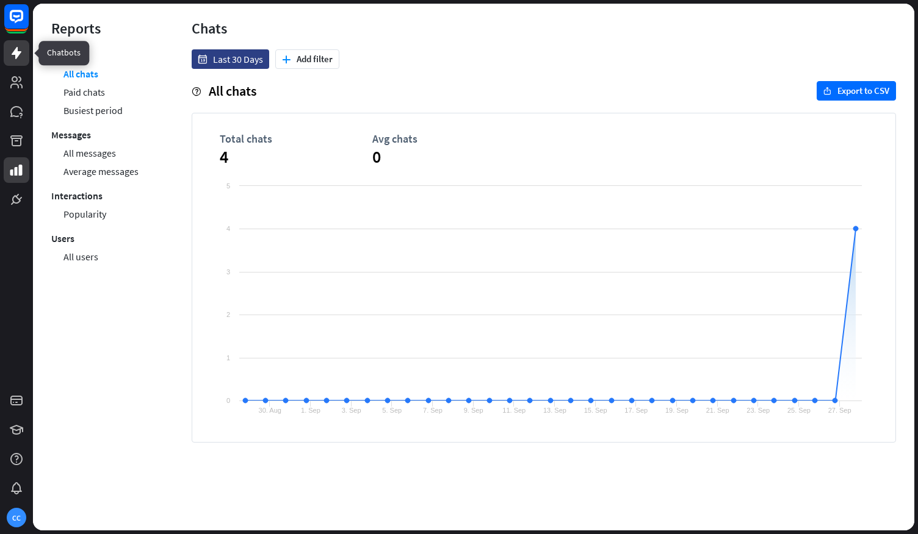
click at [18, 60] on link at bounding box center [17, 53] width 26 height 26
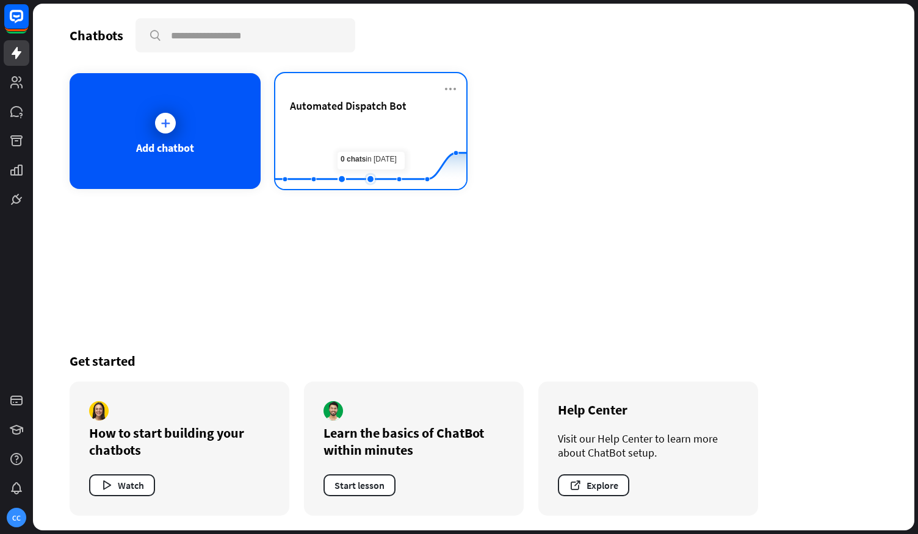
click at [361, 137] on rect at bounding box center [370, 159] width 191 height 76
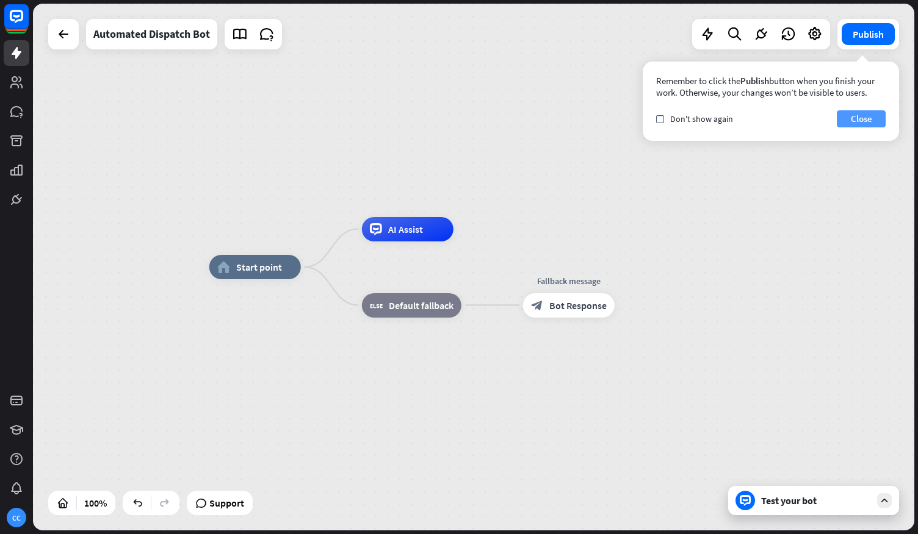
click at [863, 123] on button "Close" at bounding box center [860, 118] width 49 height 17
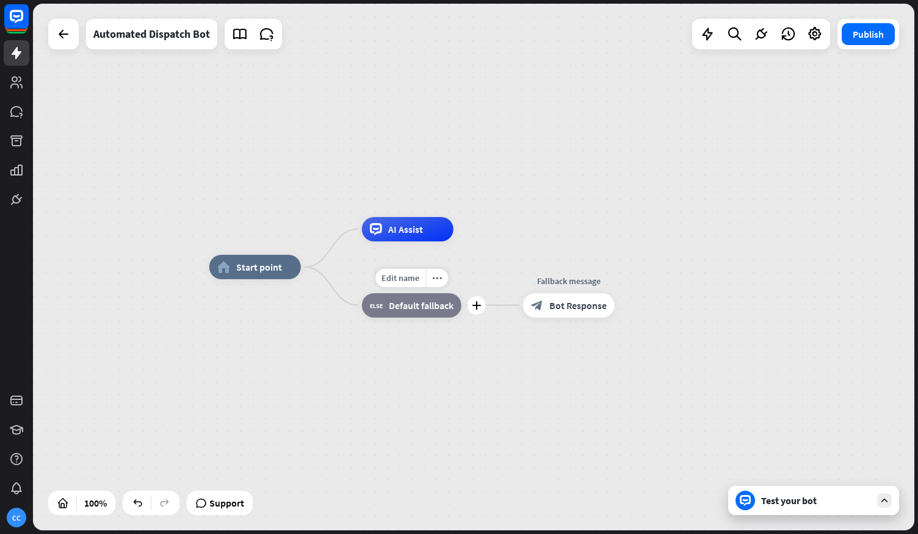
click at [406, 311] on span "Default fallback" at bounding box center [421, 306] width 65 height 12
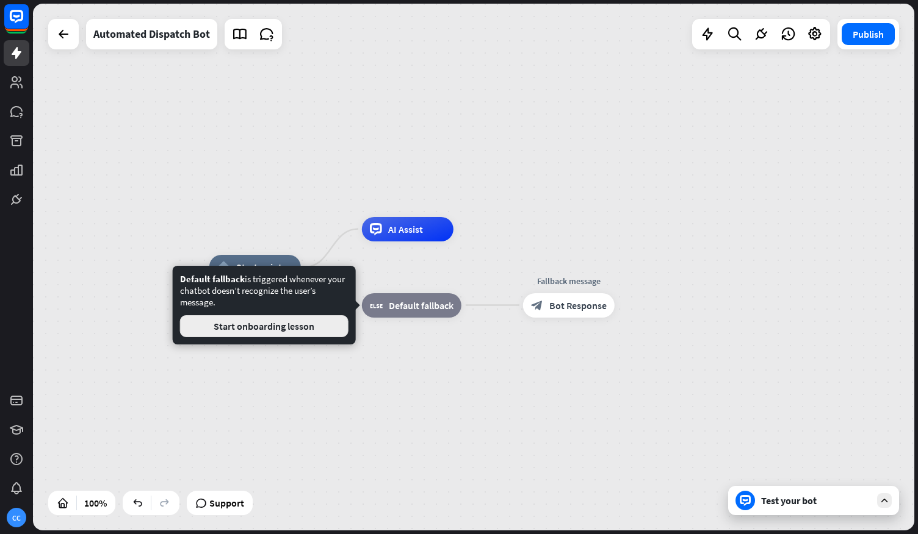
click at [327, 317] on button "Start onboarding lesson" at bounding box center [264, 326] width 168 height 22
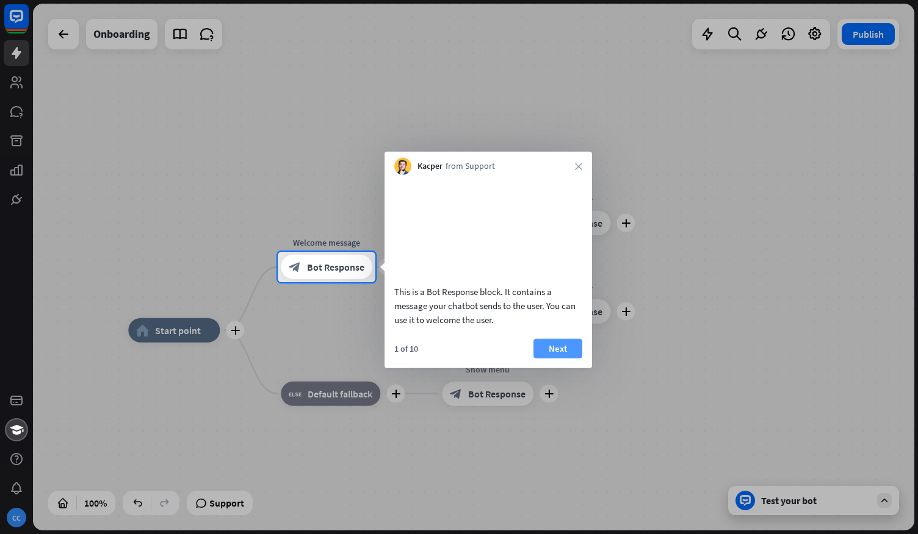
click at [569, 358] on button "Next" at bounding box center [557, 349] width 49 height 20
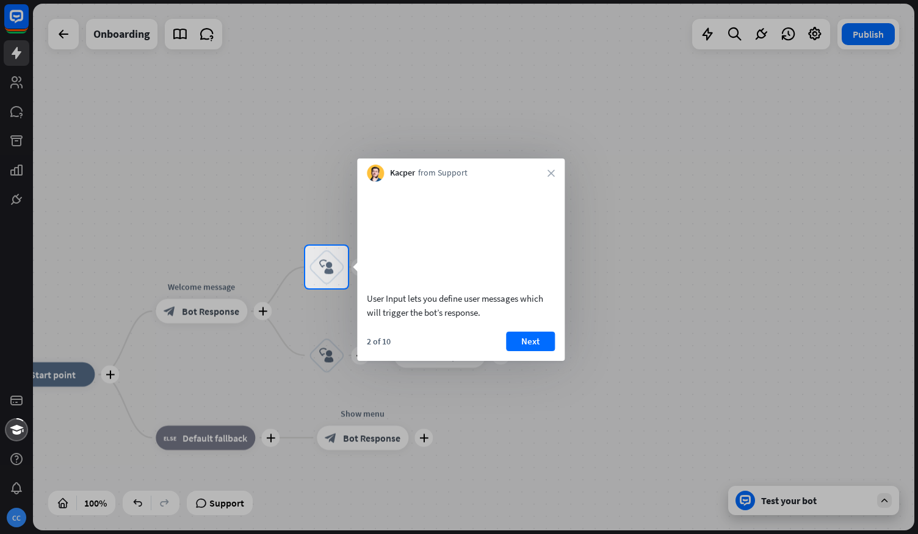
click at [550, 168] on div "Kacper from Support close" at bounding box center [460, 170] width 207 height 23
click at [548, 170] on icon "close" at bounding box center [550, 173] width 7 height 7
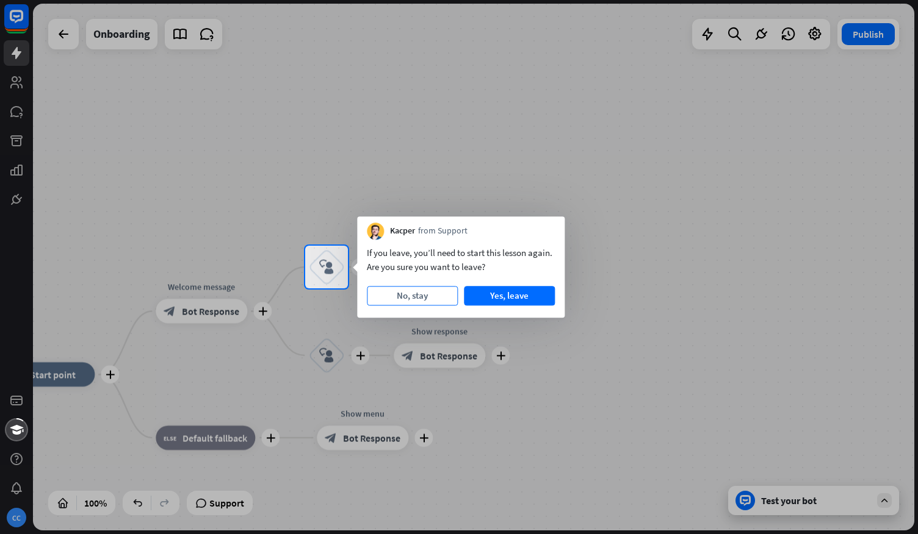
click at [420, 298] on button "No, stay" at bounding box center [412, 296] width 91 height 20
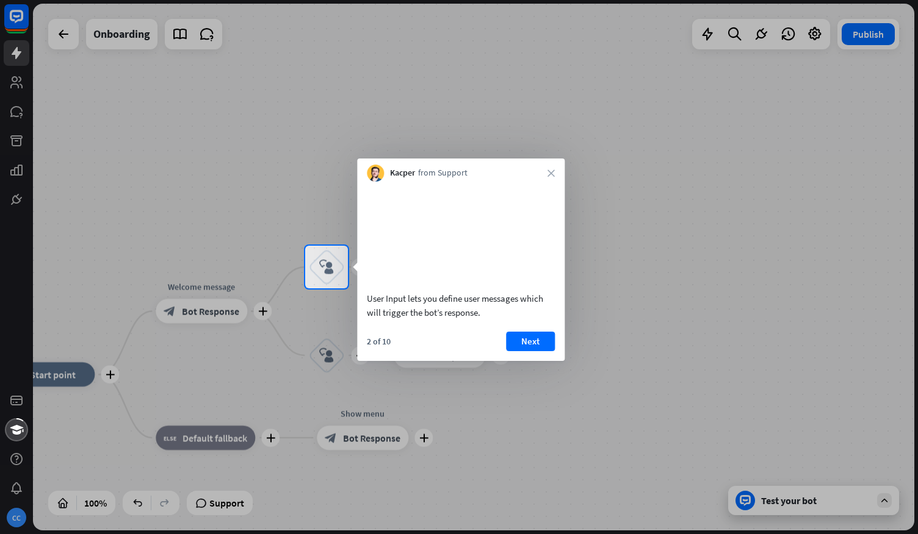
click at [550, 167] on div "Kacper from Support close" at bounding box center [460, 170] width 207 height 23
click at [556, 170] on div "Kacper from Support close" at bounding box center [460, 170] width 207 height 23
click at [549, 170] on icon "close" at bounding box center [550, 173] width 7 height 7
